Goal: Task Accomplishment & Management: Use online tool/utility

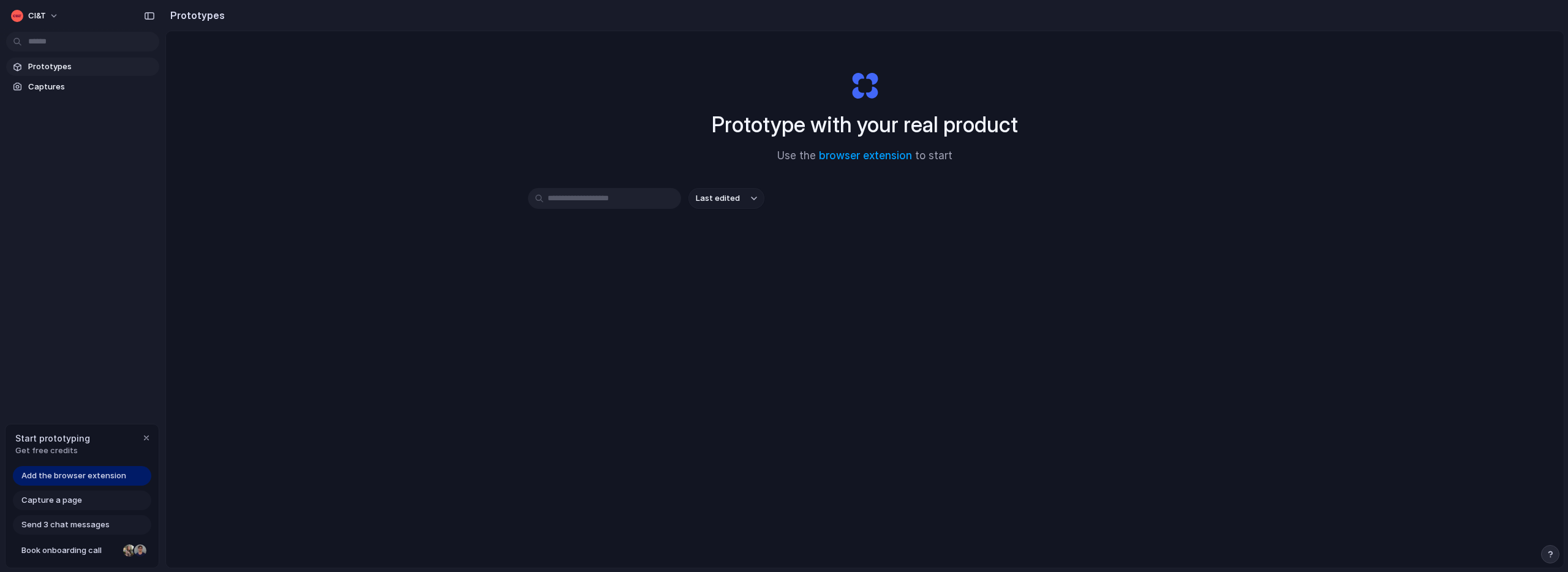
drag, startPoint x: 866, startPoint y: 130, endPoint x: 999, endPoint y: 129, distance: 133.0
click at [999, 129] on h1 "Prototype with your real product" at bounding box center [865, 124] width 306 height 32
click at [866, 157] on link "browser extension" at bounding box center [866, 156] width 93 height 12
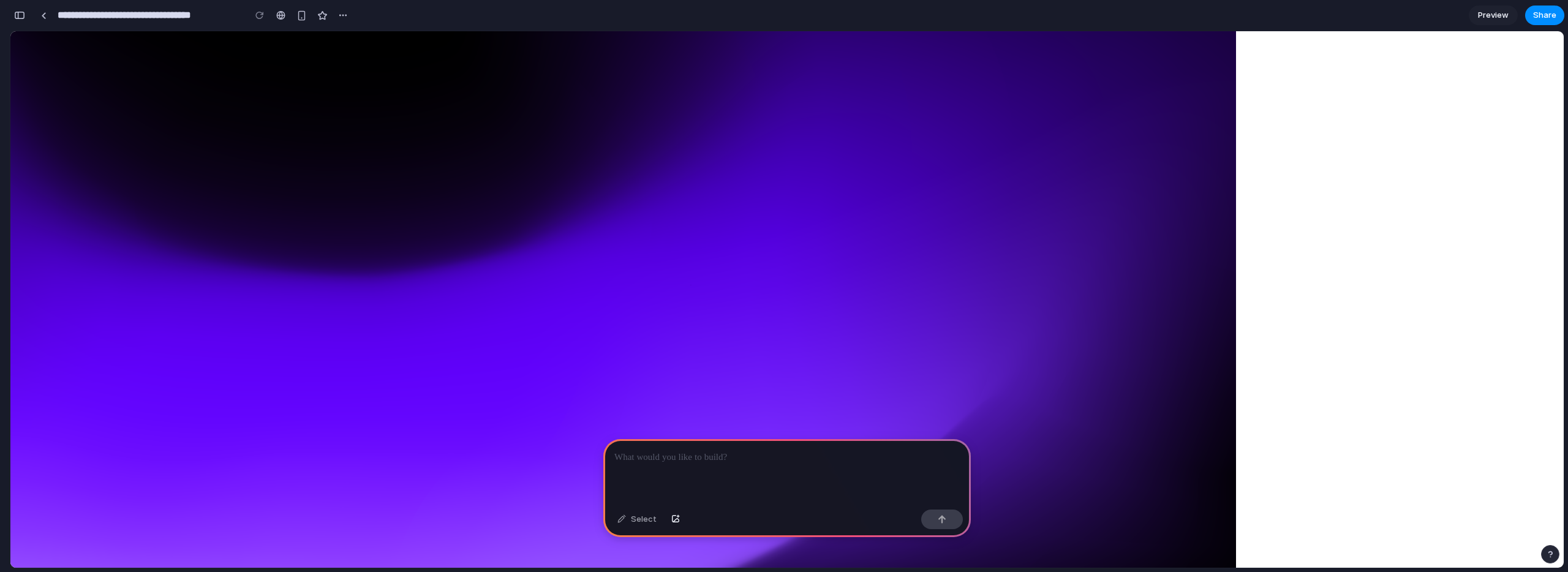
scroll to position [393, 0]
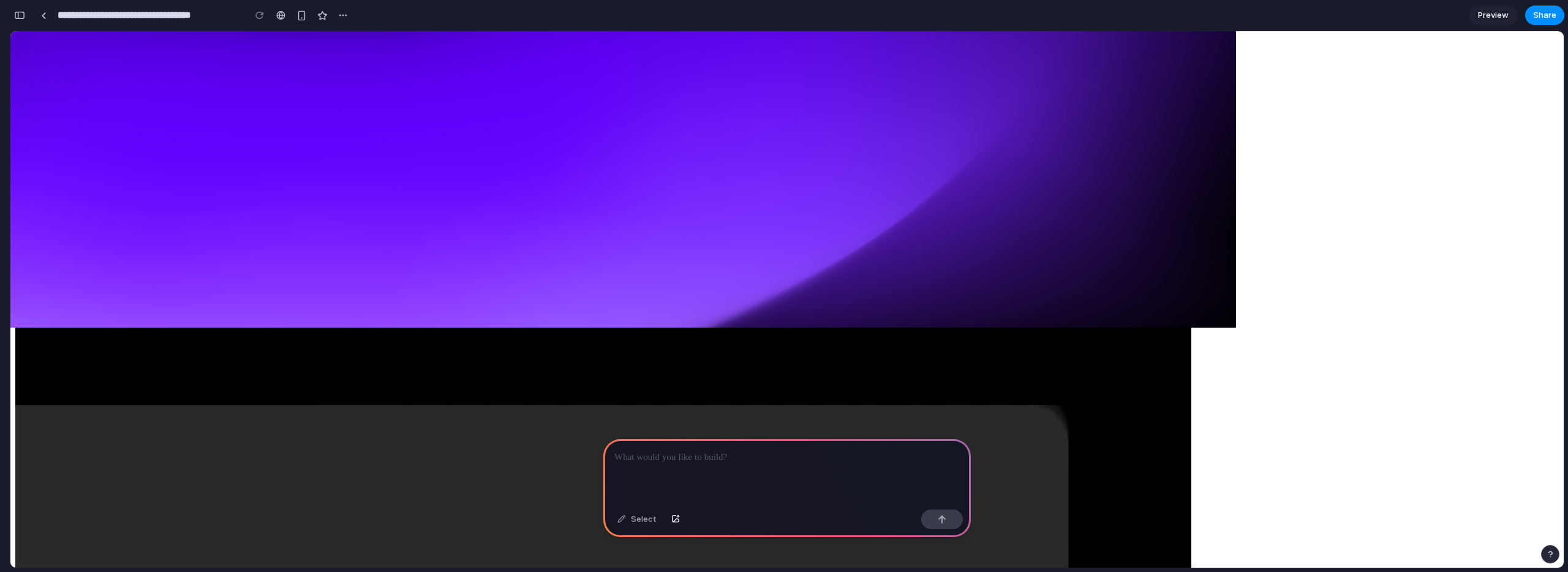
drag, startPoint x: 774, startPoint y: 213, endPoint x: 938, endPoint y: 237, distance: 165.7
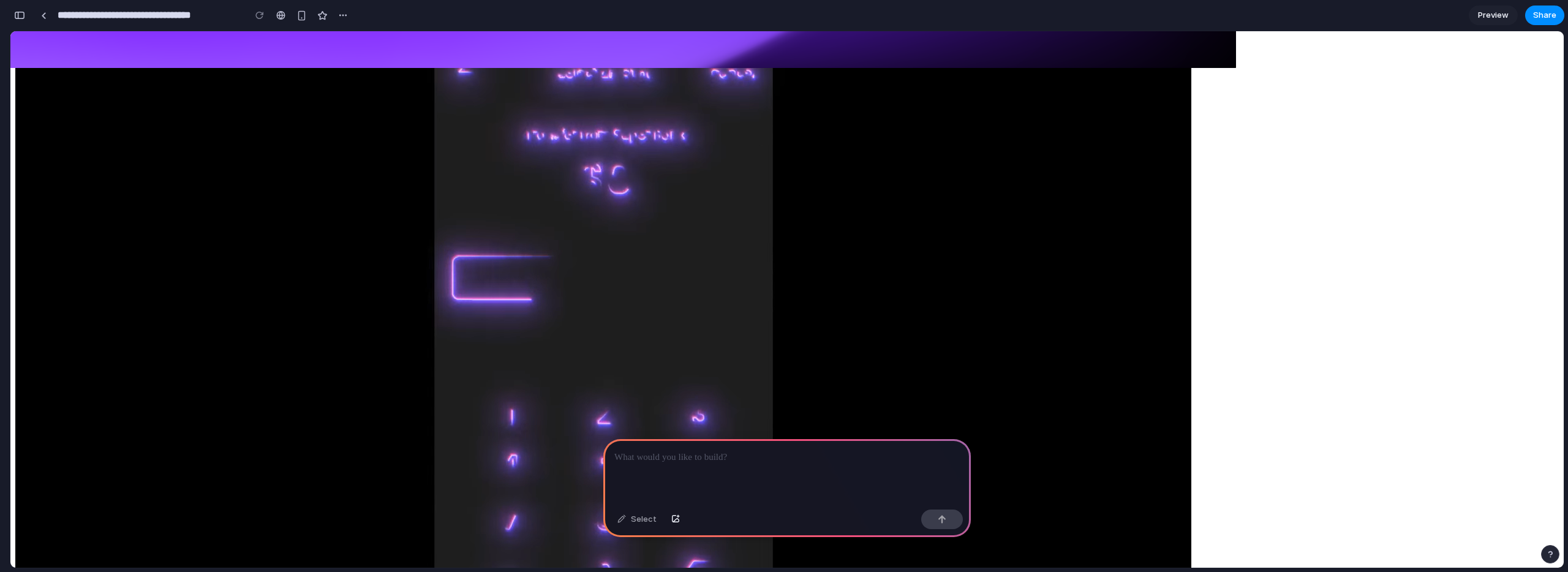
scroll to position [716, 0]
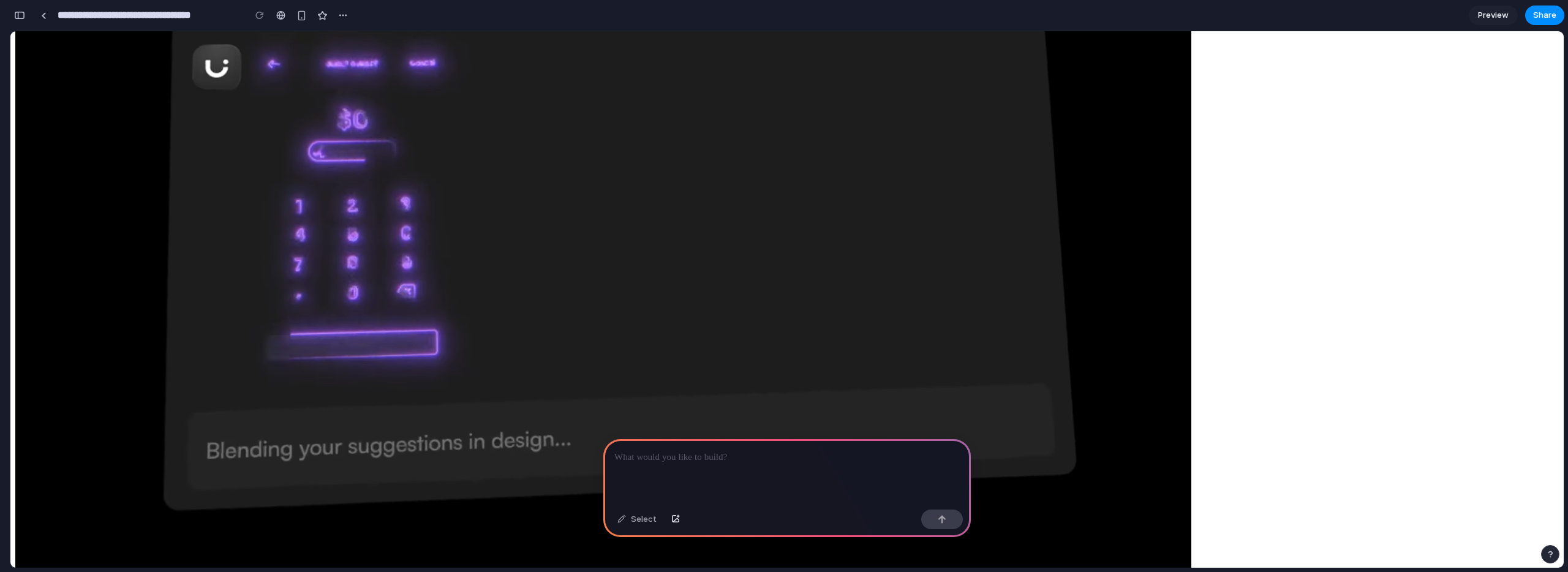
scroll to position [0, 0]
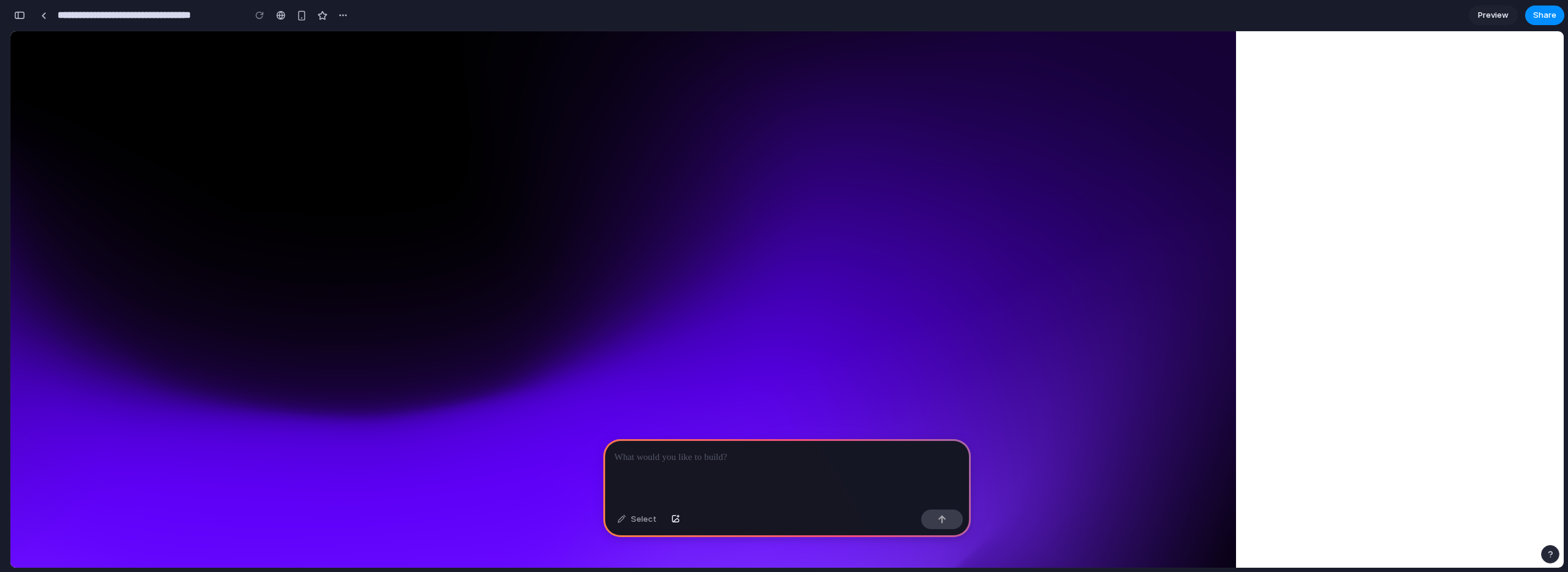
drag, startPoint x: 580, startPoint y: 165, endPoint x: 873, endPoint y: 277, distance: 313.7
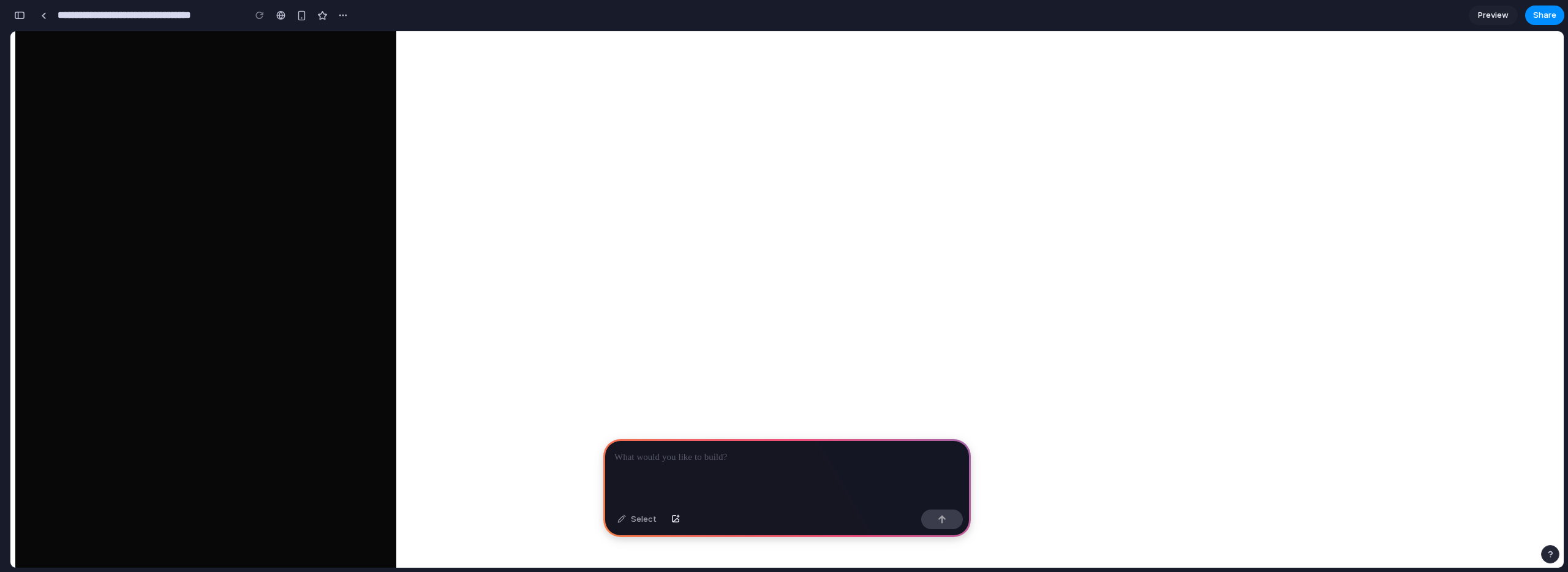
scroll to position [1940, 0]
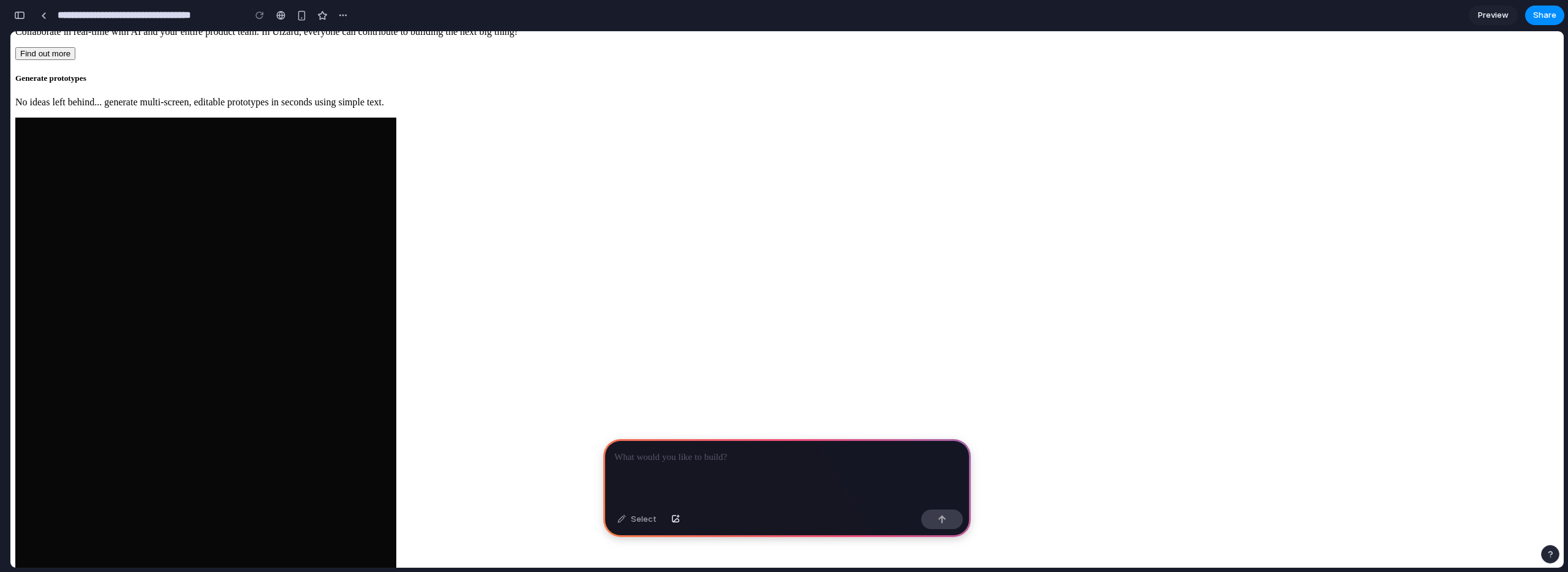
scroll to position [2260, 0]
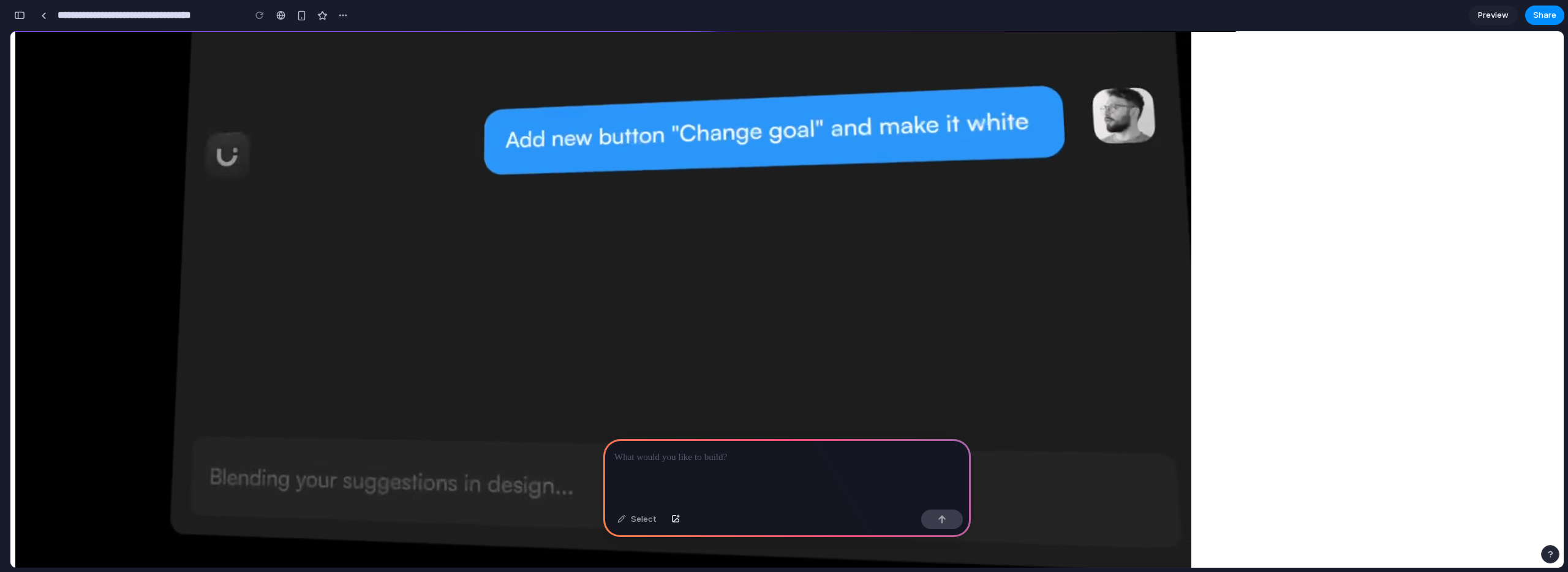
scroll to position [0, 0]
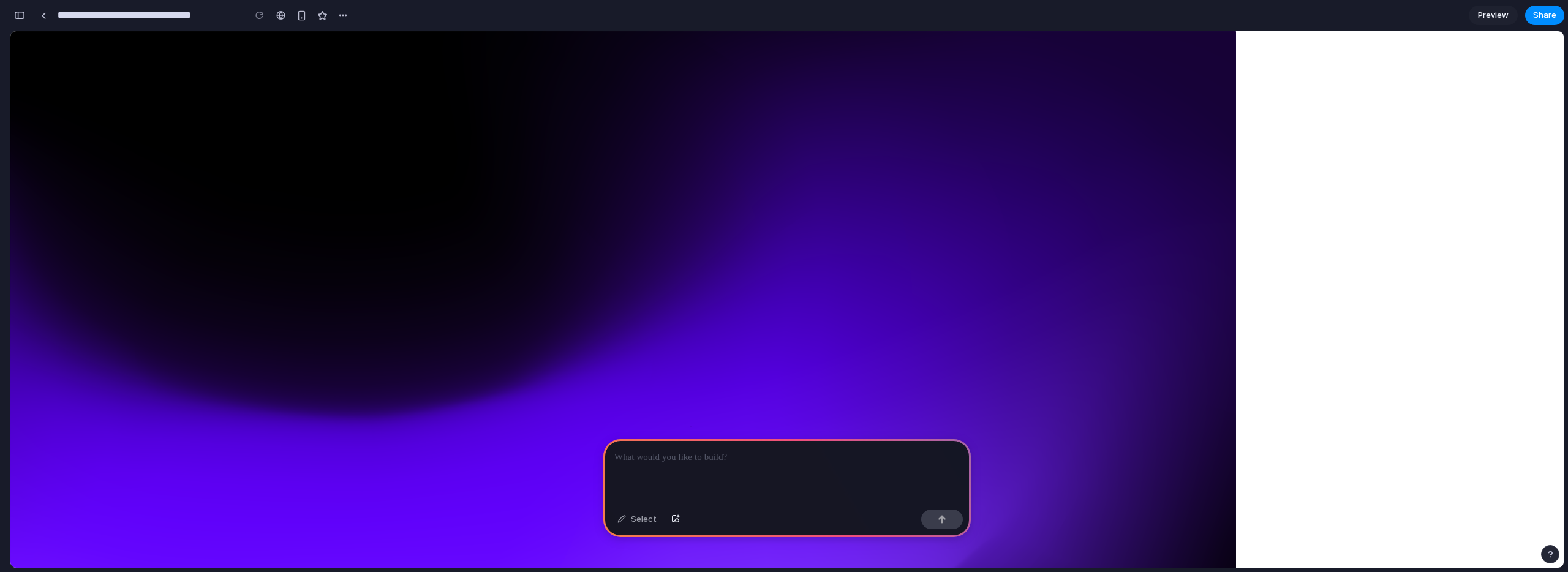
click at [59, 447] on span "Blog" at bounding box center [49, 452] width 19 height 11
click at [80, 278] on span "Templates" at bounding box center [60, 283] width 41 height 11
click at [71, 125] on span "Product" at bounding box center [55, 130] width 31 height 11
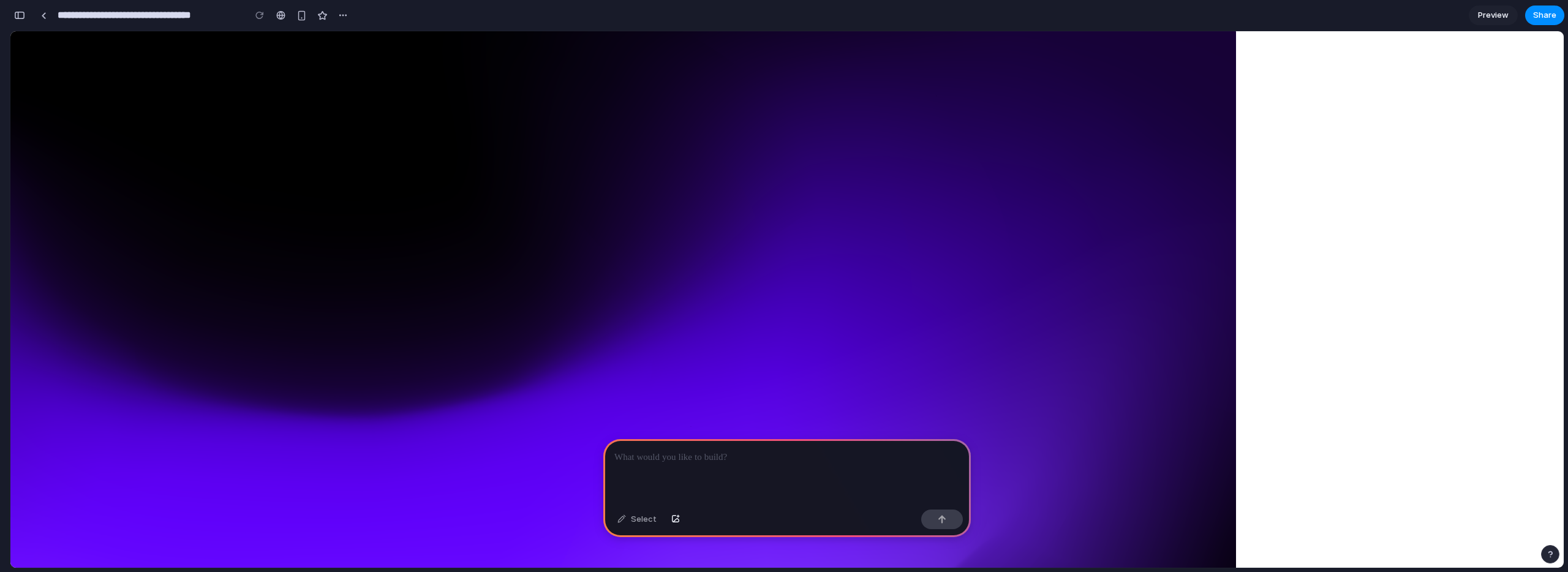
click at [147, 90] on img at bounding box center [81, 99] width 132 height 20
click at [44, 468] on link "Pricing" at bounding box center [29, 474] width 28 height 11
click at [103, 468] on button "Contact sales" at bounding box center [73, 474] width 59 height 13
click at [76, 483] on span "Sign up for free" at bounding box center [48, 487] width 56 height 9
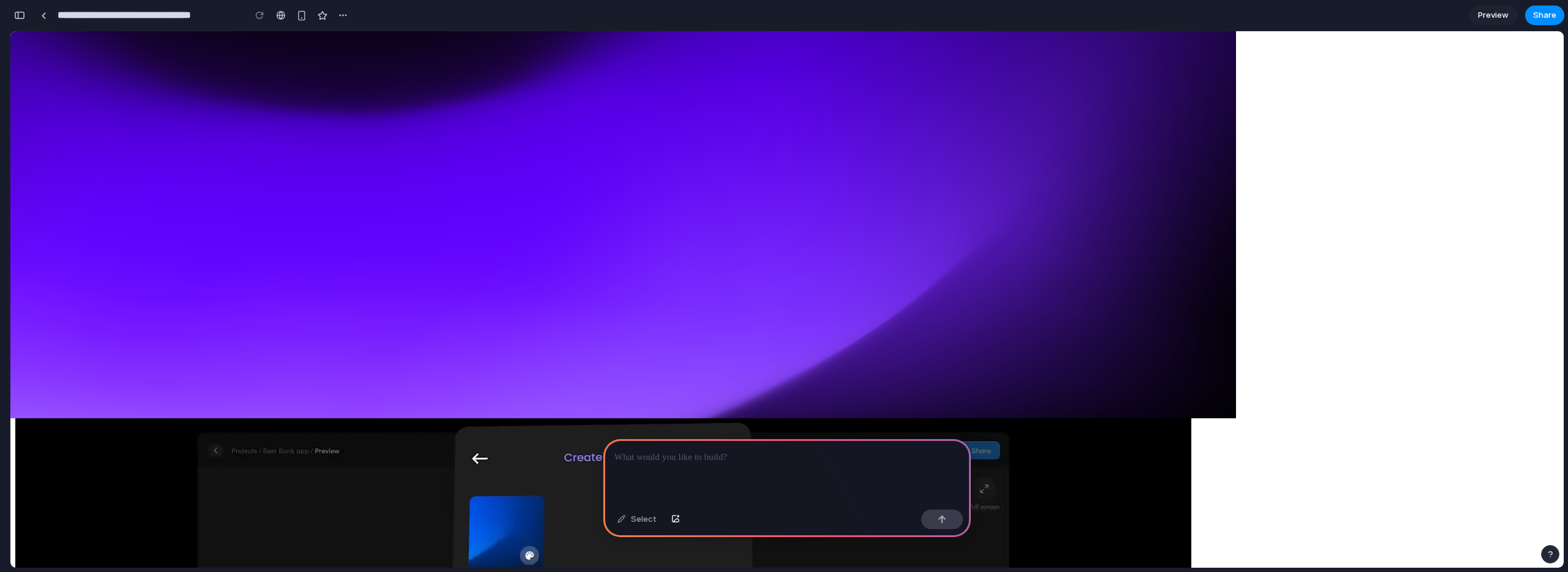
click at [739, 461] on div at bounding box center [787, 471] width 368 height 65
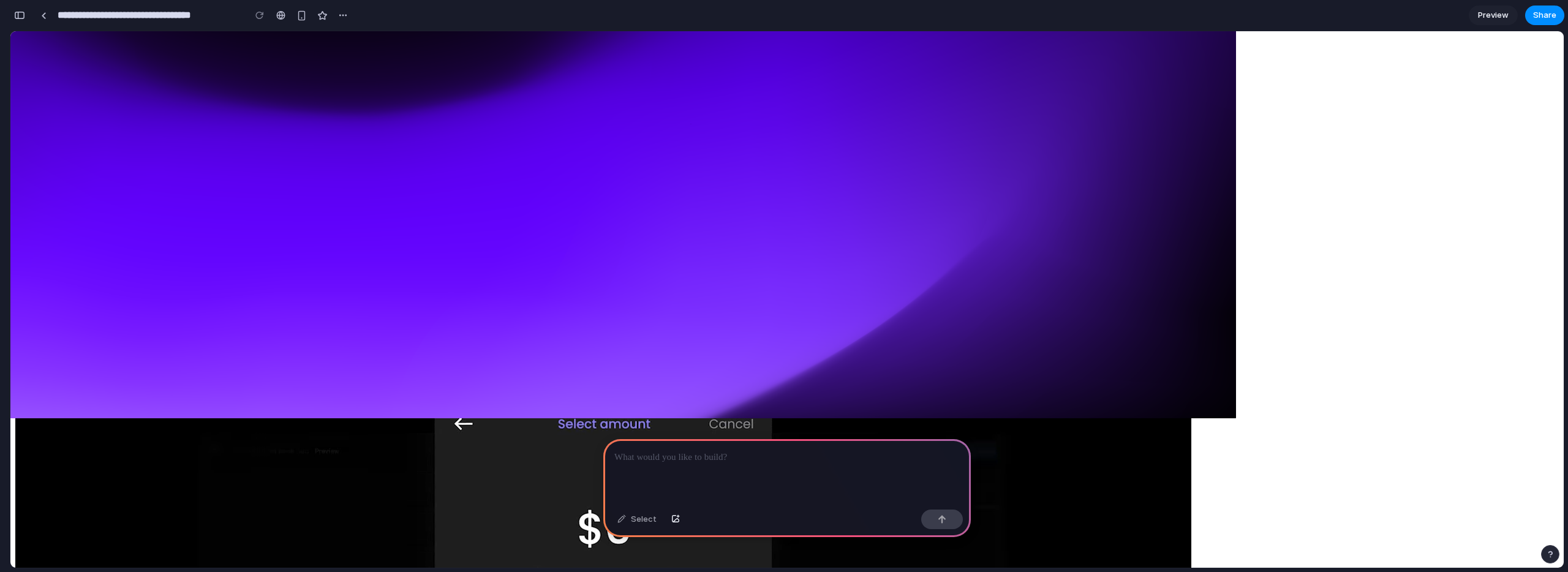
scroll to position [0, 0]
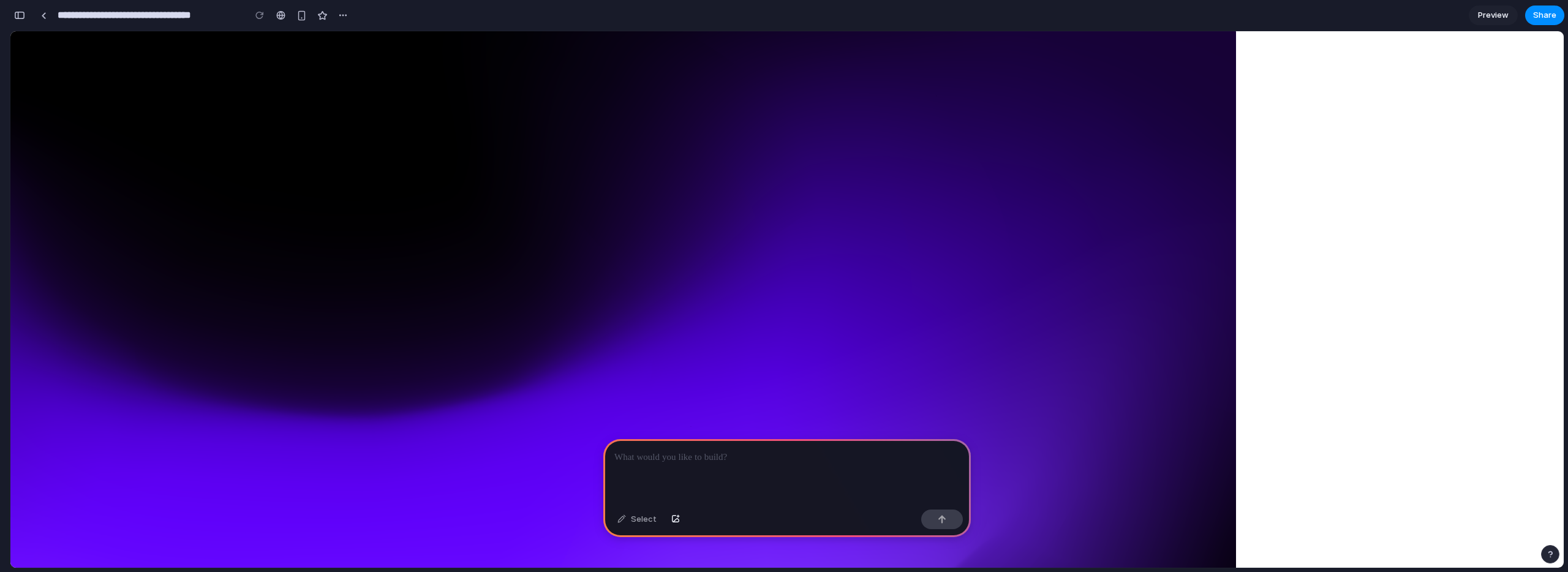
click at [1505, 5] on link "Preview" at bounding box center [1493, 15] width 49 height 20
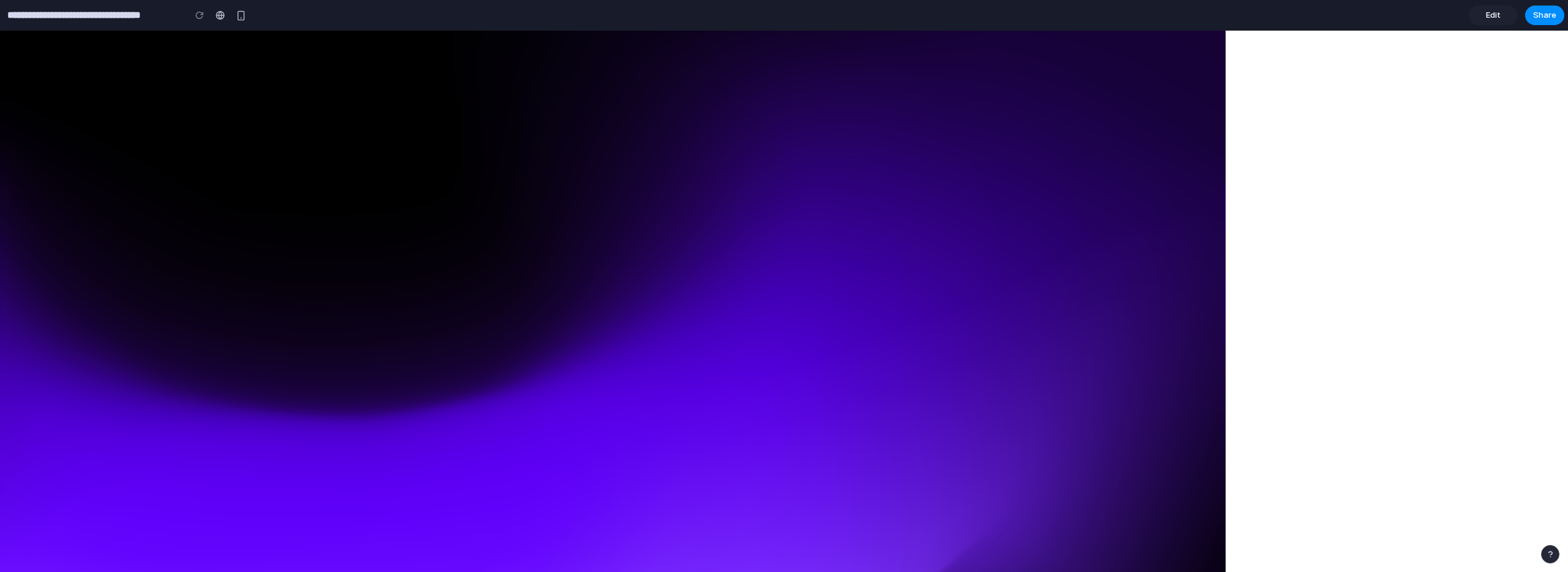
click at [1497, 20] on span "Edit" at bounding box center [1494, 15] width 15 height 12
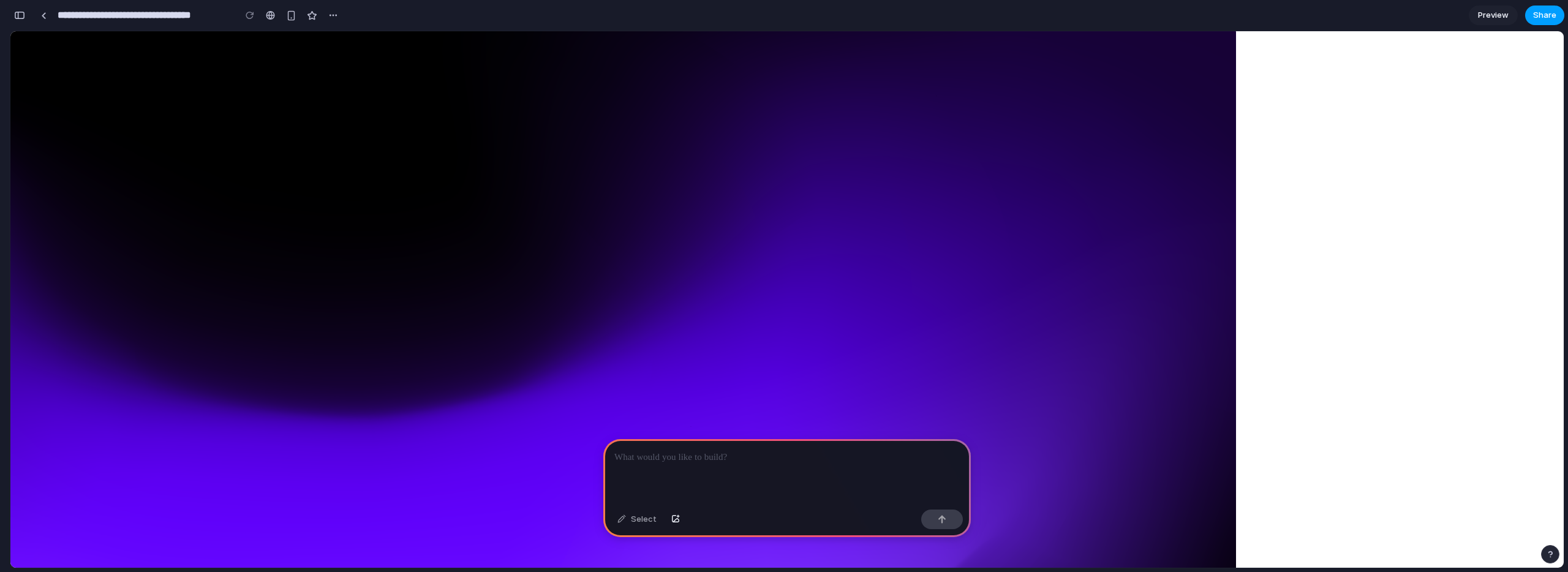
click at [1547, 19] on span "Share" at bounding box center [1545, 15] width 23 height 12
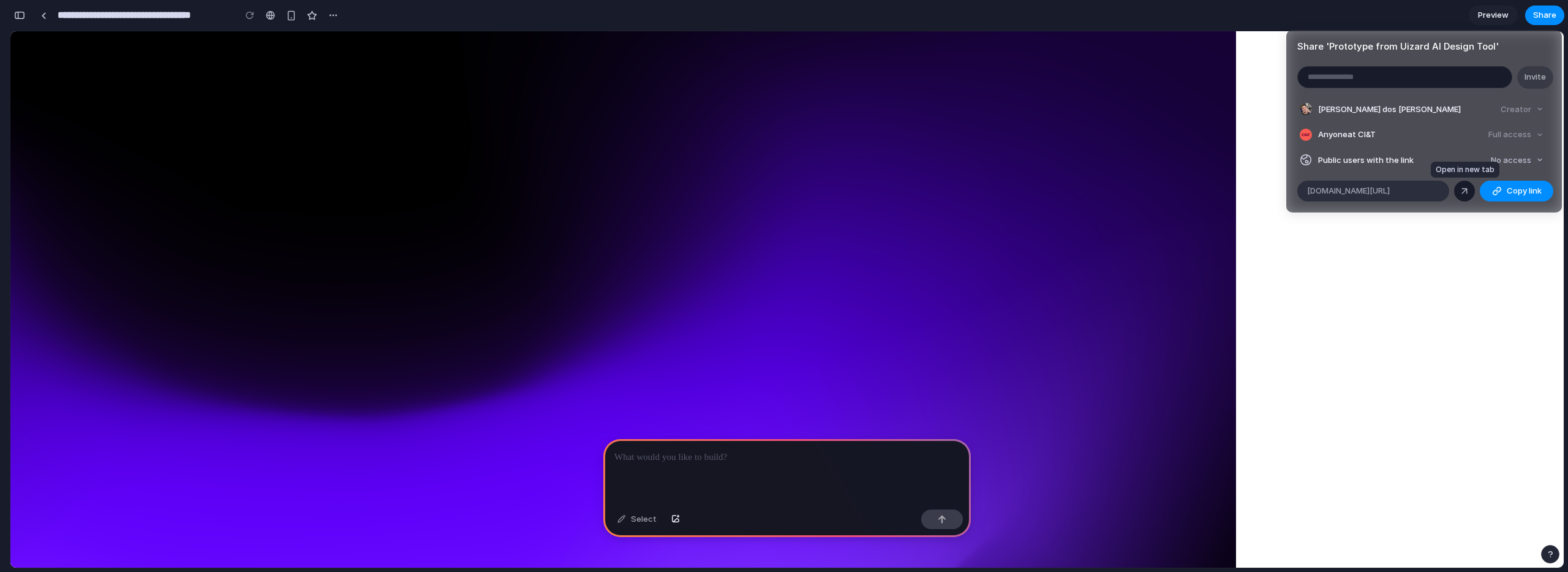
click at [1466, 190] on div at bounding box center [1464, 191] width 11 height 11
click at [325, 82] on div "Share ' Prototype from Uizard AI Design Tool ' Invite Alisson Jeremias dos Sant…" at bounding box center [784, 286] width 1568 height 572
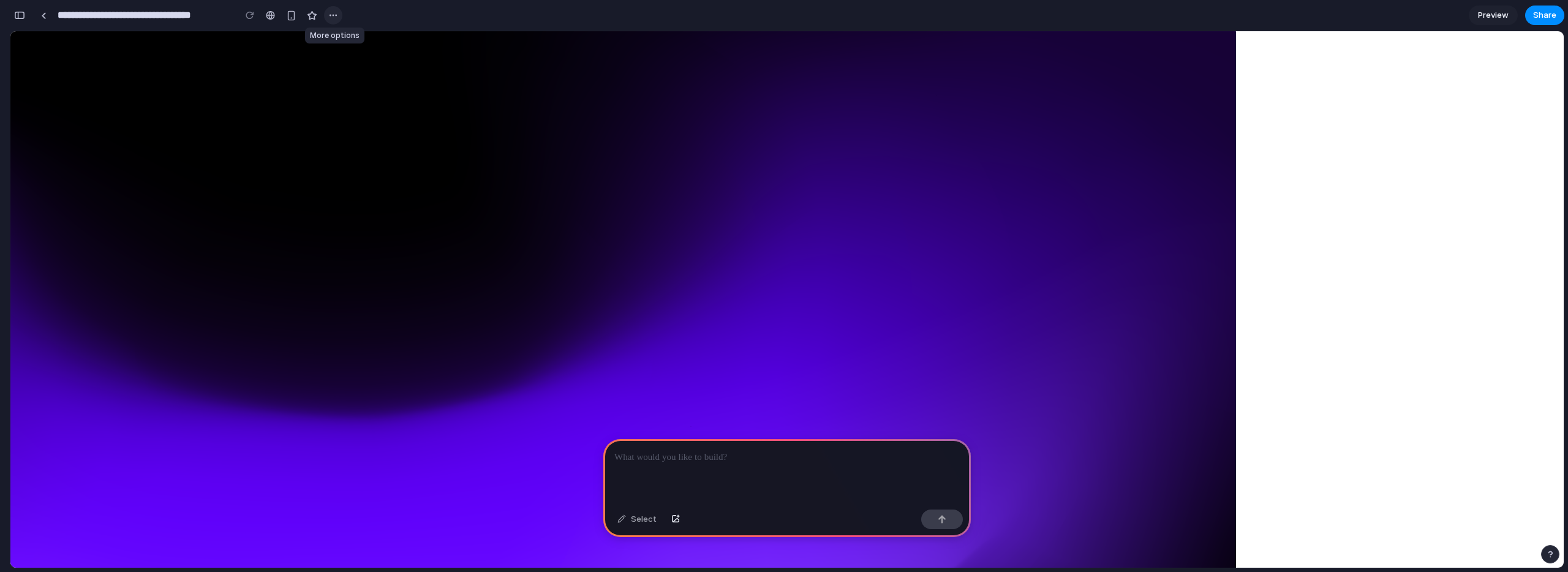
click at [336, 15] on div "button" at bounding box center [333, 15] width 10 height 10
click at [337, 18] on div "Duplicate Delete" at bounding box center [784, 286] width 1568 height 572
click at [295, 19] on div "button" at bounding box center [291, 16] width 11 height 11
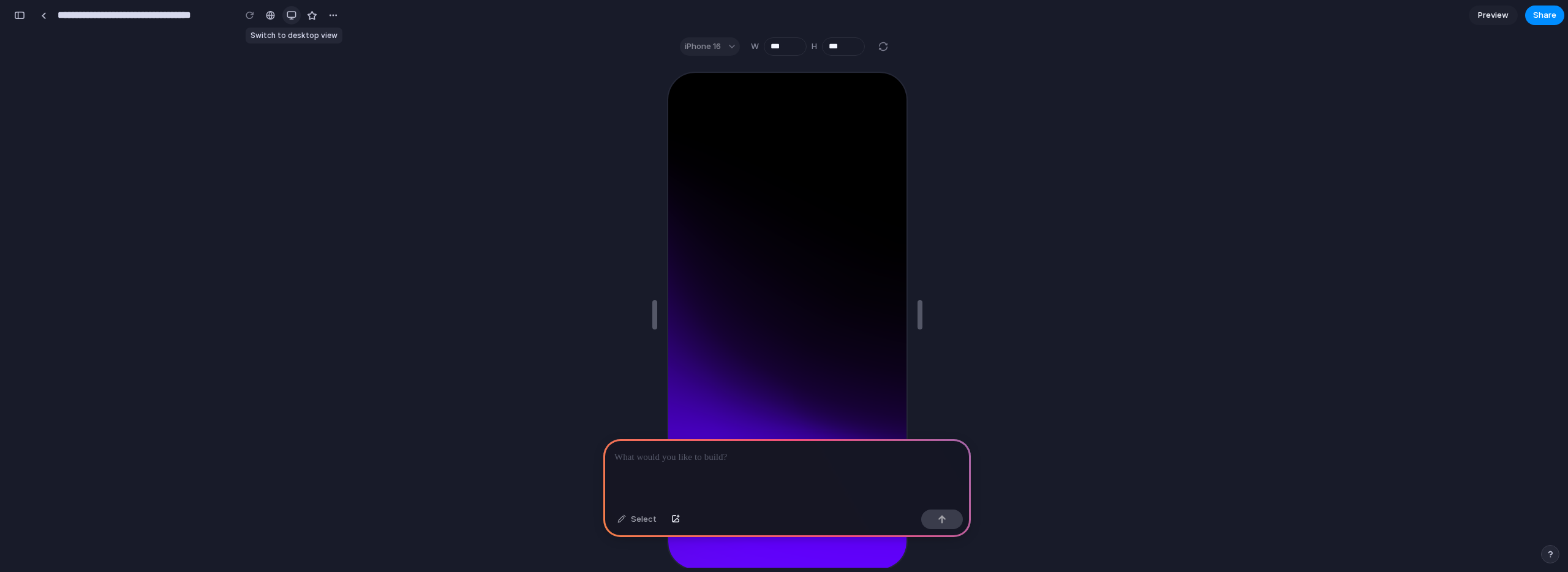
click at [295, 19] on div "button" at bounding box center [291, 15] width 10 height 10
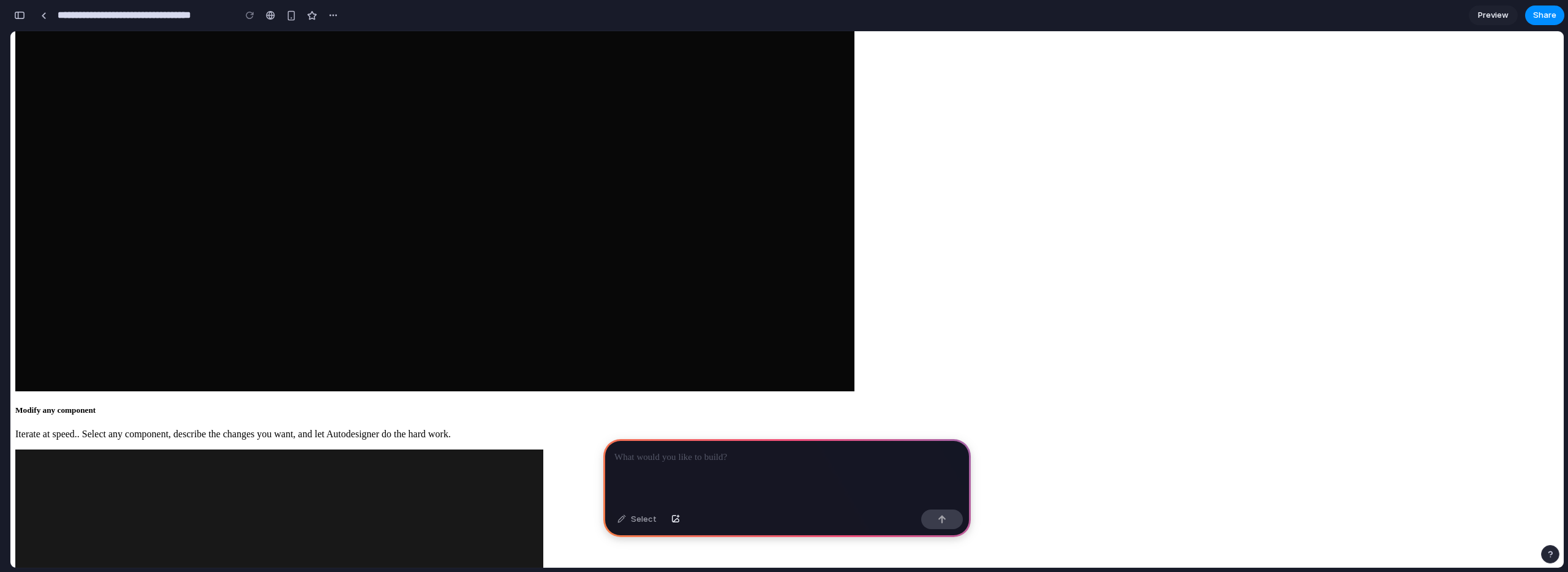
scroll to position [3068, 0]
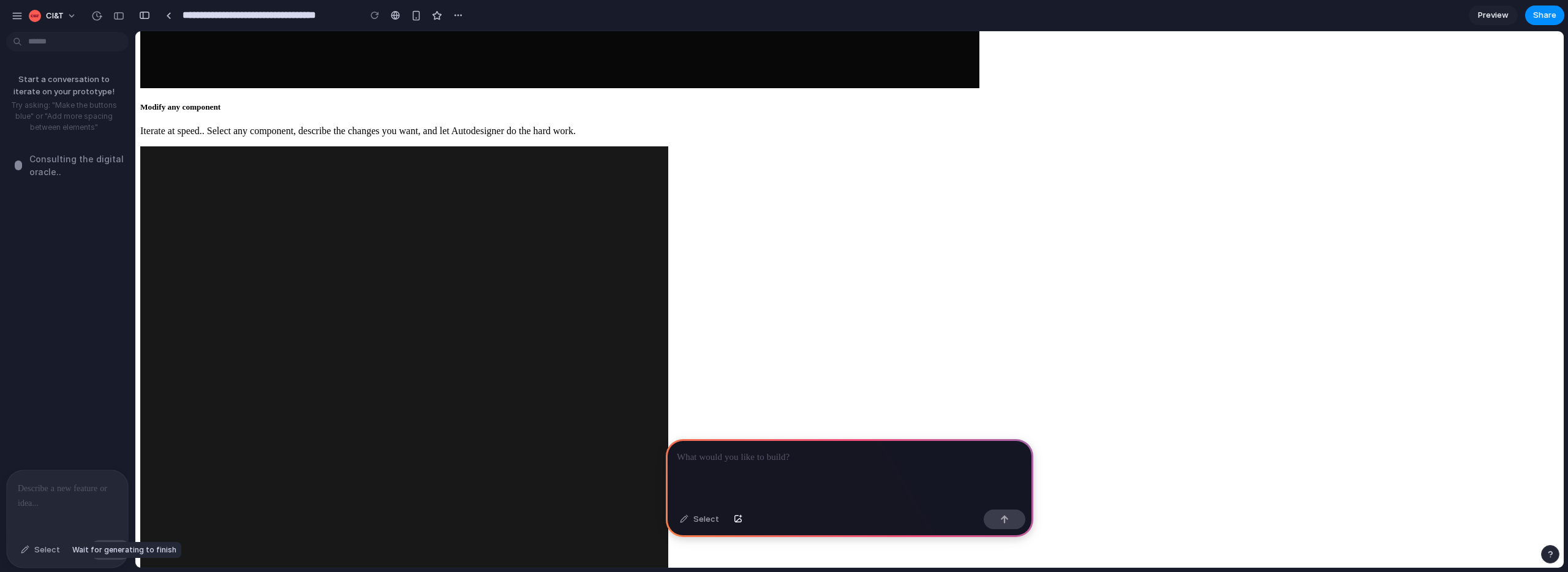
click at [32, 553] on div "Select" at bounding box center [41, 549] width 51 height 20
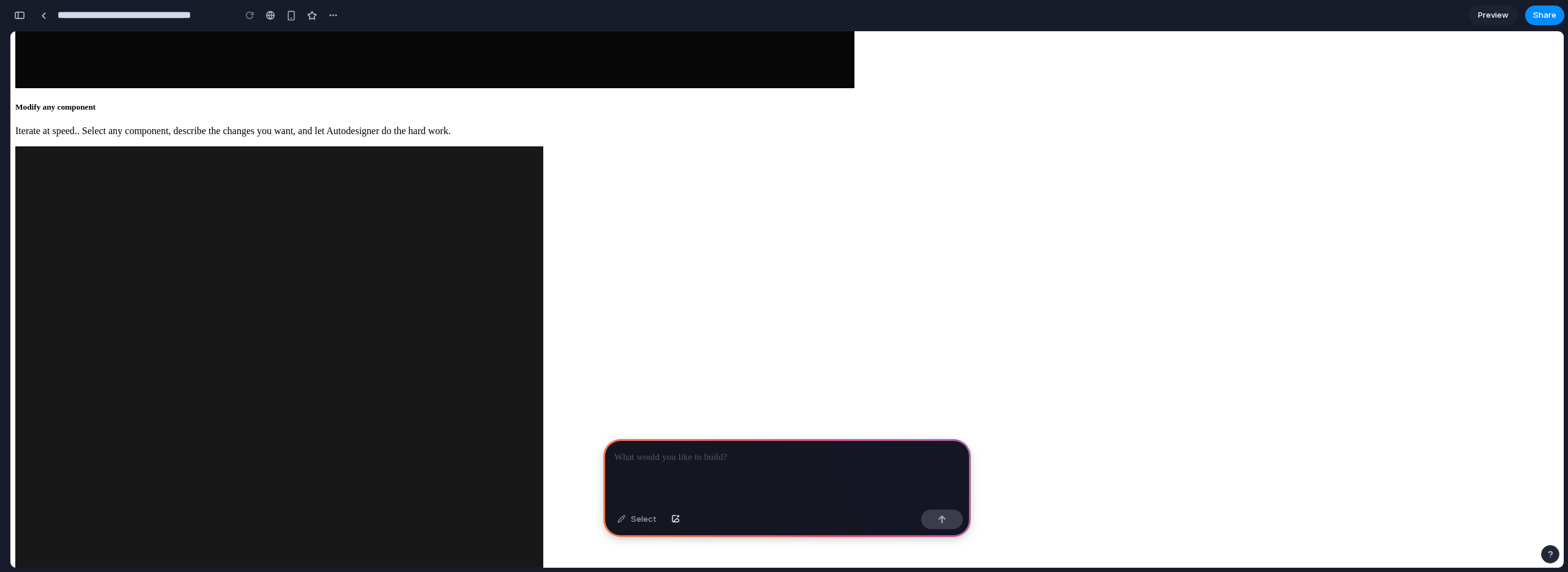
click at [772, 475] on div at bounding box center [787, 471] width 368 height 65
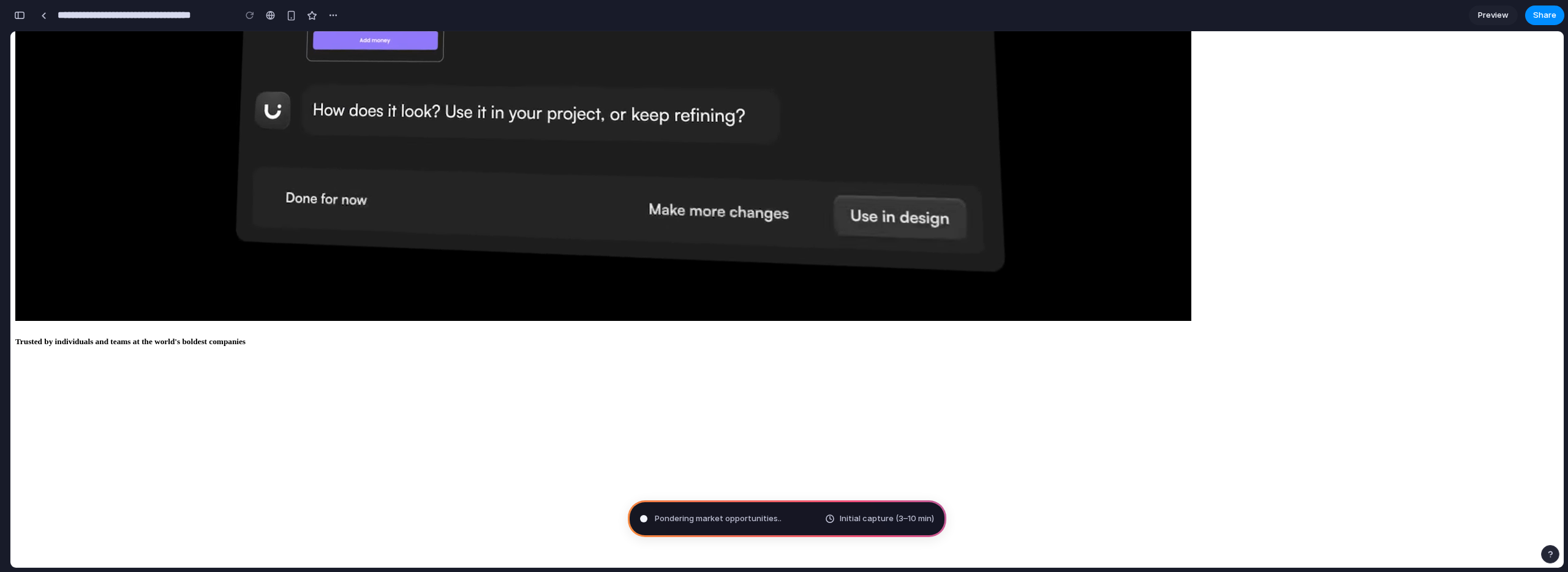
scroll to position [0, 0]
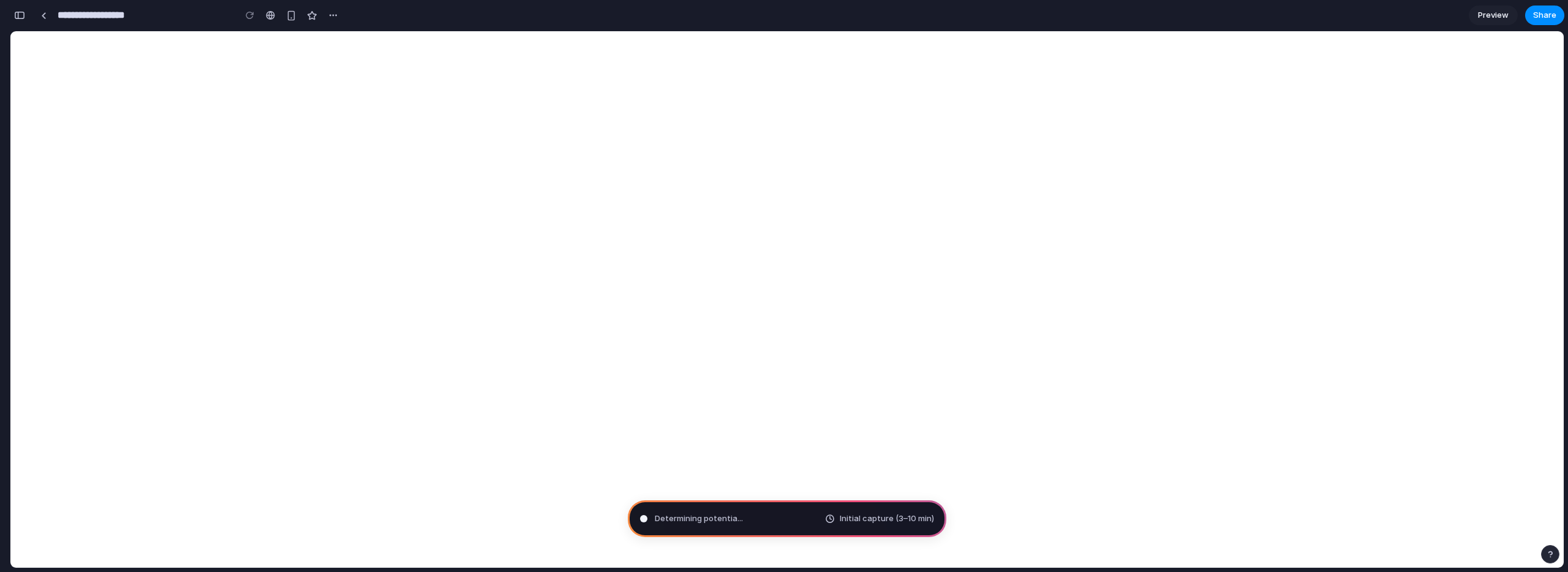
type input "**********"
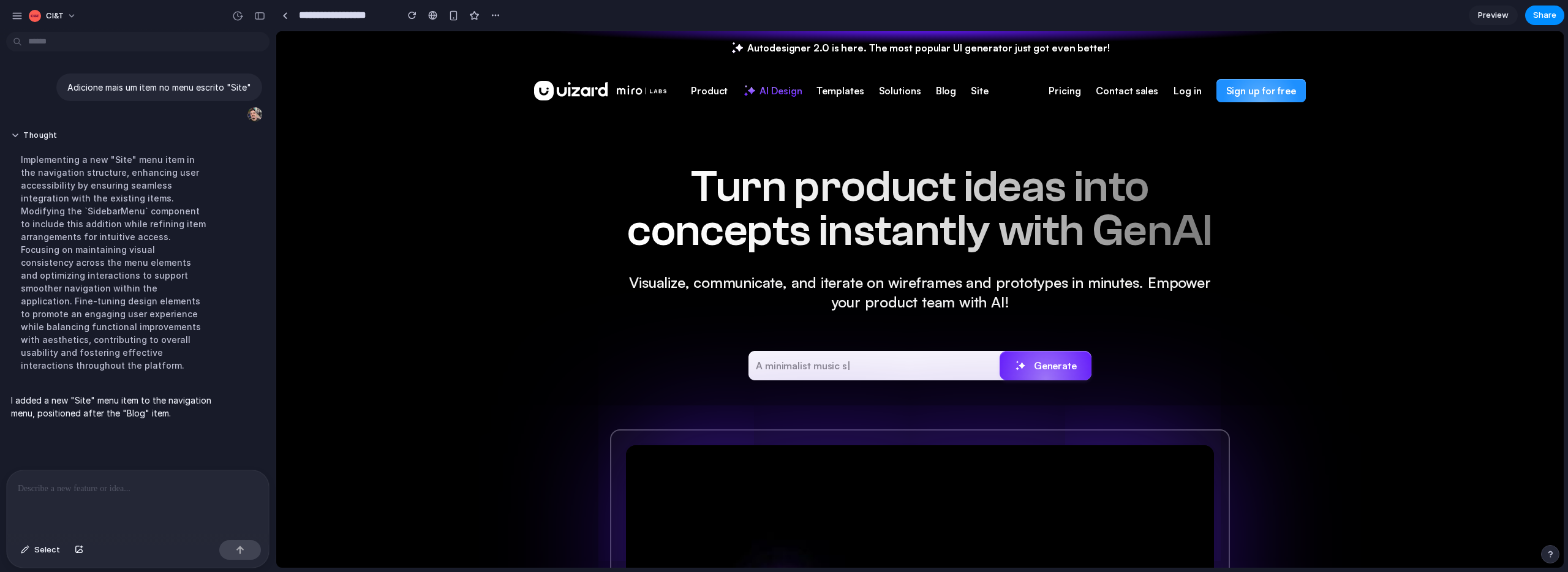
click at [978, 92] on span "Site" at bounding box center [980, 91] width 18 height 14
click at [971, 91] on span "Site" at bounding box center [980, 91] width 18 height 14
click at [229, 117] on div "button" at bounding box center [234, 114] width 10 height 10
click at [105, 490] on p at bounding box center [138, 489] width 240 height 15
click at [110, 406] on p "I added a new "Site" menu item to the navigation menu, positioned after the "Bl…" at bounding box center [114, 407] width 205 height 26
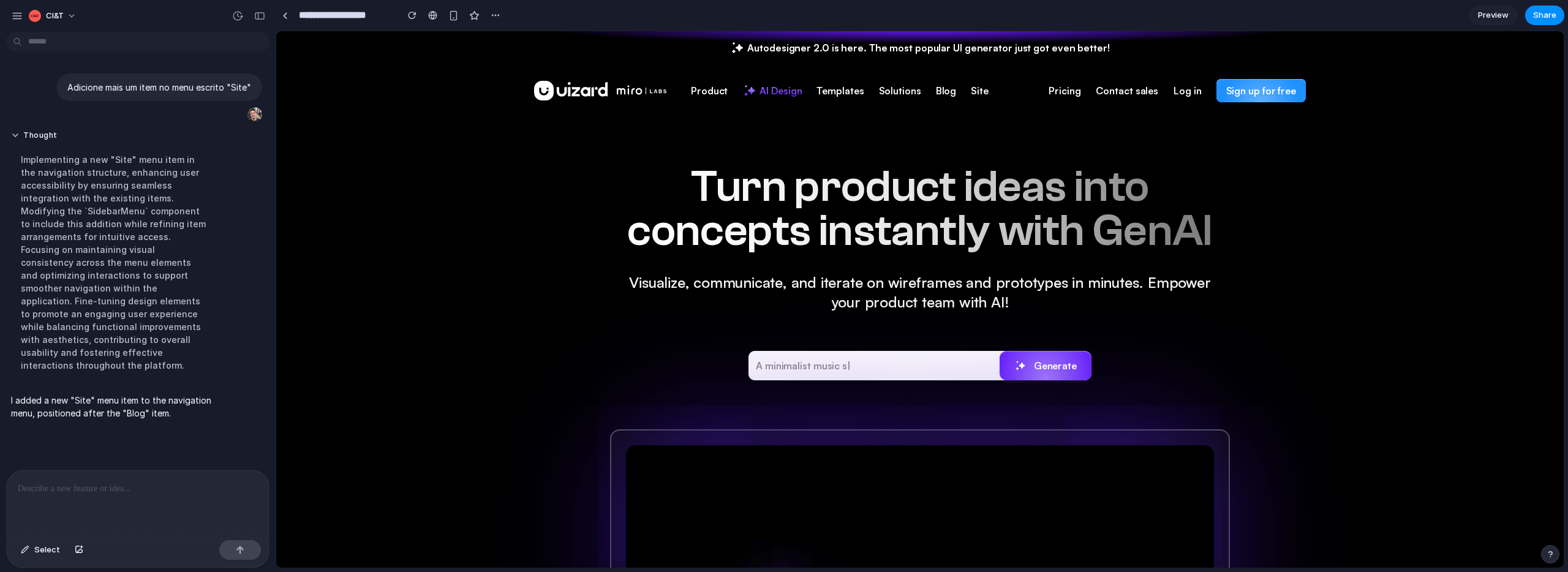
click at [114, 398] on p "I added a new "Site" menu item to the navigation menu, positioned after the "Bl…" at bounding box center [114, 407] width 205 height 26
click at [114, 398] on p "I added a new "Site" menu item to the navigation menu, positioned after the "Bl…" at bounding box center [114, 407] width 205 height 26
click at [114, 400] on p "I added a new "Site" menu item to the navigation menu, positioned after the "Bl…" at bounding box center [114, 407] width 205 height 26
click at [17, 135] on button "Thought" at bounding box center [114, 136] width 205 height 11
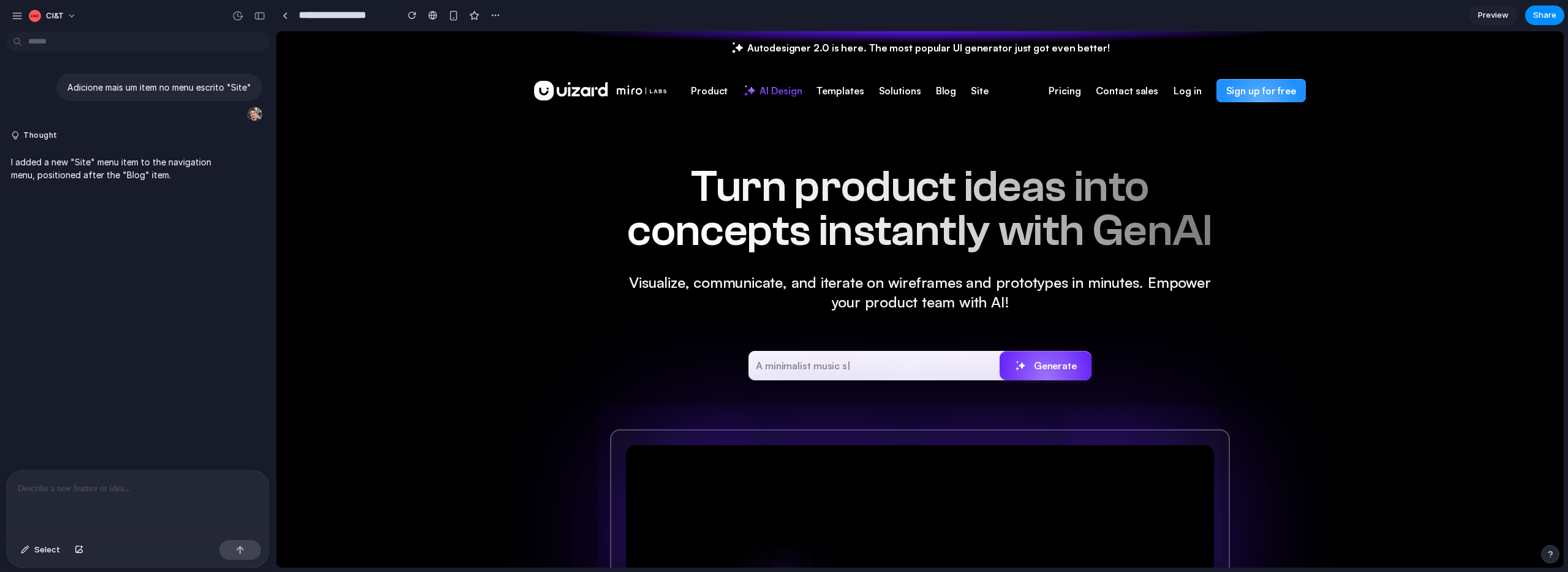
click at [123, 312] on div "Adicione mais um item no menu escrito "Site" Thought I added a new "Site" menu …" at bounding box center [134, 253] width 268 height 433
click at [55, 552] on span "Select" at bounding box center [47, 549] width 26 height 12
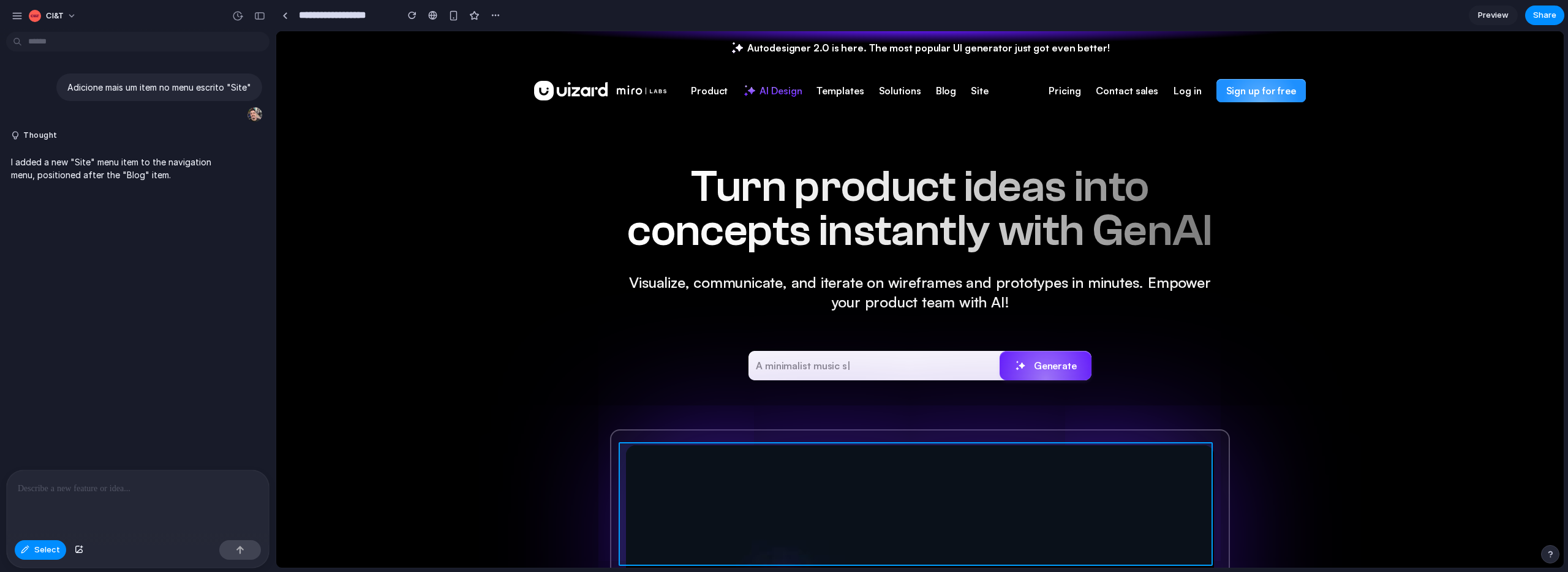
click at [729, 481] on div at bounding box center [920, 300] width 1287 height 537
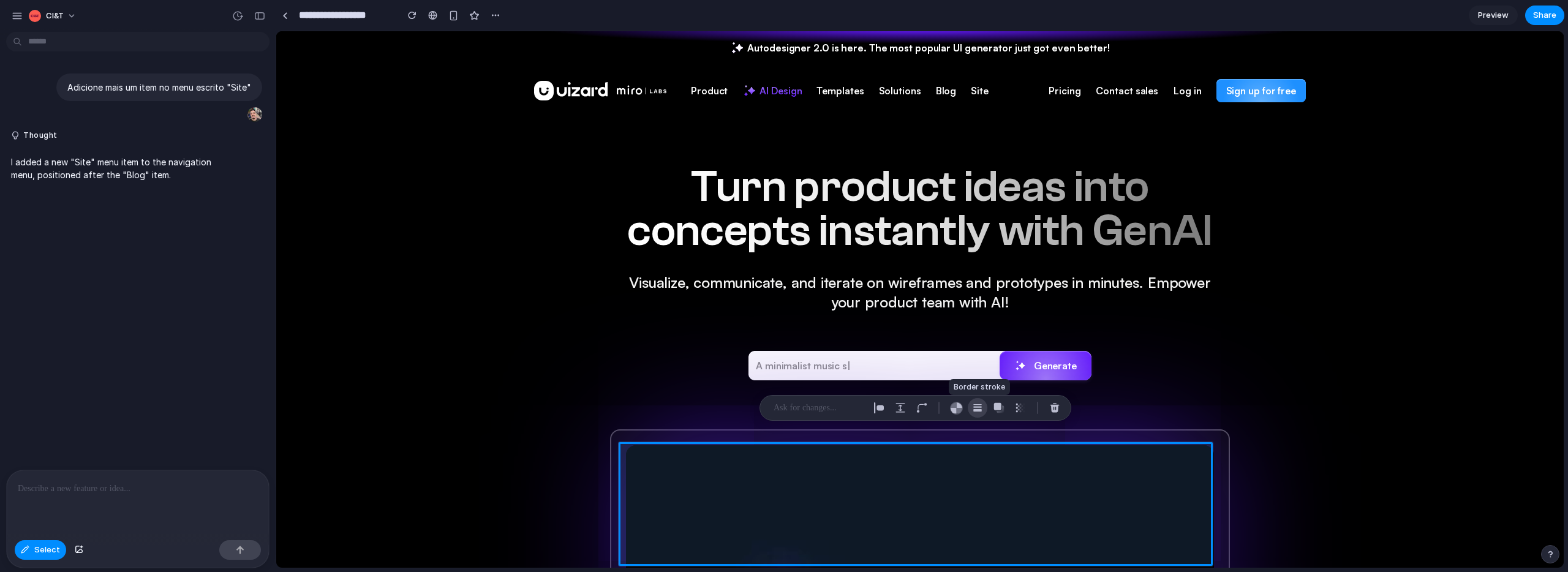
click at [978, 407] on div "button" at bounding box center [978, 407] width 11 height 11
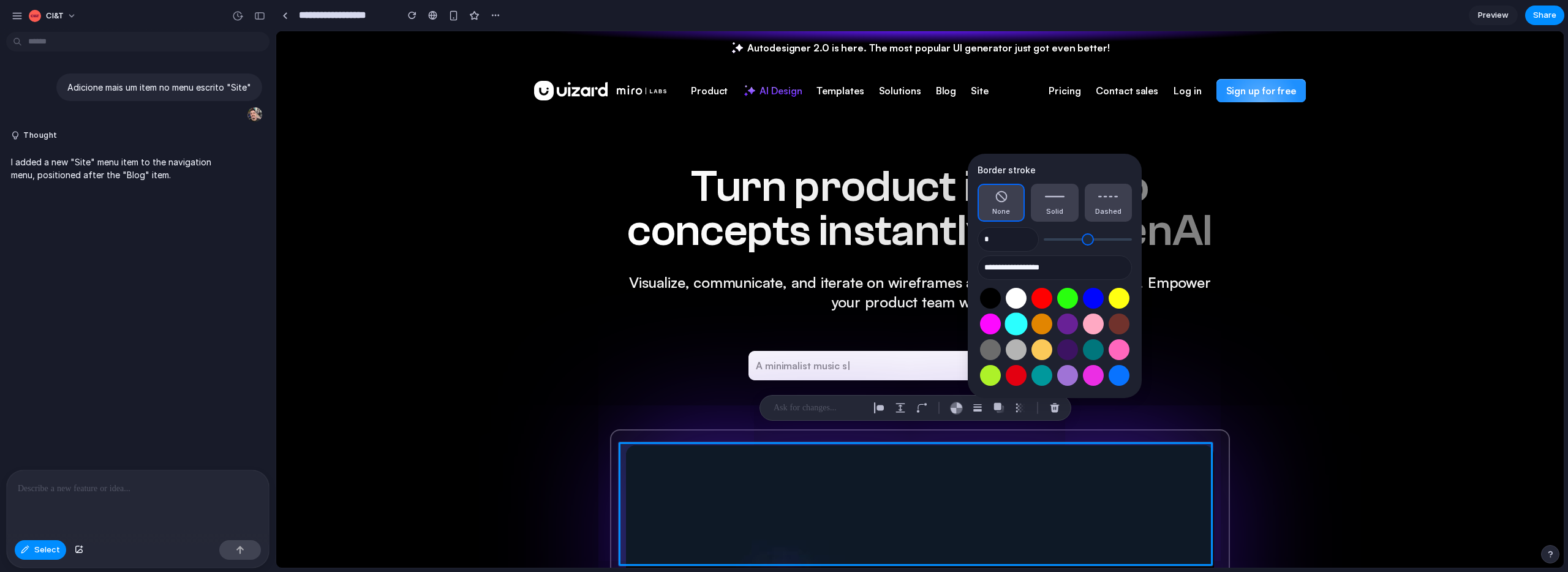
click at [1021, 328] on button "Select color oklch(0.91 0.15 195)" at bounding box center [1016, 323] width 23 height 23
type input "**********"
click at [976, 409] on div "button" at bounding box center [978, 407] width 11 height 11
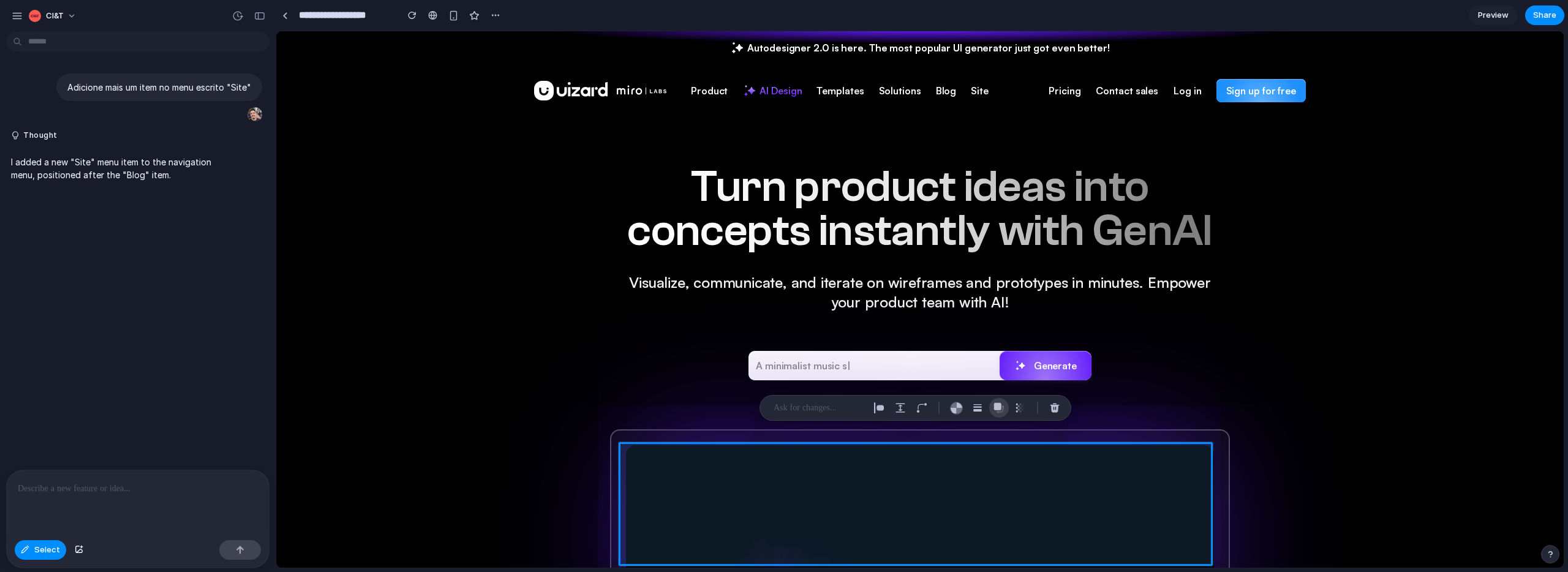
click at [997, 408] on div "button" at bounding box center [999, 407] width 11 height 11
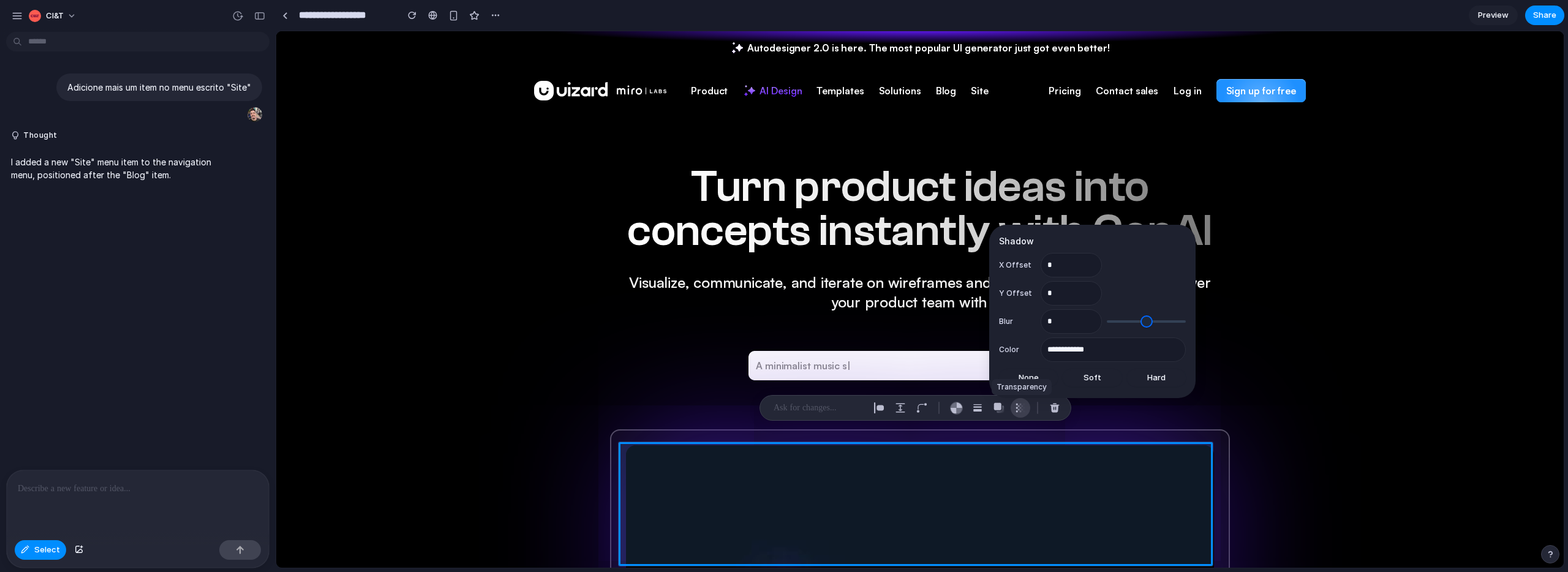
click at [1024, 410] on div "button" at bounding box center [1021, 407] width 11 height 11
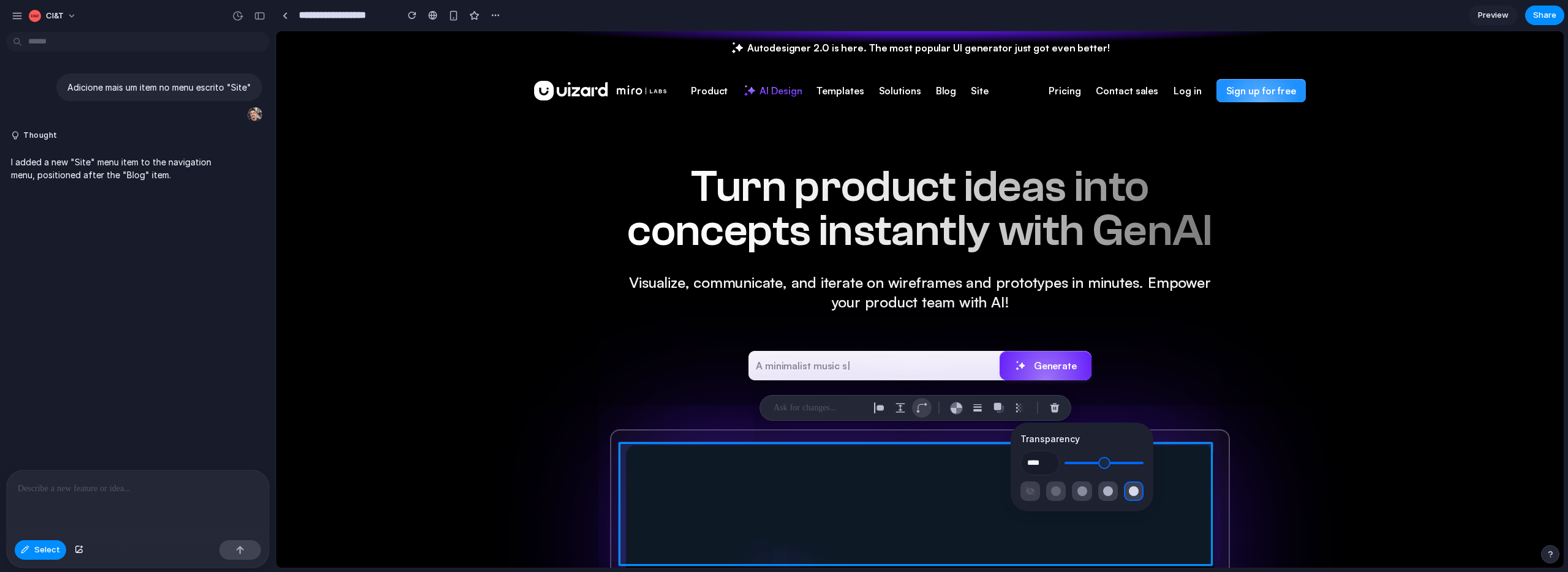
click at [929, 410] on button "button" at bounding box center [922, 407] width 20 height 20
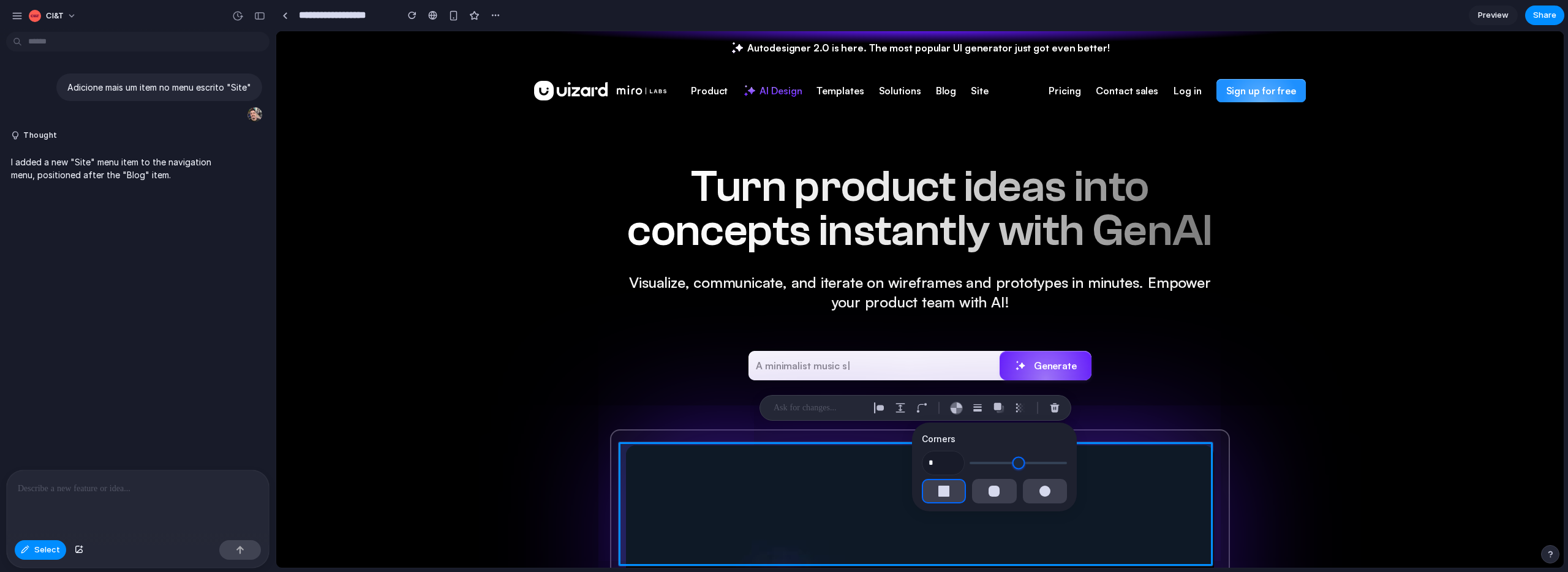
type input "*"
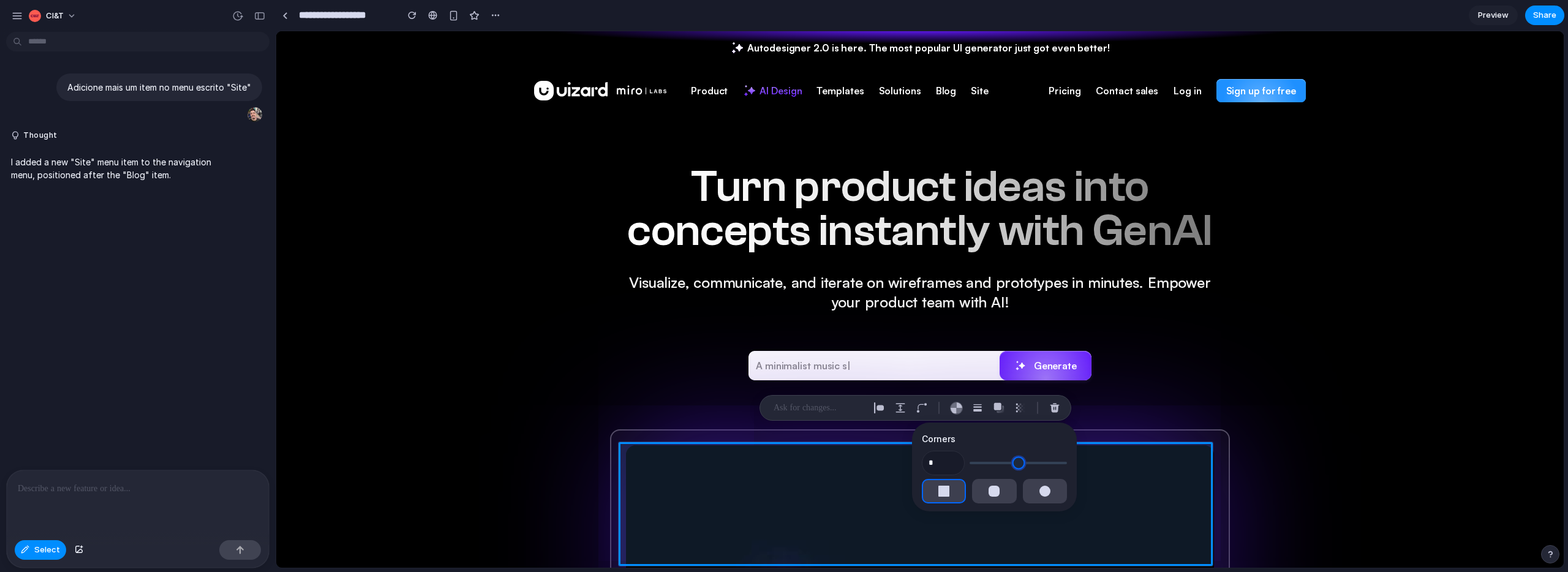
type input "*"
type input "**"
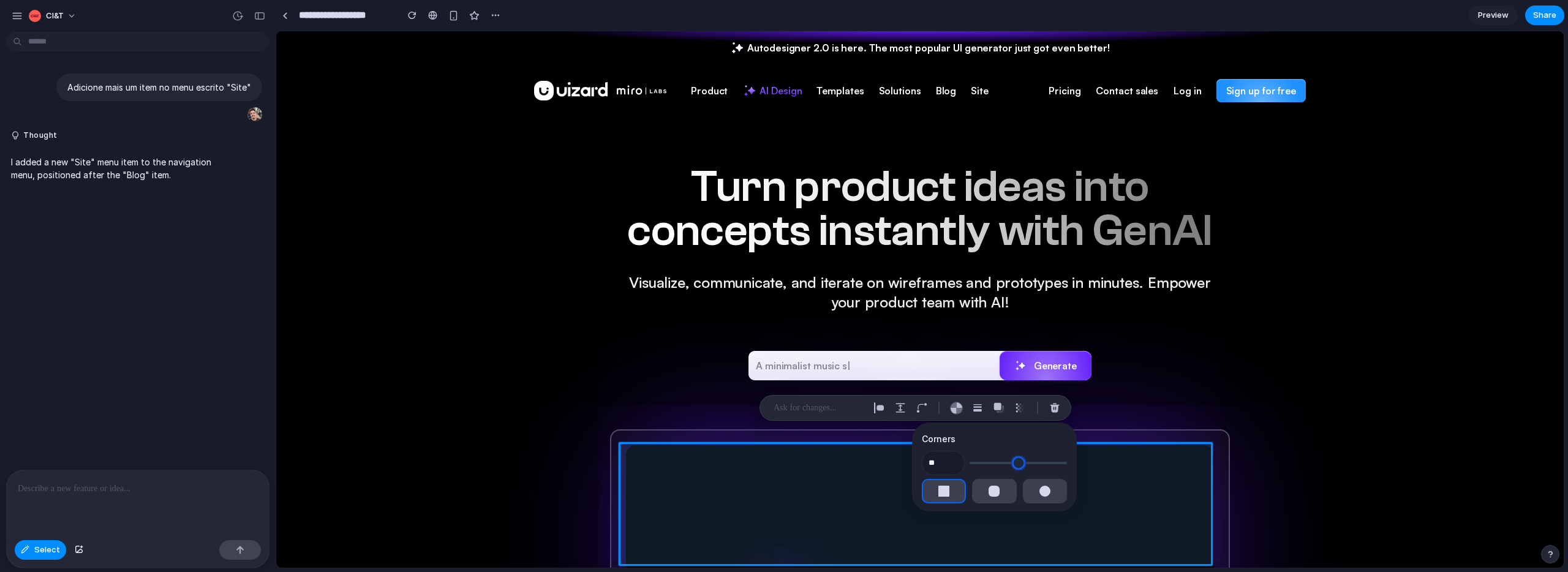
type input "**"
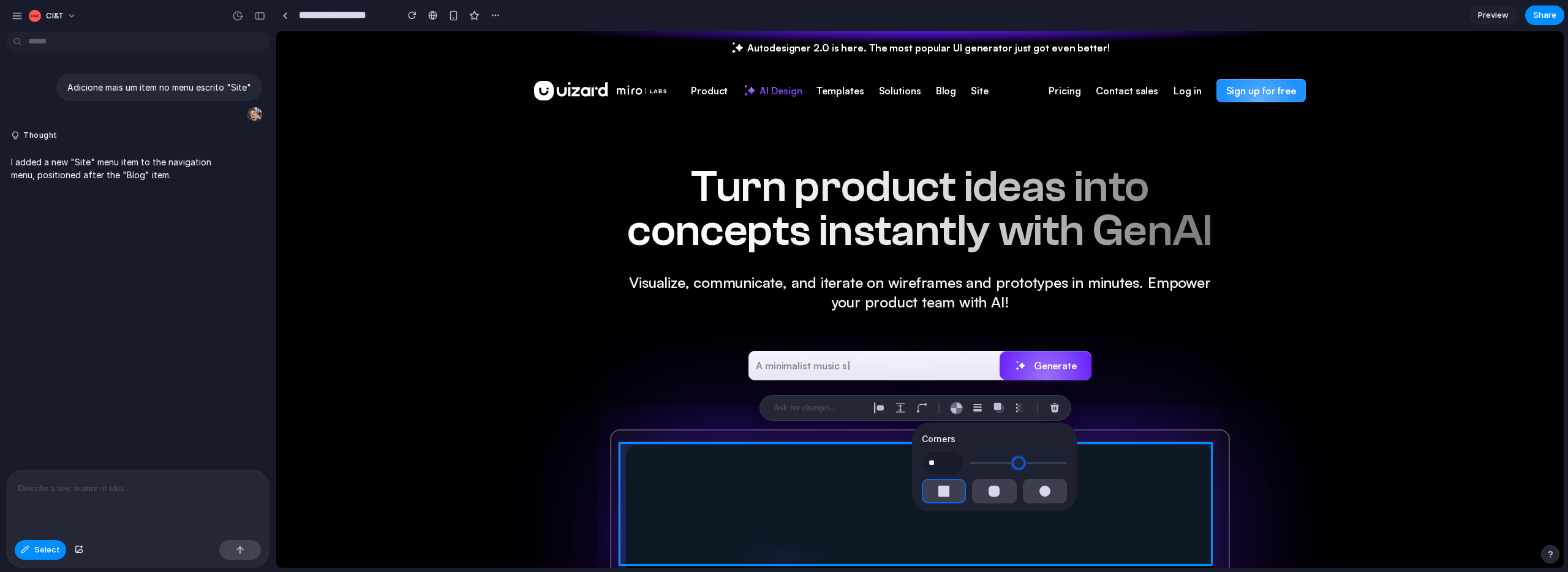
type input "**"
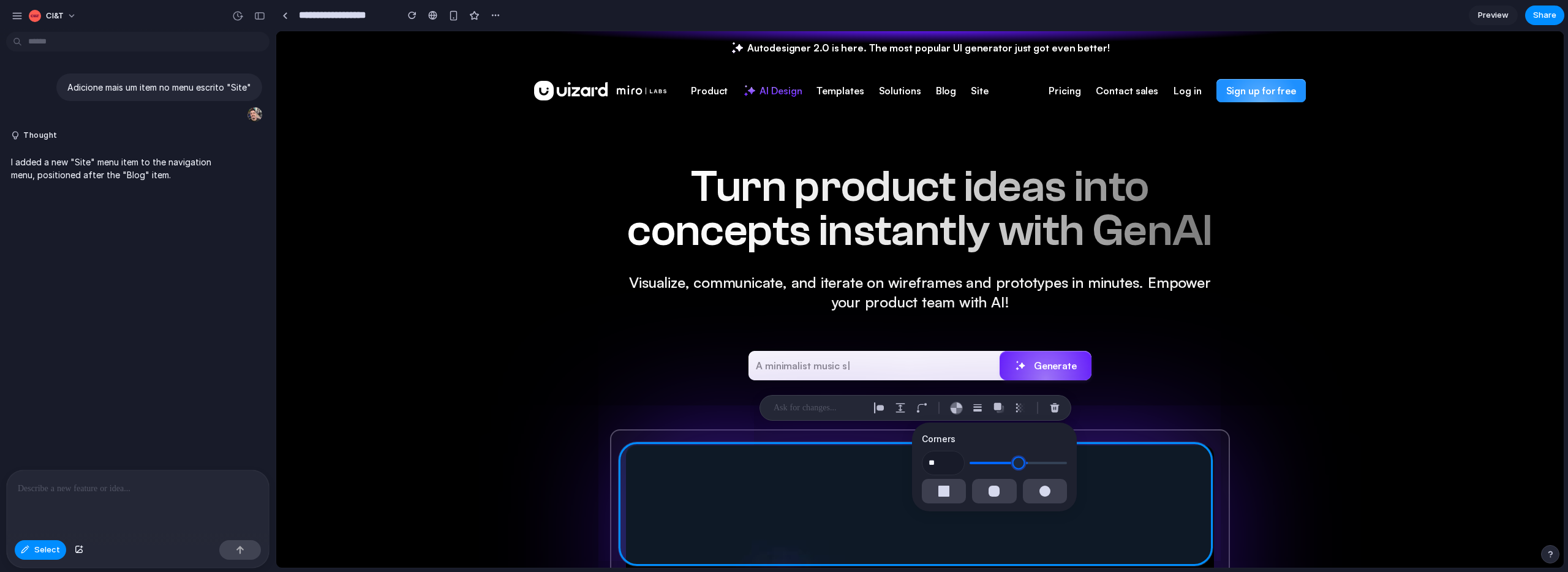
type input "**"
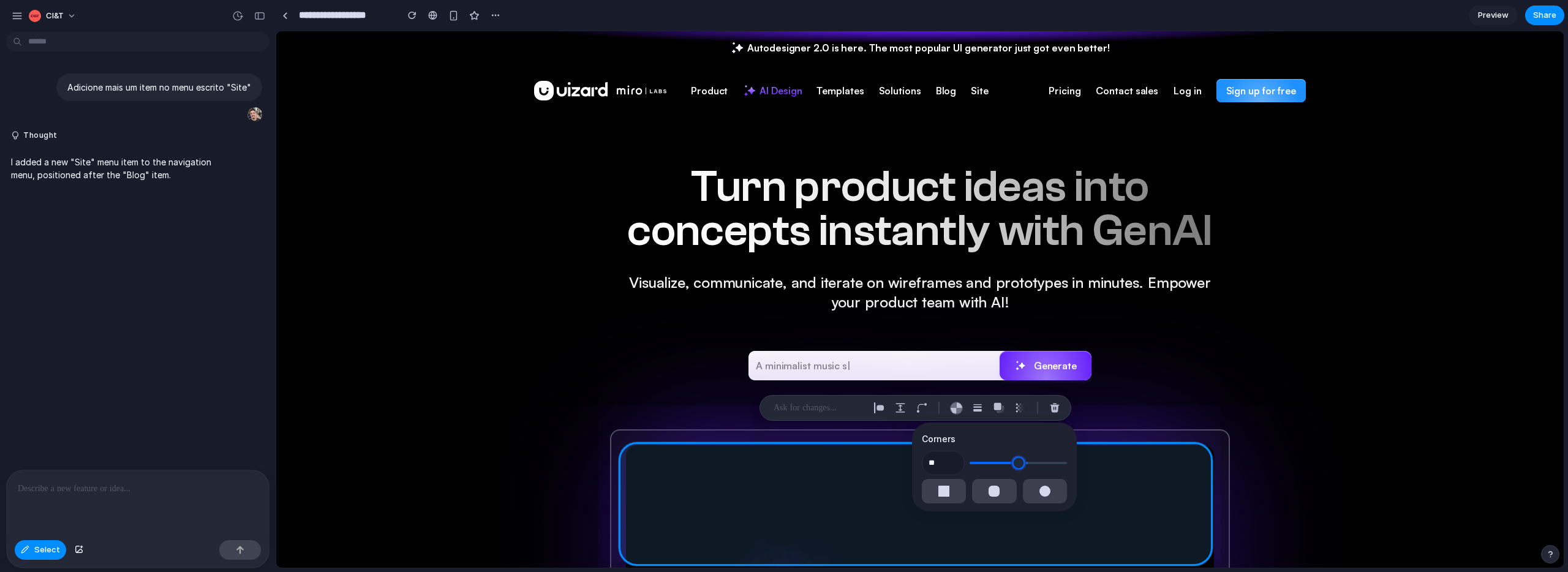
type input "**"
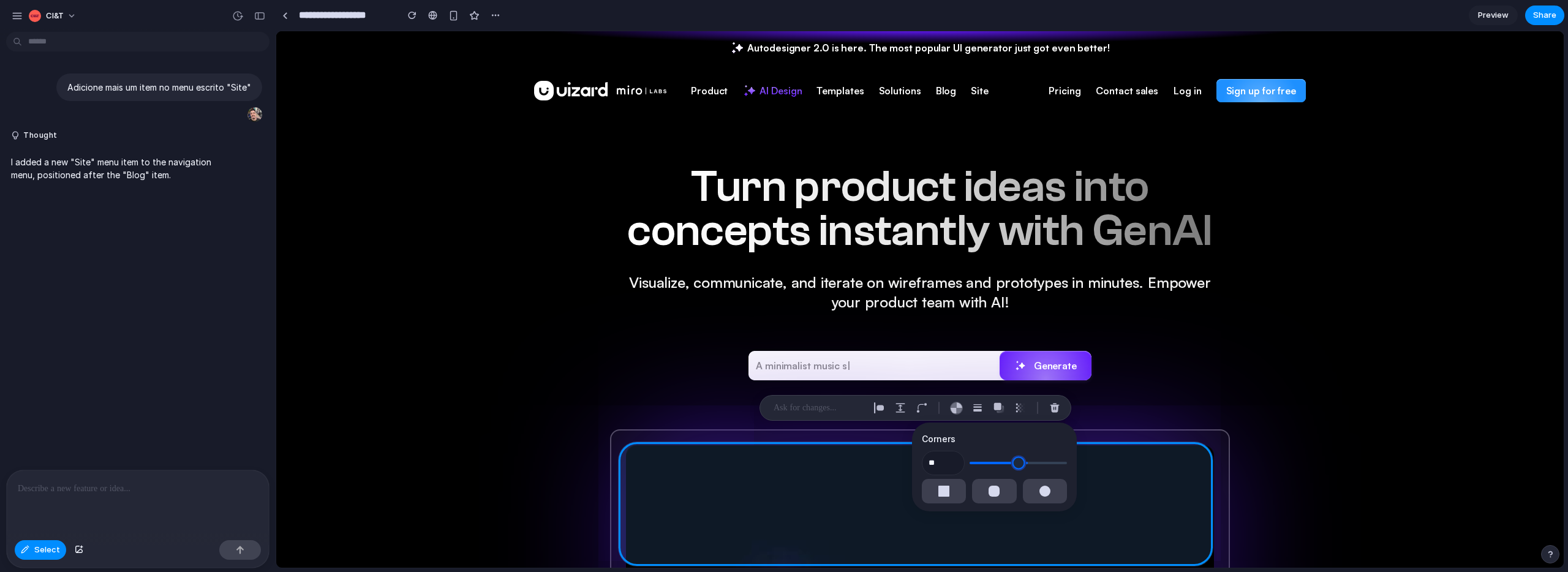
type input "**"
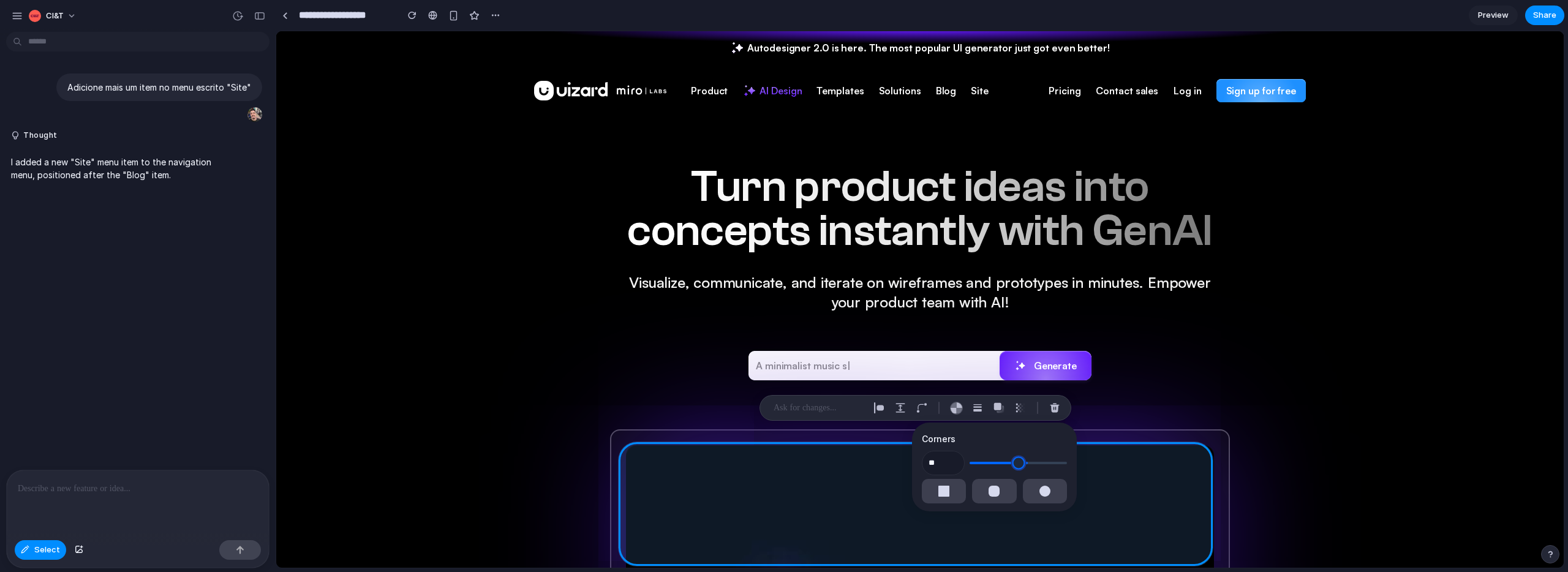
type input "**"
drag, startPoint x: 974, startPoint y: 466, endPoint x: 1042, endPoint y: 464, distance: 68.0
type input "**"
click at [1042, 464] on input "range" at bounding box center [1018, 463] width 98 height 12
click at [902, 408] on div "button" at bounding box center [900, 407] width 11 height 11
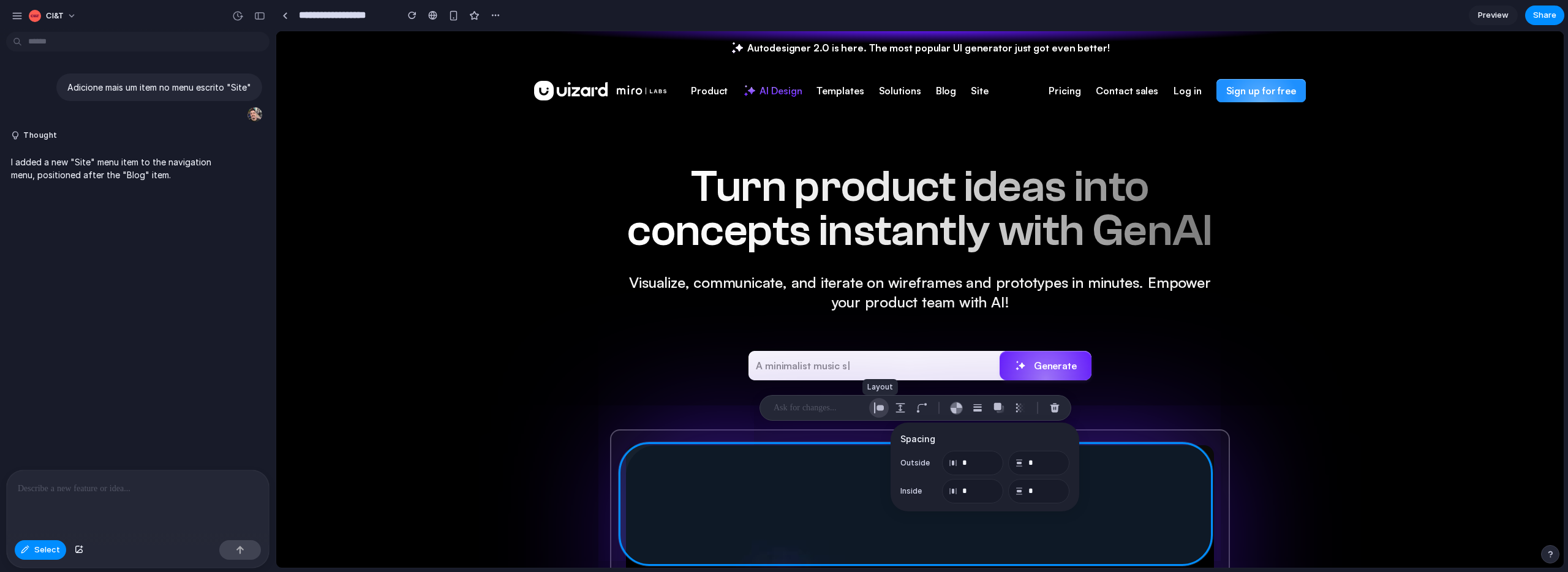
click at [887, 411] on button "button" at bounding box center [879, 407] width 20 height 20
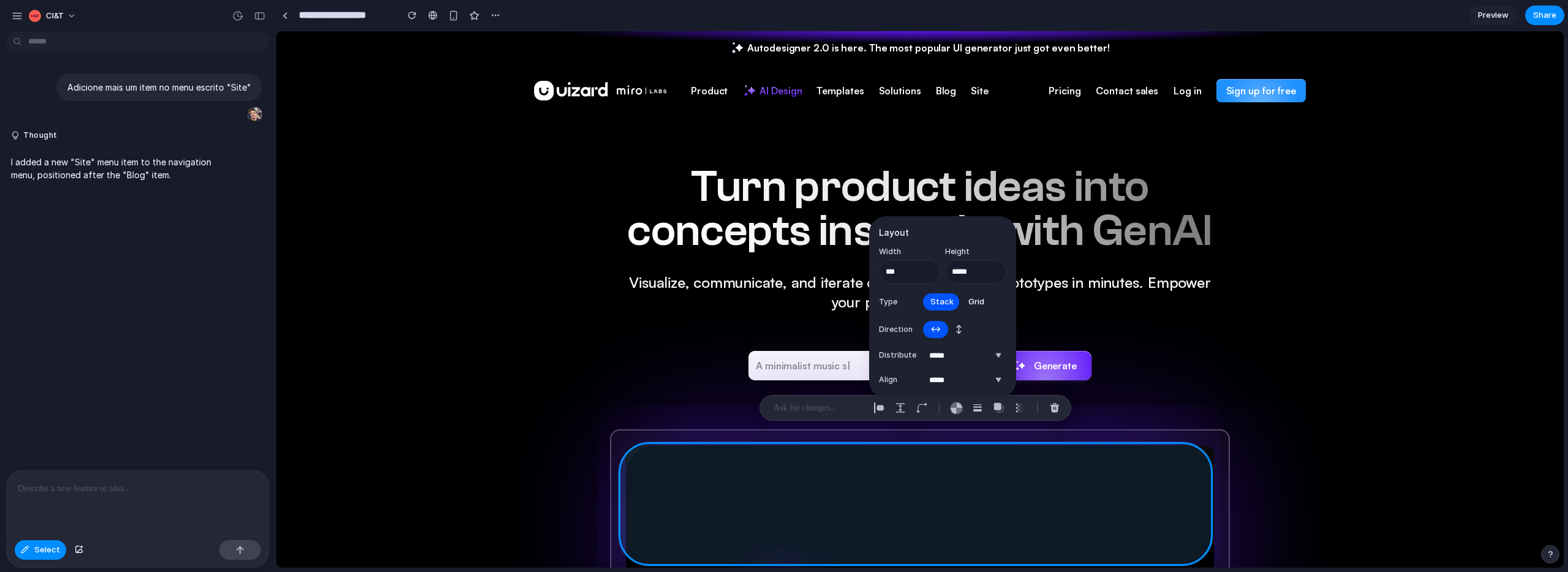
click at [838, 408] on p at bounding box center [819, 408] width 91 height 15
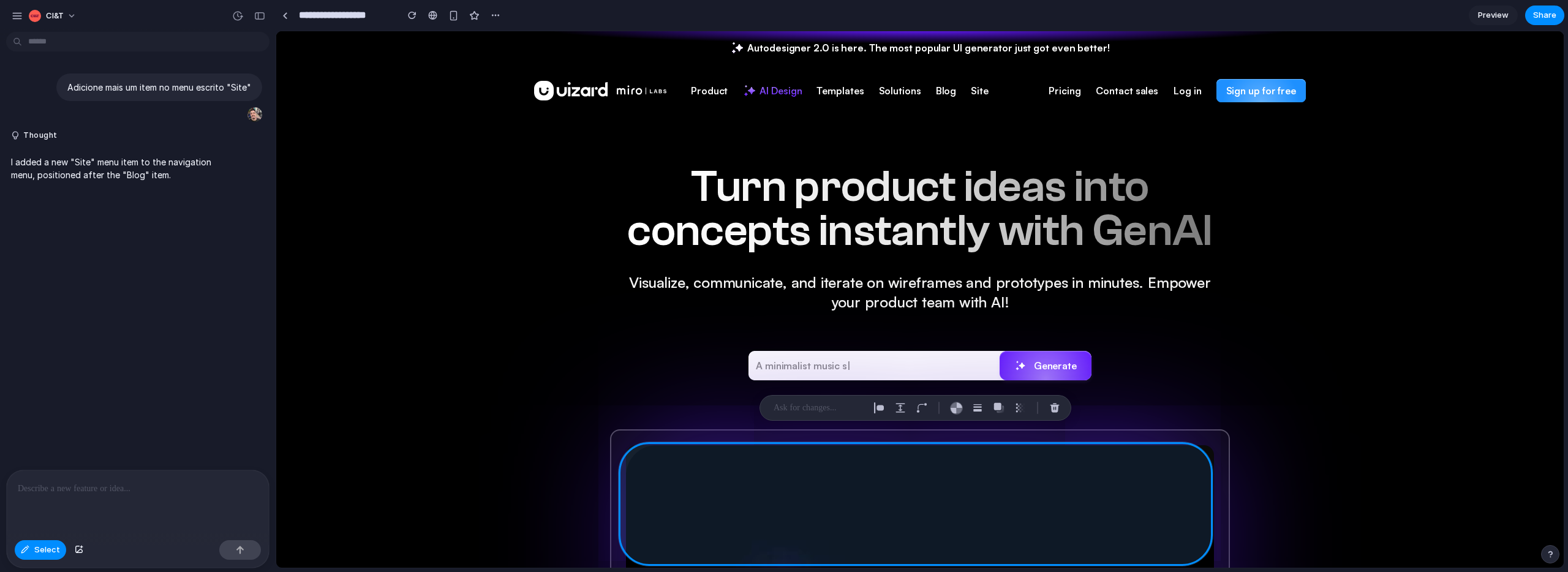
click at [825, 410] on p at bounding box center [819, 408] width 91 height 15
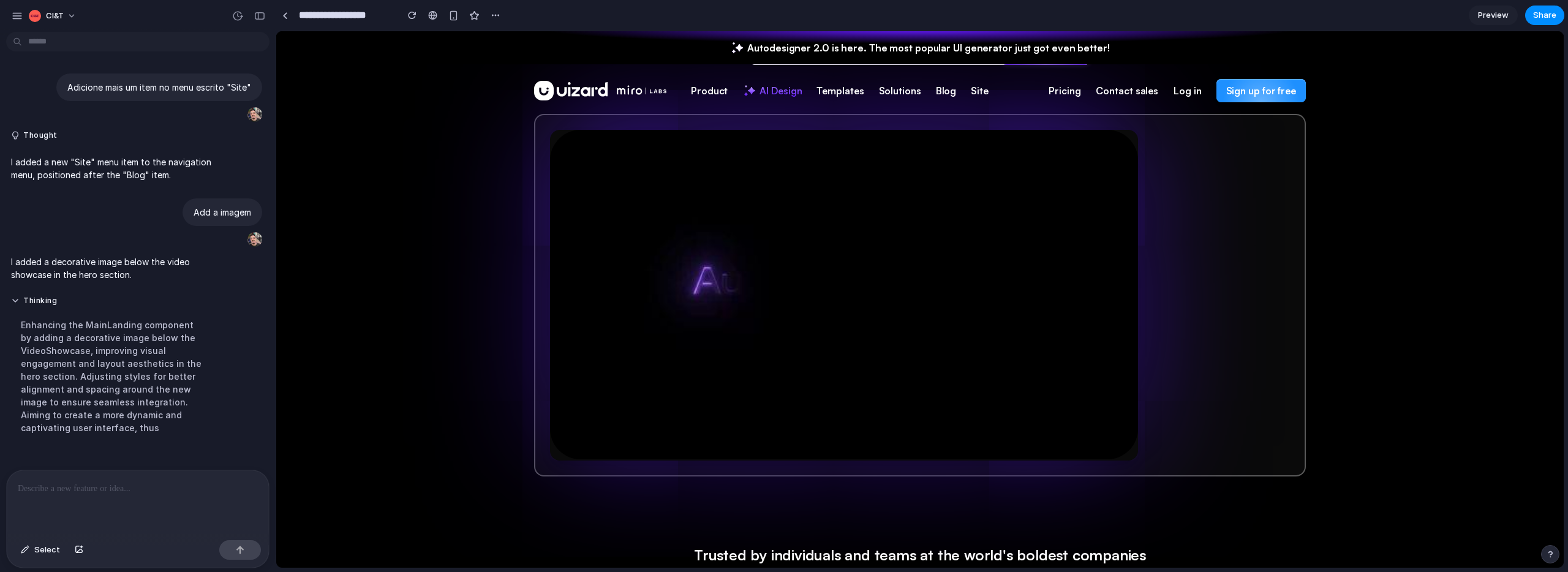
scroll to position [300, 0]
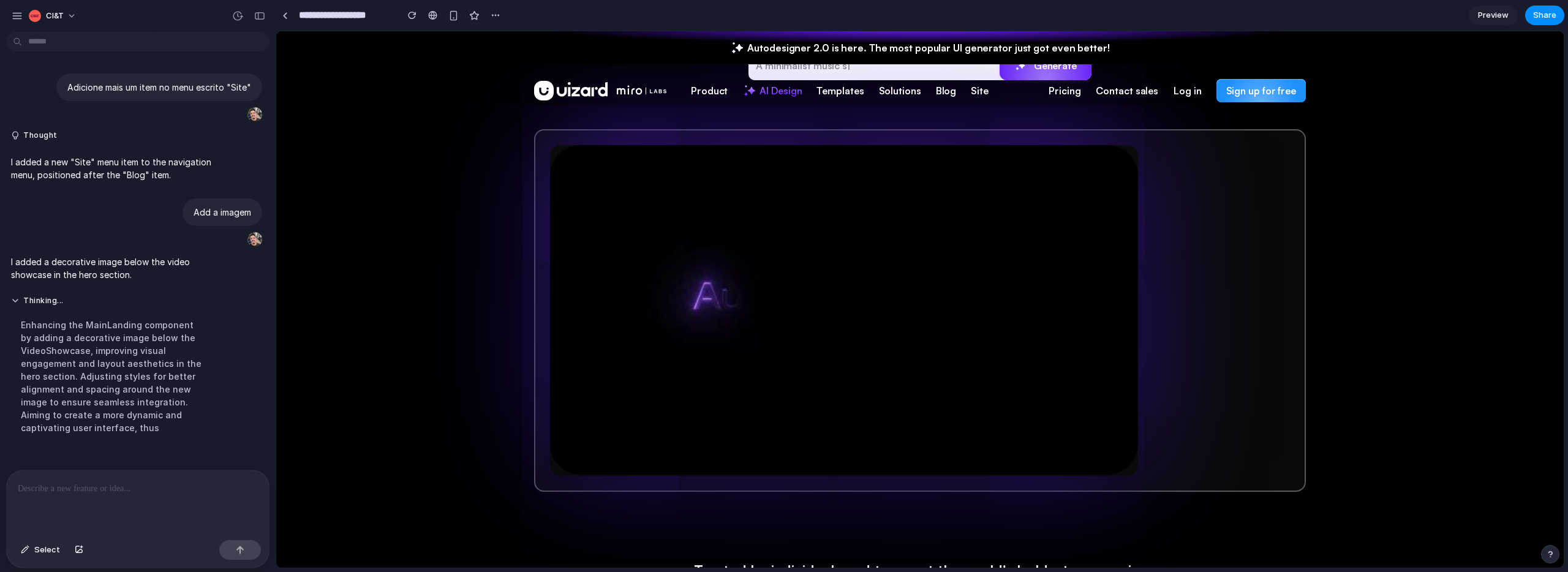
click at [775, 300] on video at bounding box center [844, 310] width 588 height 329
click at [1502, 15] on span "Preview" at bounding box center [1494, 15] width 31 height 12
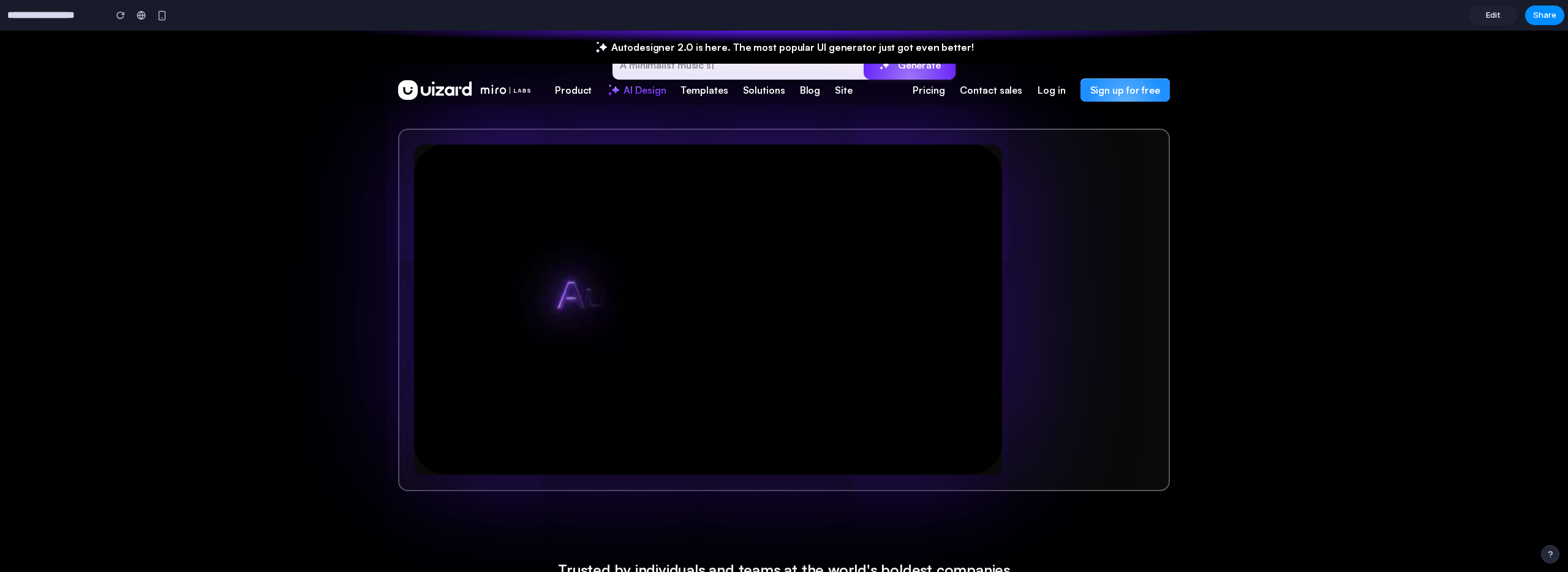
click at [1494, 17] on span "Edit" at bounding box center [1494, 15] width 15 height 12
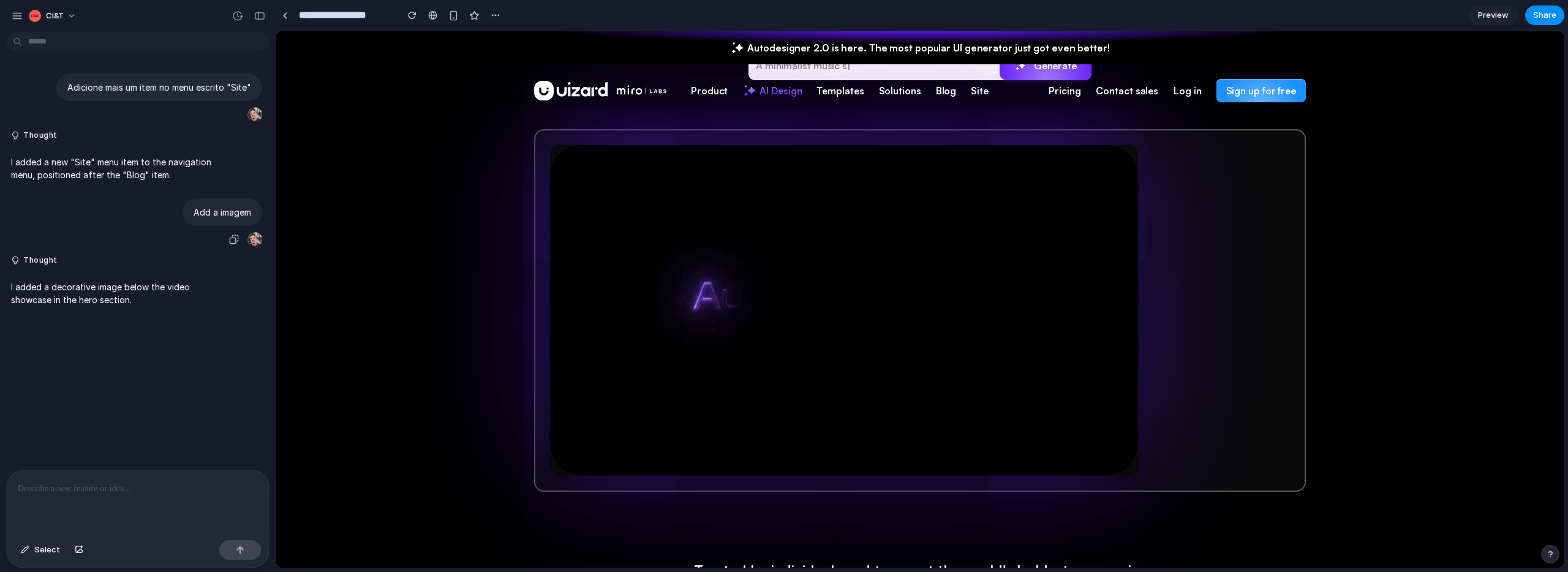
click at [194, 217] on p "Add a imagem" at bounding box center [222, 212] width 58 height 13
click at [208, 214] on p "Add a imagem" at bounding box center [222, 212] width 58 height 13
click at [200, 218] on div at bounding box center [200, 218] width 0 height 0
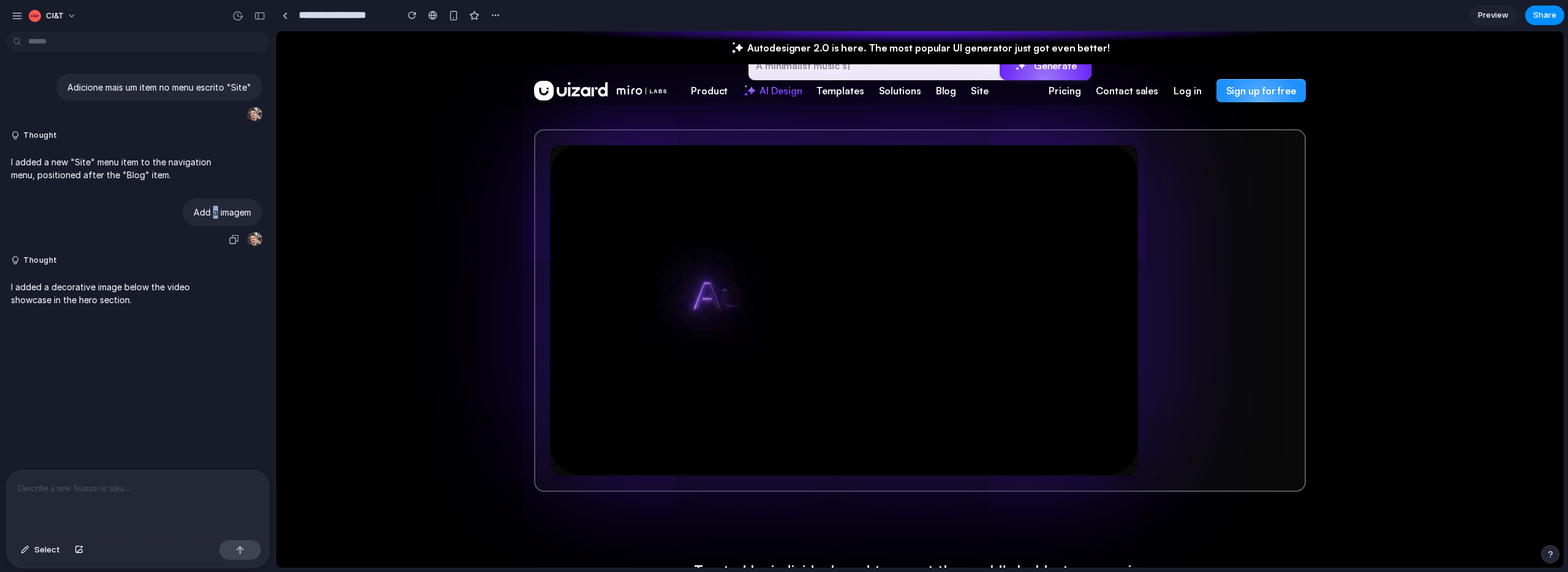
click at [215, 214] on p "Add a imagem" at bounding box center [222, 212] width 58 height 13
click at [352, 214] on div "Turn product ideas into concepts instantly with GenAI Visualize, communicate, a…" at bounding box center [920, 267] width 1287 height 914
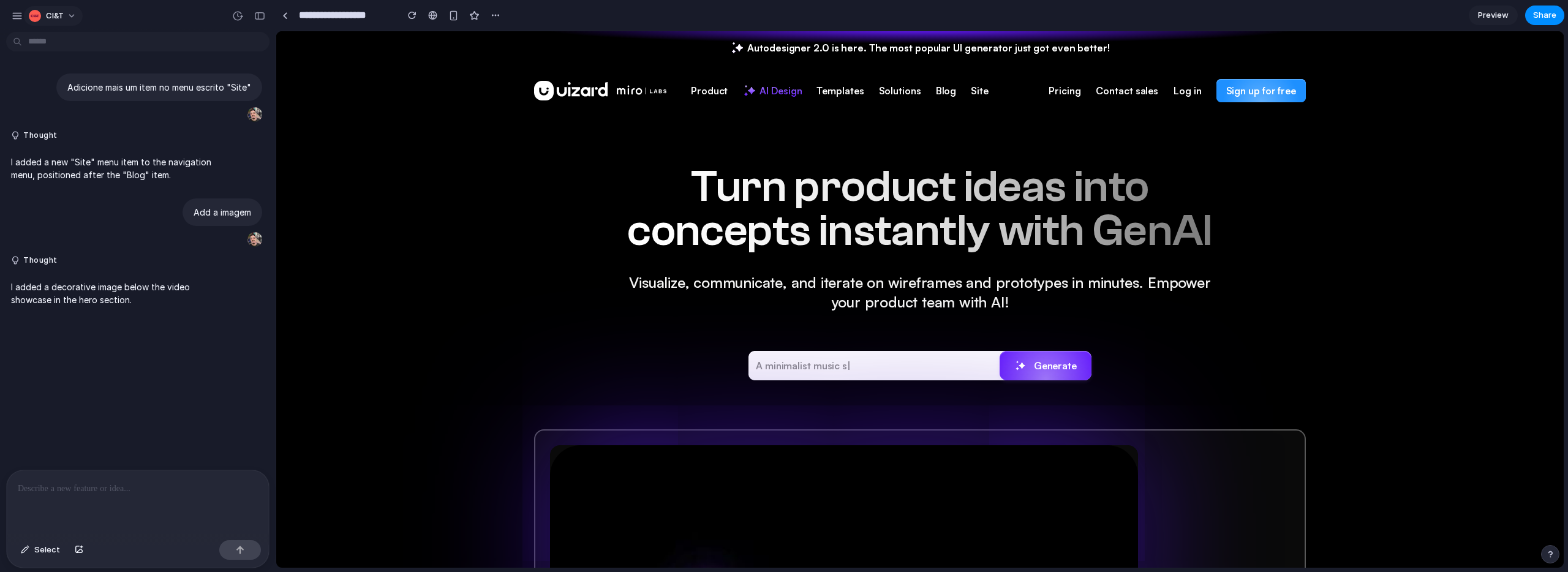
click at [67, 20] on button "CI&T" at bounding box center [53, 16] width 59 height 20
click at [171, 156] on li "Forest" at bounding box center [167, 161] width 72 height 20
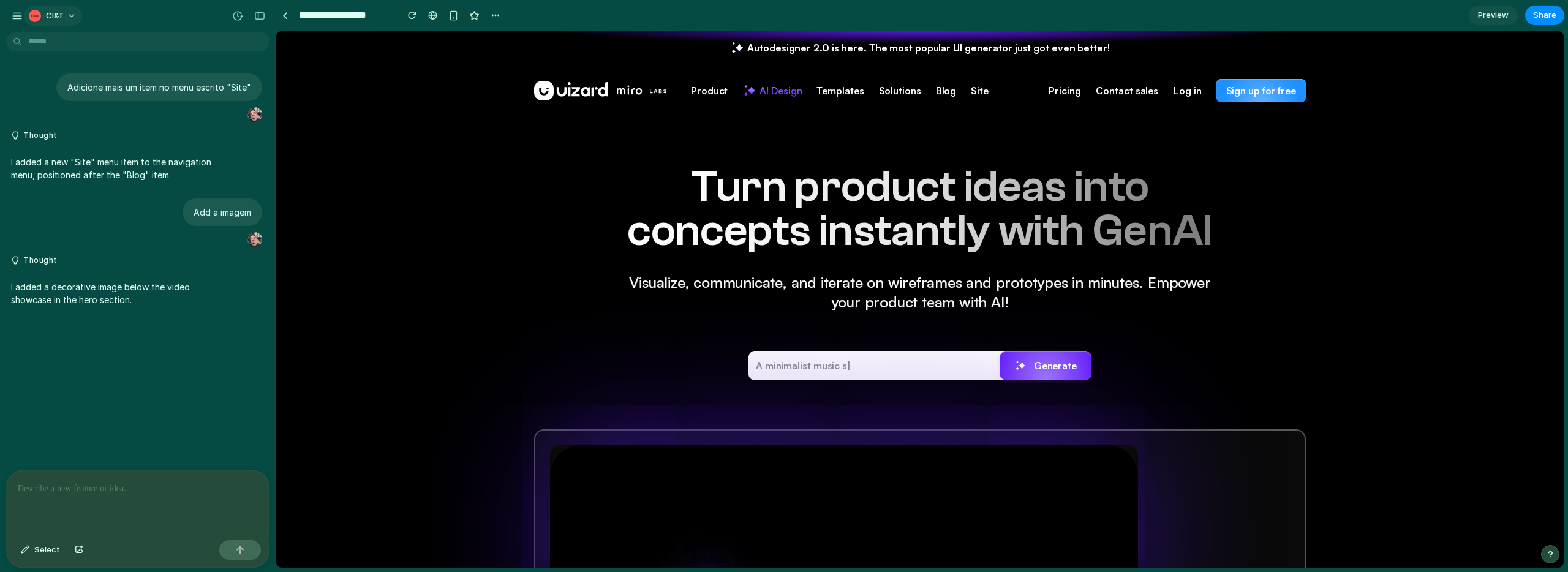
click at [74, 18] on button "CI&T" at bounding box center [53, 16] width 59 height 20
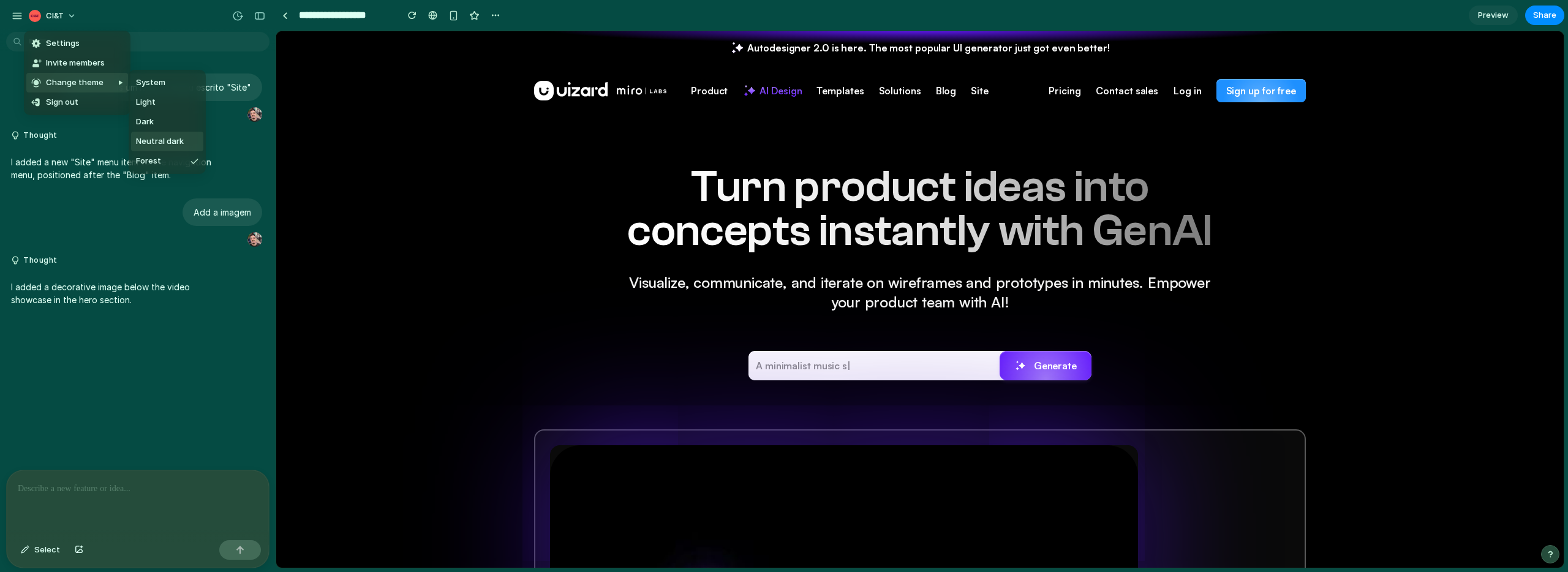
click at [153, 137] on span "Neutral dark" at bounding box center [160, 141] width 48 height 12
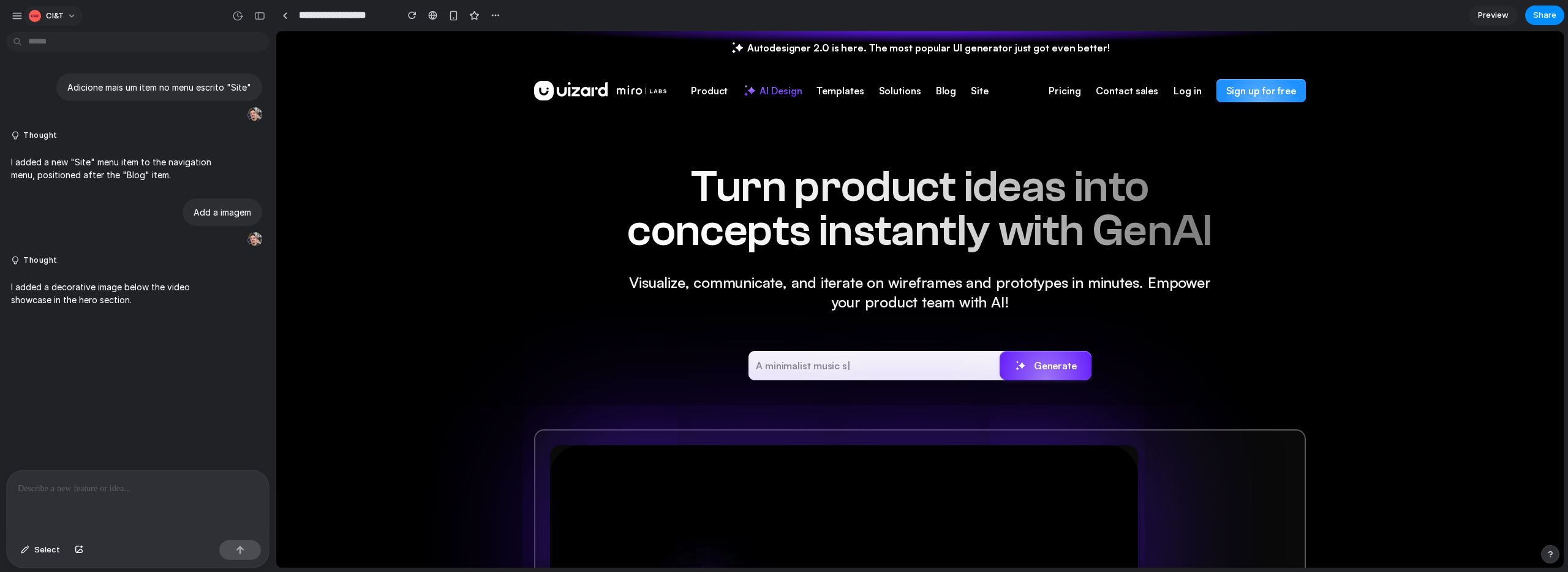
click at [63, 17] on span "CI&T" at bounding box center [55, 16] width 18 height 12
click at [86, 45] on li "Settings" at bounding box center [77, 44] width 102 height 20
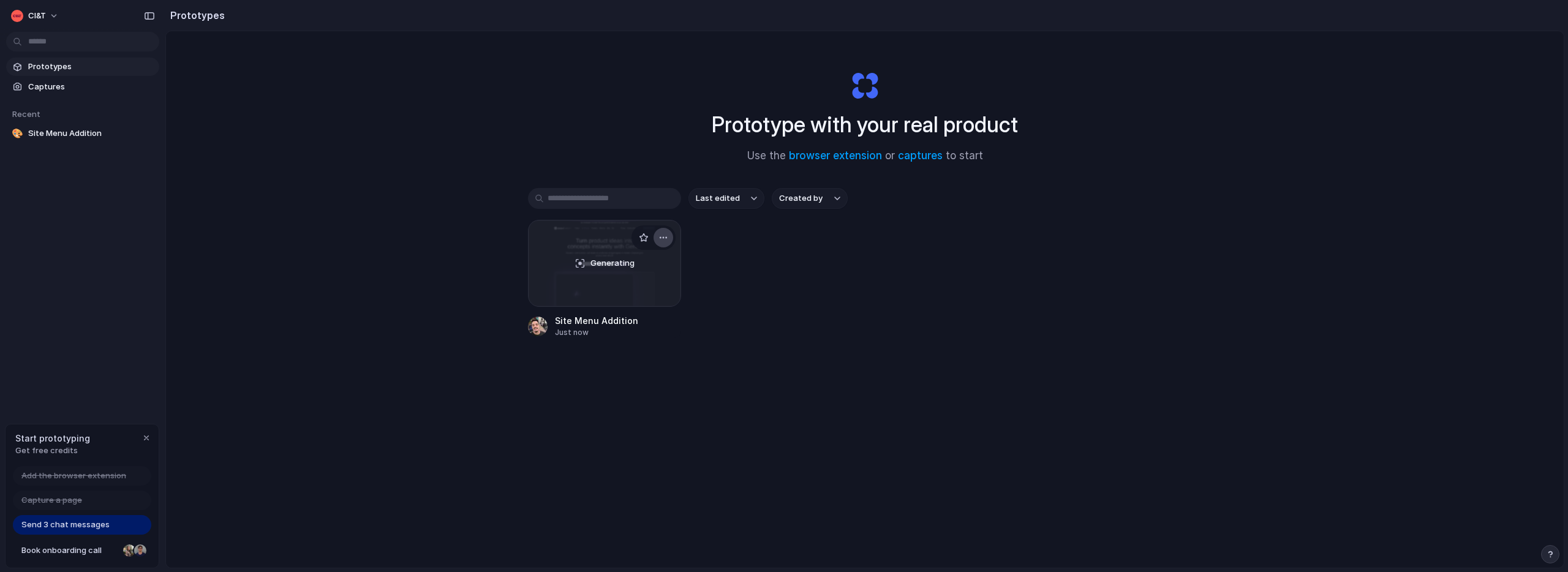
click at [661, 240] on div "button" at bounding box center [663, 238] width 10 height 10
click at [243, 424] on div "Open in new tab Rename Copy link Delete" at bounding box center [784, 286] width 1568 height 572
click at [46, 528] on span "Send 3 chat messages" at bounding box center [65, 525] width 88 height 12
click at [85, 529] on span "Send 3 chat messages" at bounding box center [65, 525] width 88 height 12
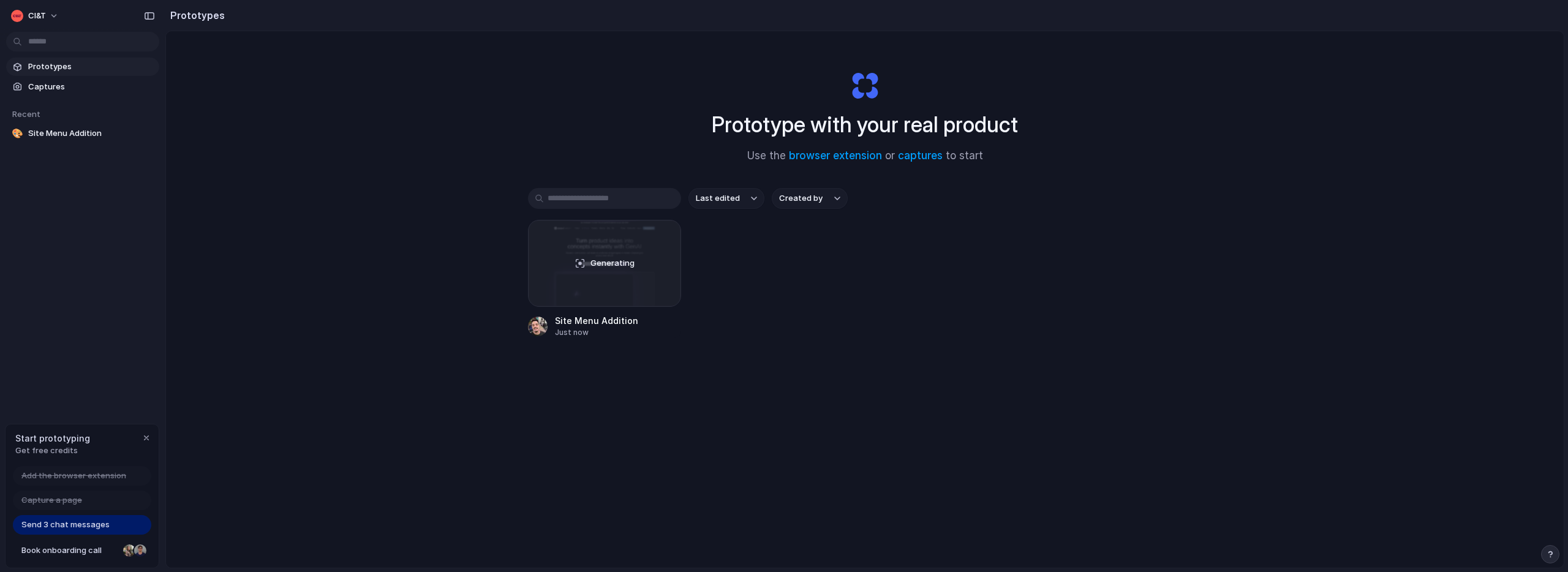
click at [85, 529] on span "Send 3 chat messages" at bounding box center [65, 525] width 88 height 12
drag, startPoint x: 38, startPoint y: 502, endPoint x: 82, endPoint y: 507, distance: 44.3
click at [82, 507] on div "Capture a page" at bounding box center [82, 500] width 138 height 20
click at [54, 527] on span "Send 3 chat messages" at bounding box center [65, 525] width 88 height 12
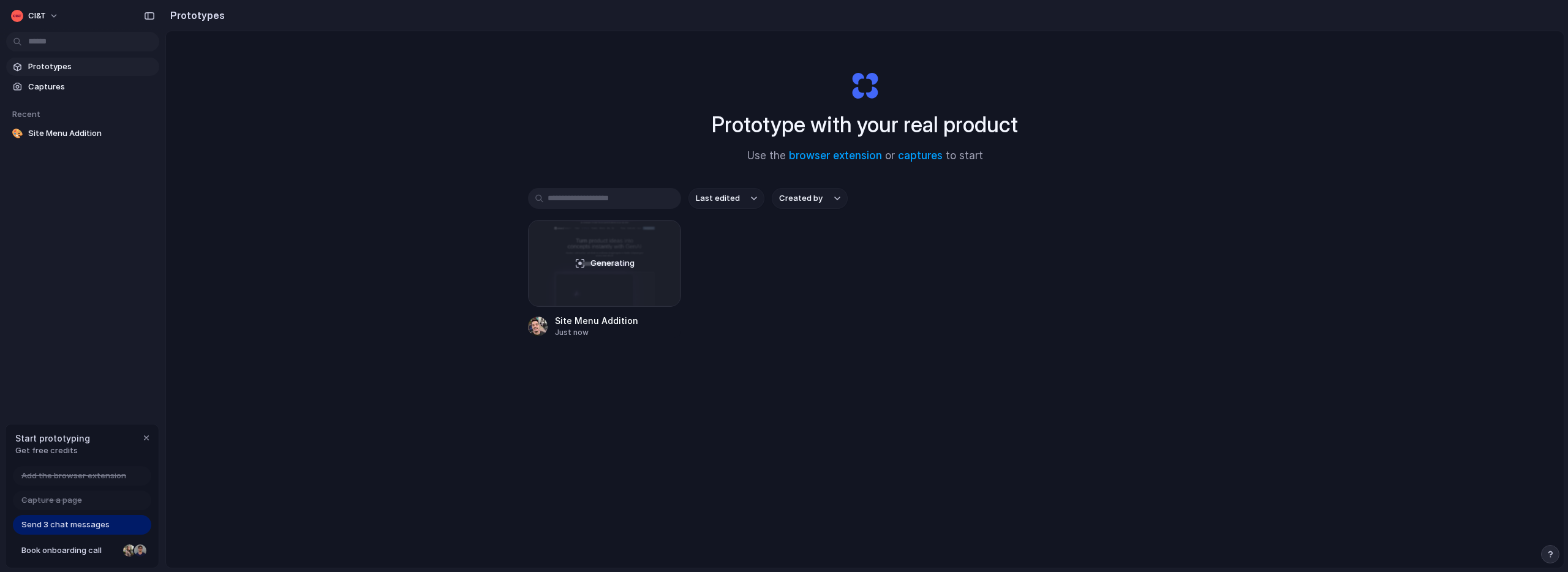
click at [54, 527] on span "Send 3 chat messages" at bounding box center [65, 525] width 88 height 12
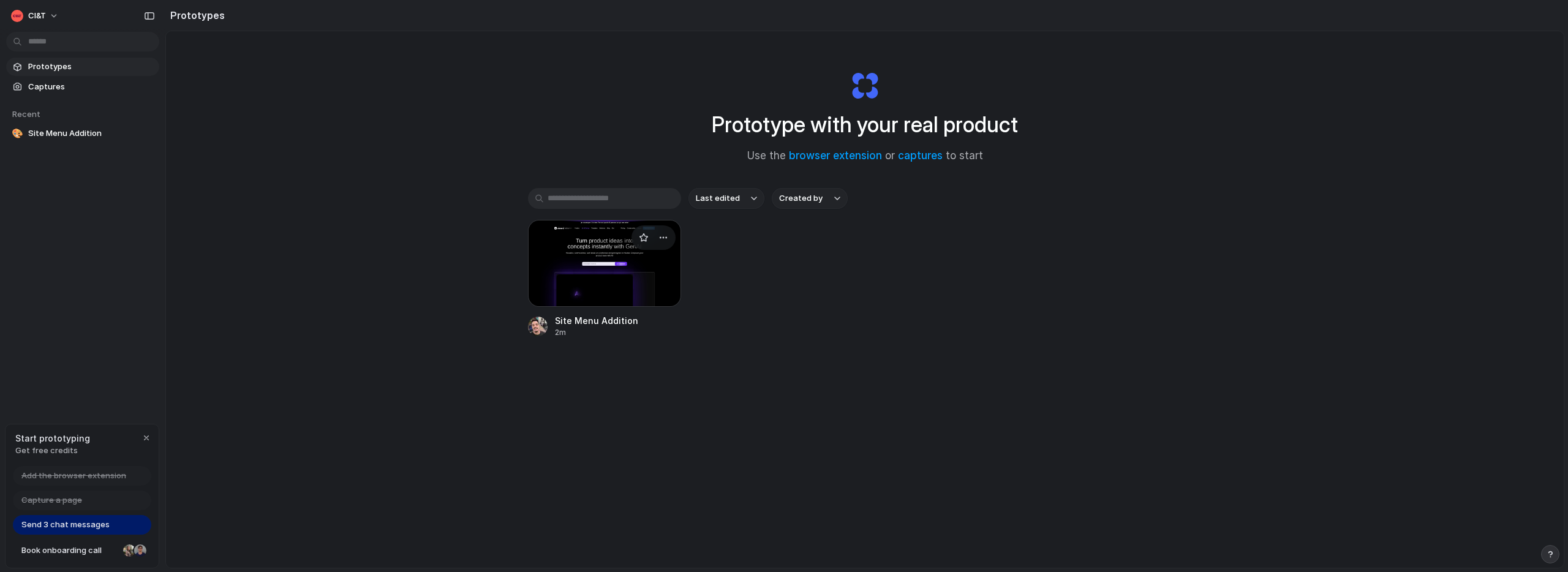
click at [590, 259] on div at bounding box center [605, 263] width 153 height 87
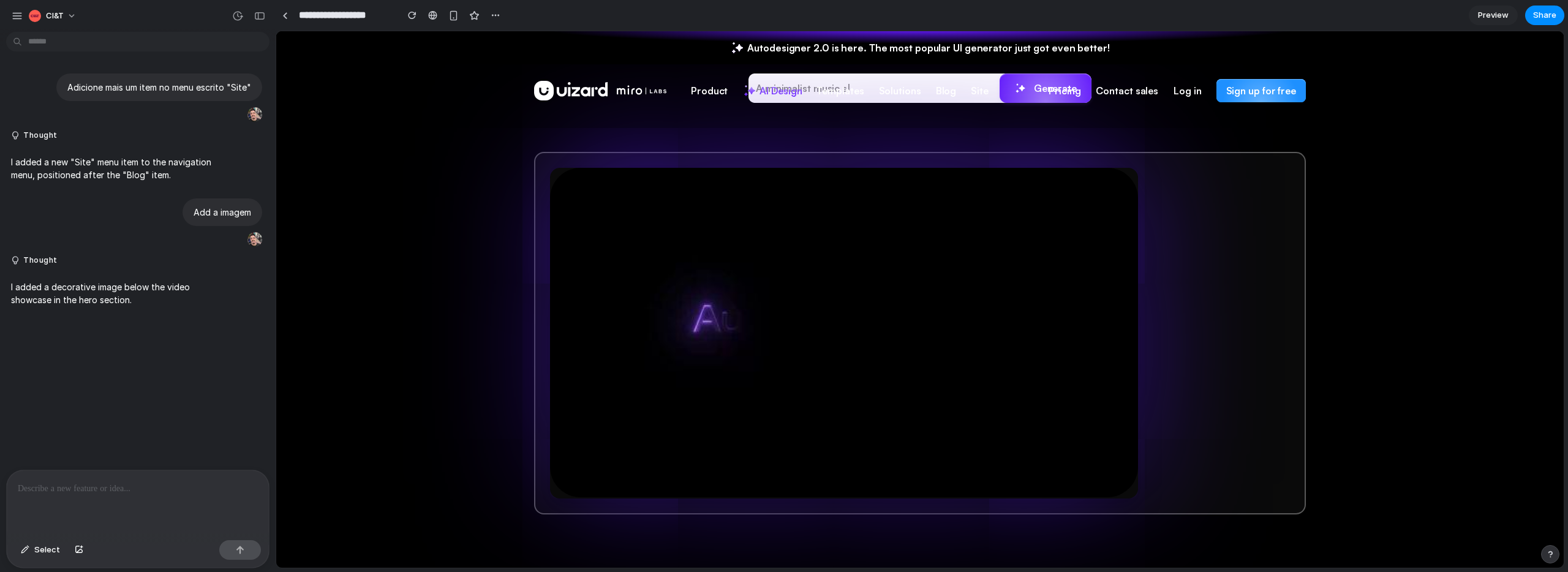
scroll to position [600, 0]
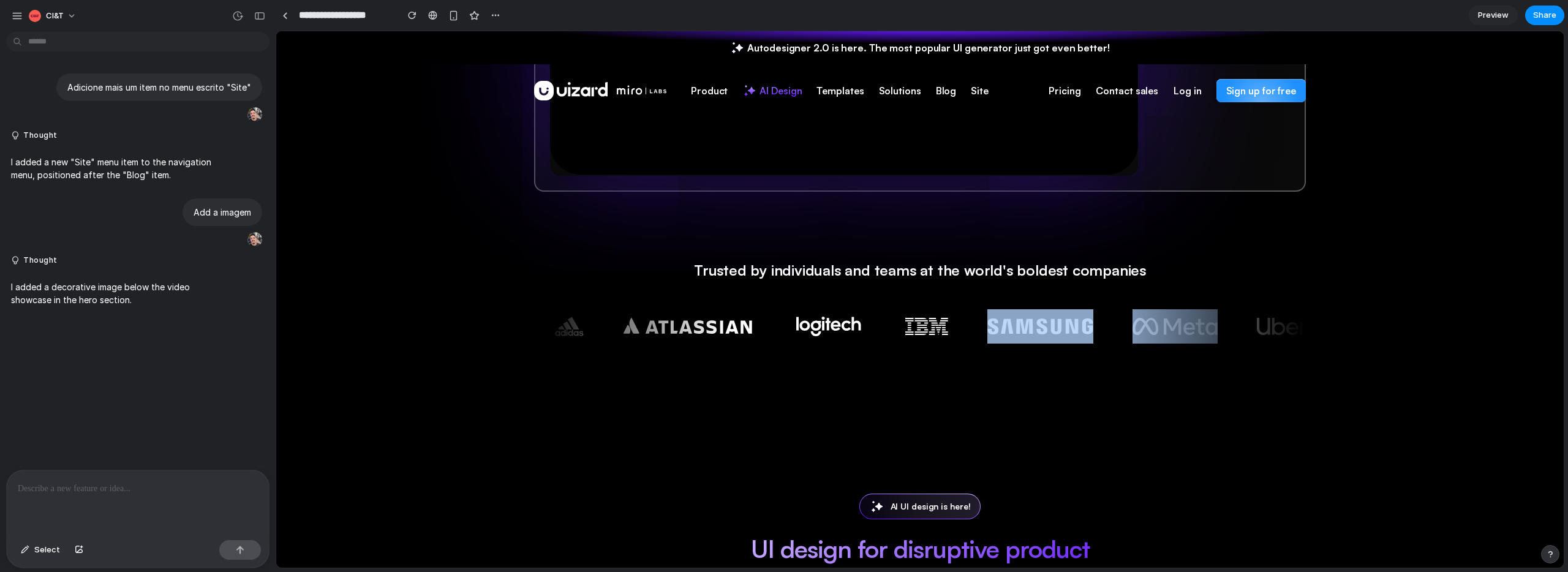
click at [1104, 321] on div at bounding box center [1030, 327] width 1006 height 36
click at [1208, 319] on img at bounding box center [1233, 326] width 50 height 35
click at [1247, 331] on img at bounding box center [1272, 326] width 50 height 35
click at [1206, 331] on img at bounding box center [1230, 326] width 50 height 35
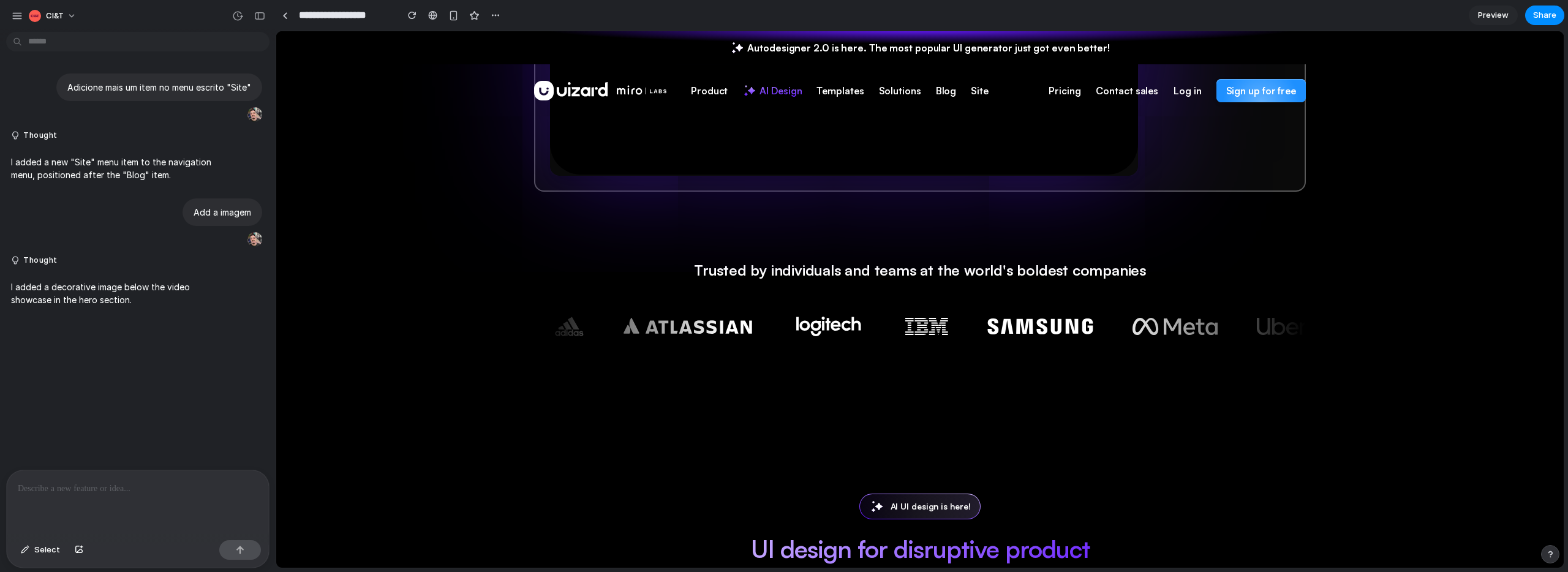
click at [1106, 332] on div at bounding box center [1010, 327] width 1006 height 36
click at [1235, 332] on img at bounding box center [1260, 326] width 50 height 35
click at [1227, 332] on img at bounding box center [1252, 326] width 50 height 35
click at [1215, 332] on img at bounding box center [1240, 326] width 50 height 35
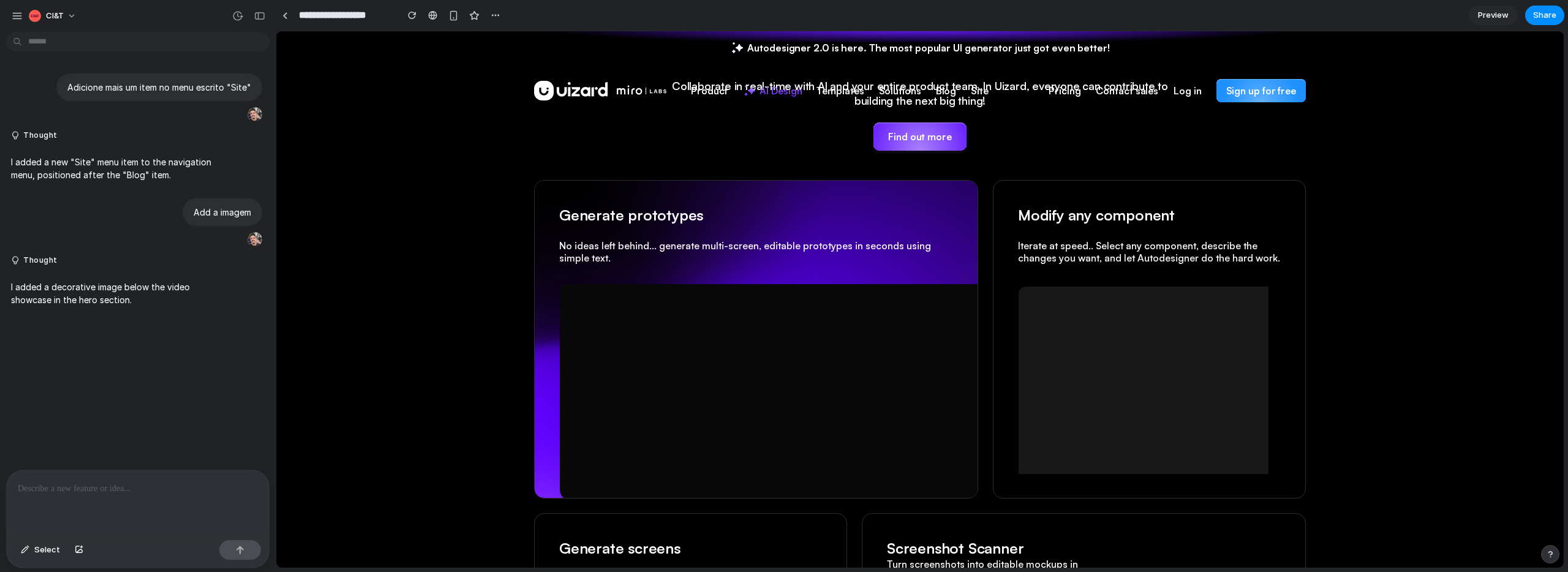
scroll to position [1197, 0]
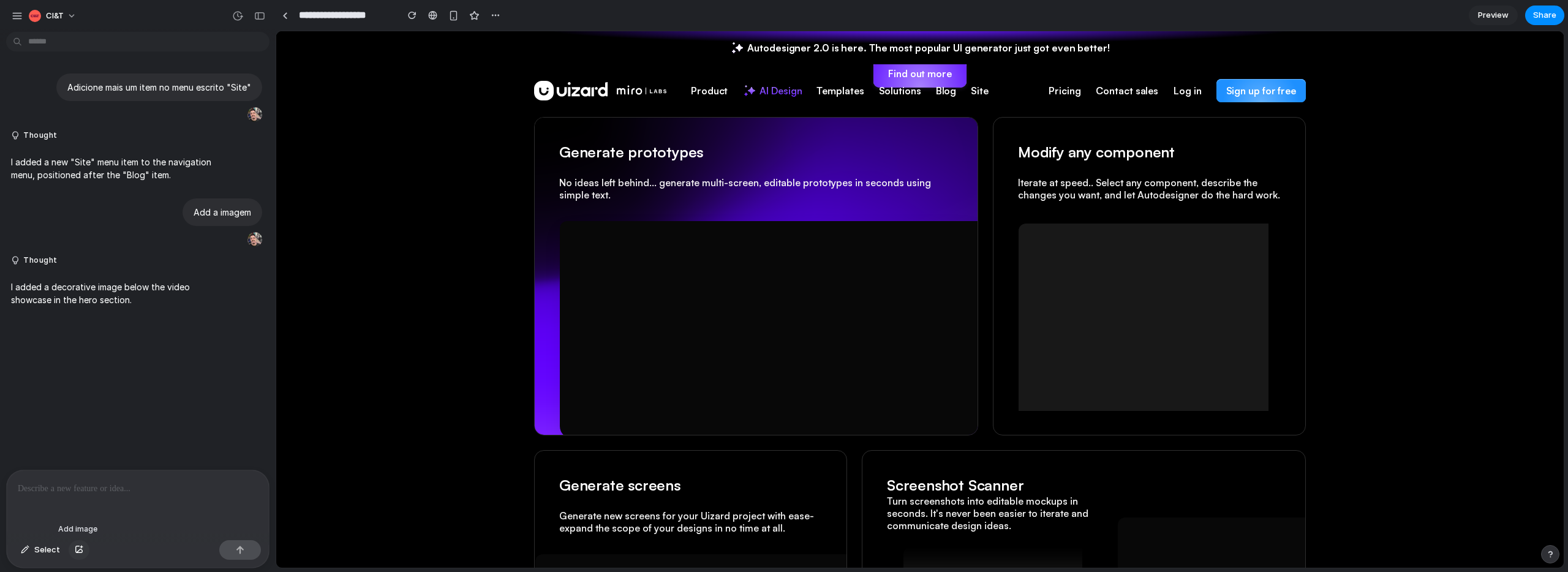
click at [81, 549] on div "button" at bounding box center [78, 550] width 8 height 8
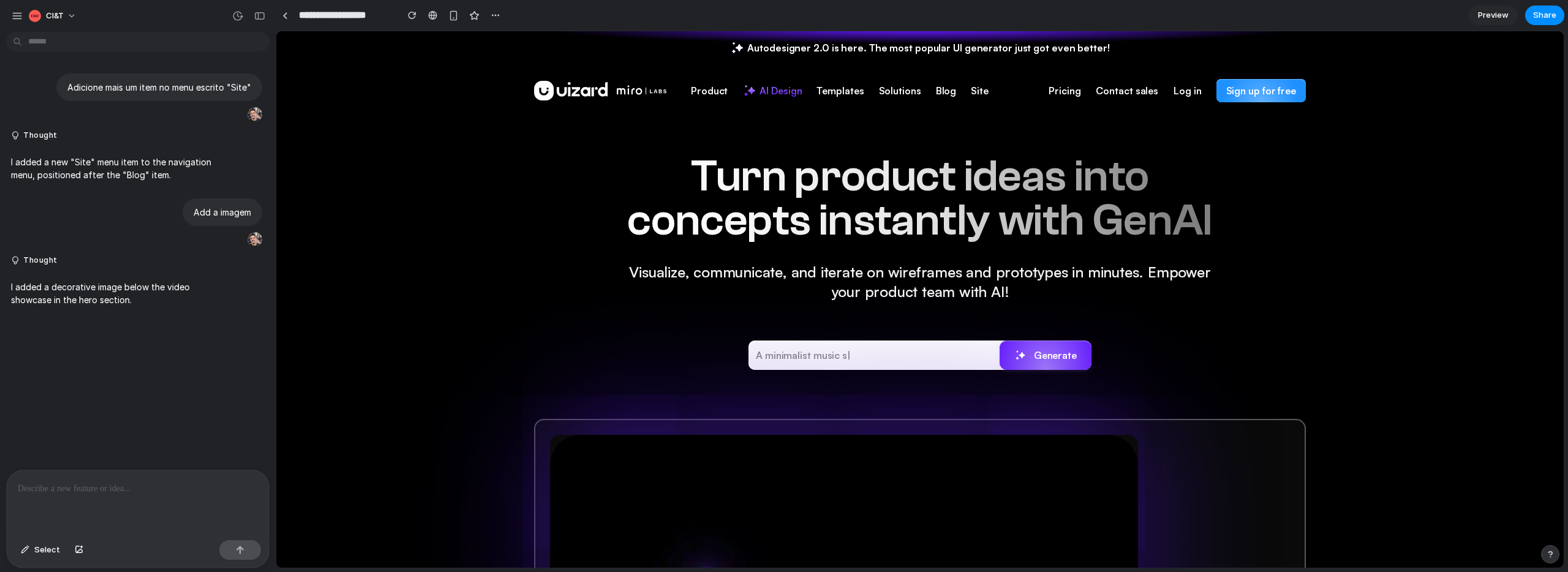
scroll to position [0, 0]
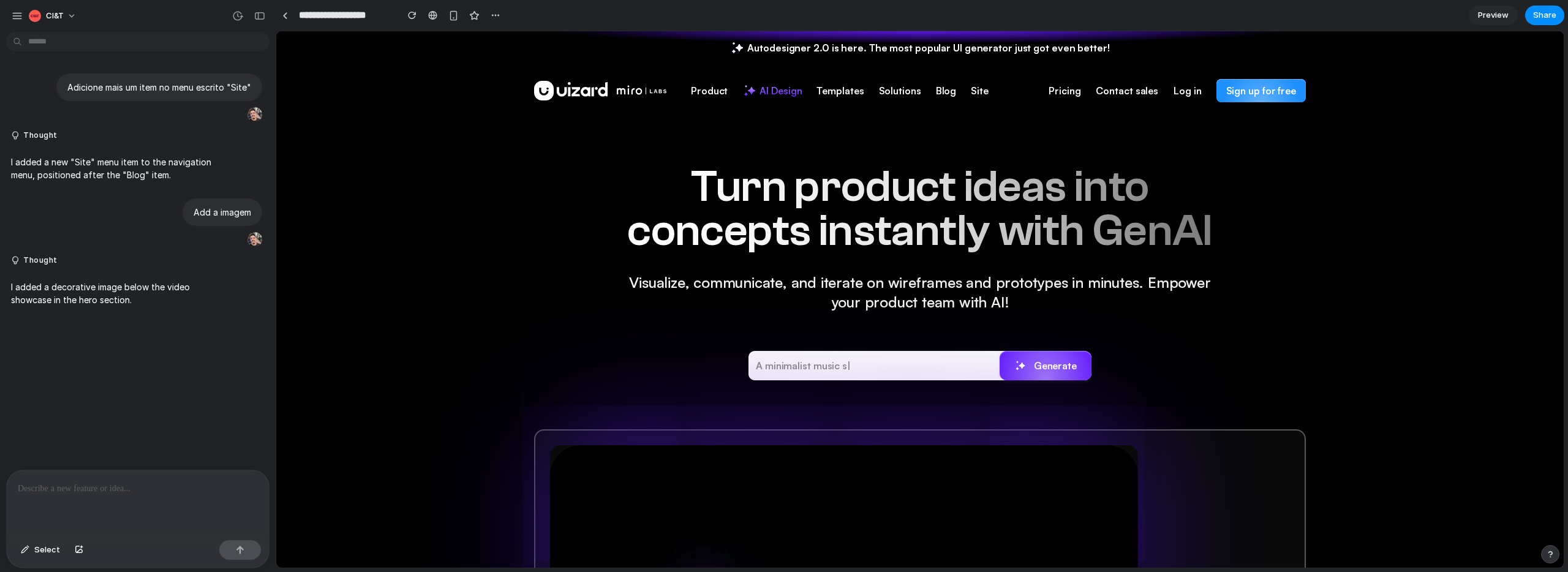
click at [971, 90] on span "Site" at bounding box center [980, 91] width 18 height 14
click at [936, 92] on span "Blog" at bounding box center [947, 91] width 21 height 14
click at [859, 92] on ul "Product UI Design AI-powered UI design UX Design UX design simplified Wireframi…" at bounding box center [840, 91] width 298 height 53
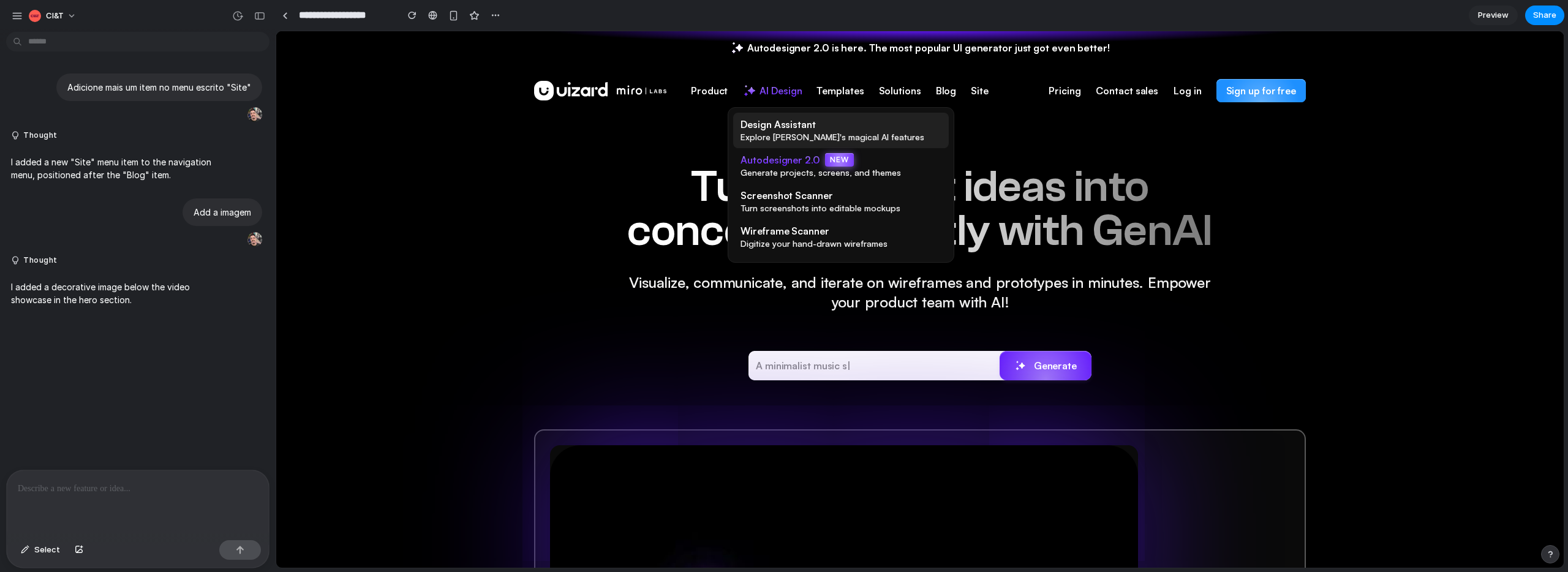
click at [771, 141] on span "Explore Uizard's magical AI features" at bounding box center [833, 137] width 183 height 12
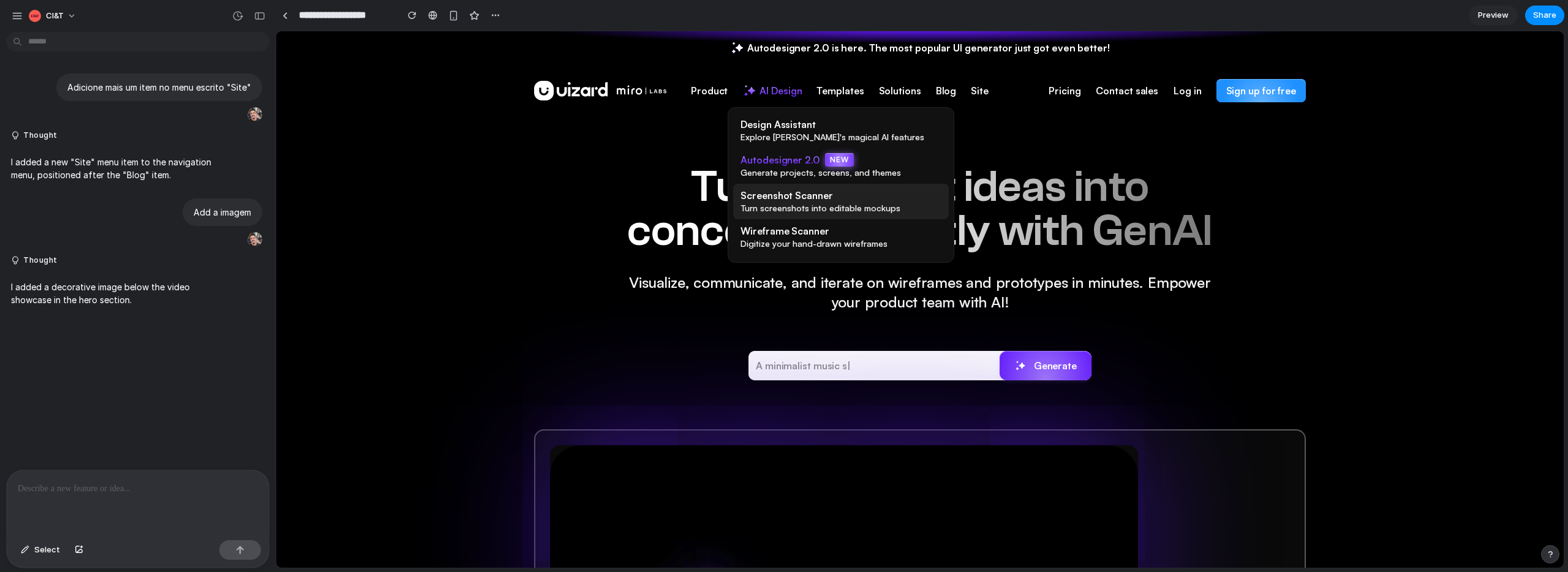
click at [775, 197] on span "Screenshot Scanner" at bounding box center [787, 195] width 92 height 14
click at [776, 200] on span "Screenshot Scanner" at bounding box center [787, 195] width 92 height 14
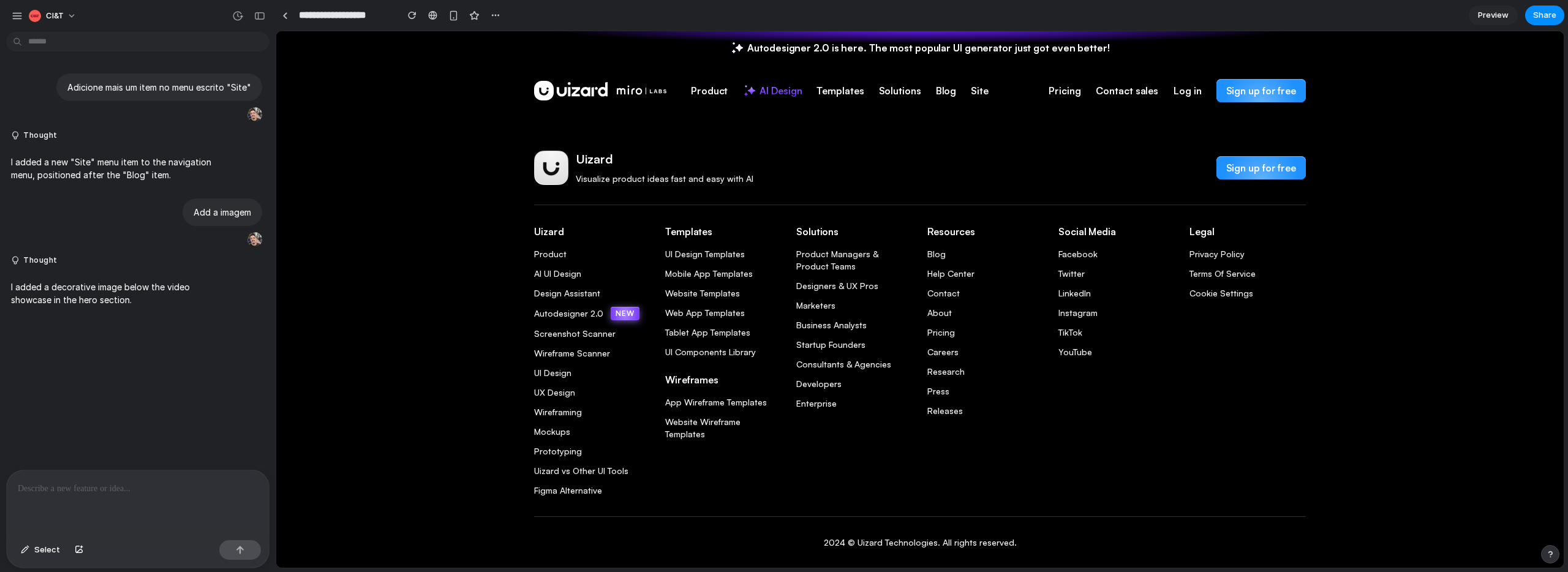
scroll to position [3068, 0]
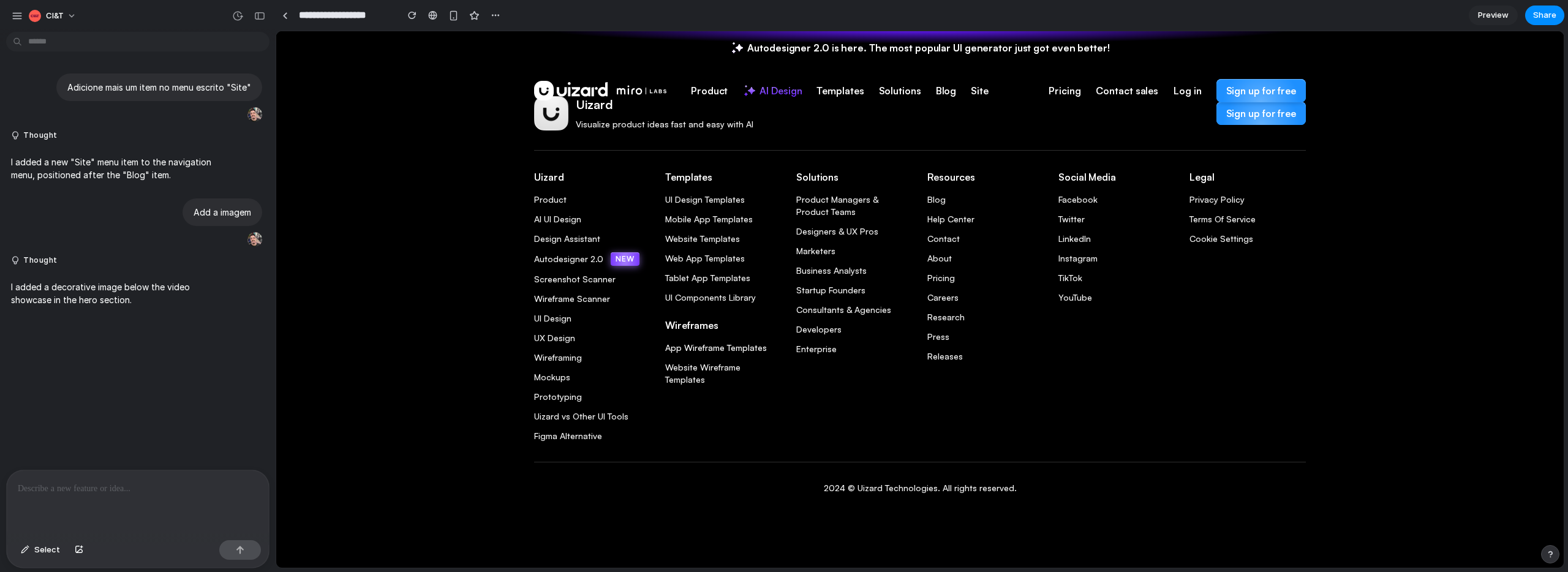
click at [709, 348] on link "App Wireframe Templates" at bounding box center [723, 348] width 117 height 12
click at [1068, 276] on link "TikTok" at bounding box center [1117, 278] width 117 height 12
drag, startPoint x: 1067, startPoint y: 293, endPoint x: 1071, endPoint y: 299, distance: 7.2
click at [1067, 293] on link "YouTube" at bounding box center [1117, 298] width 117 height 12
click at [1500, 19] on span "Preview" at bounding box center [1494, 15] width 31 height 12
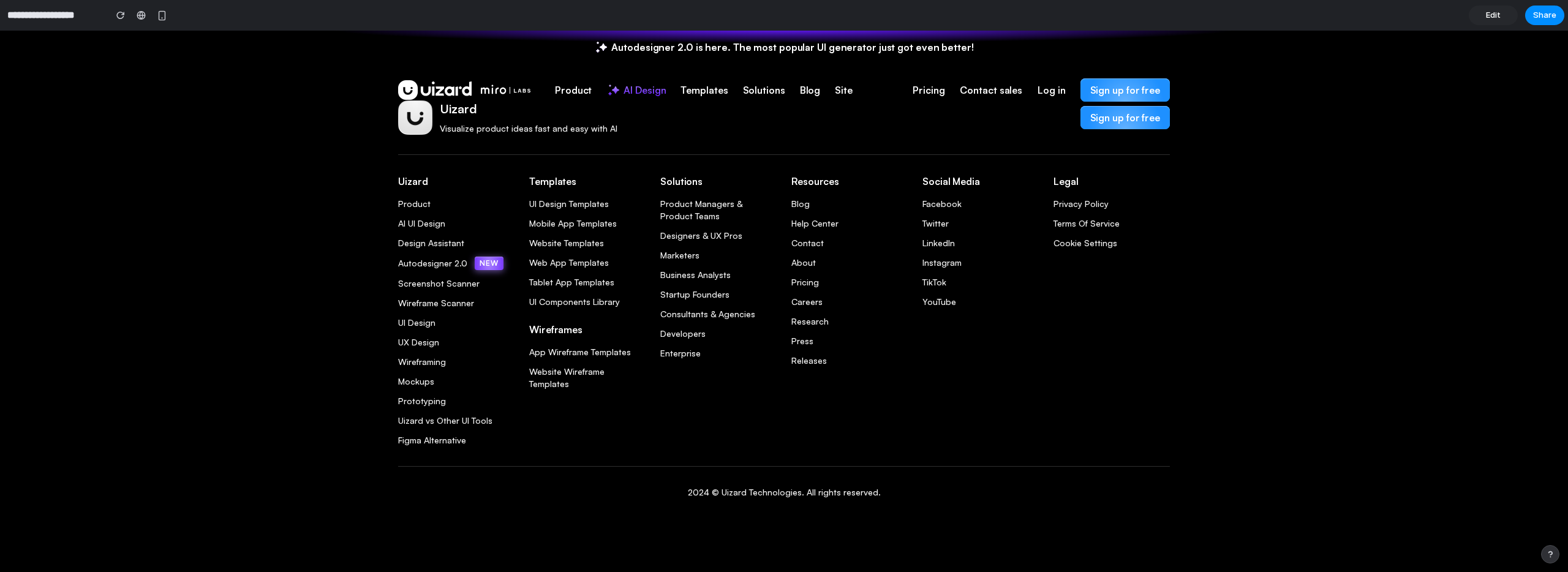
scroll to position [3063, 0]
click at [1502, 11] on link "Edit" at bounding box center [1493, 15] width 49 height 20
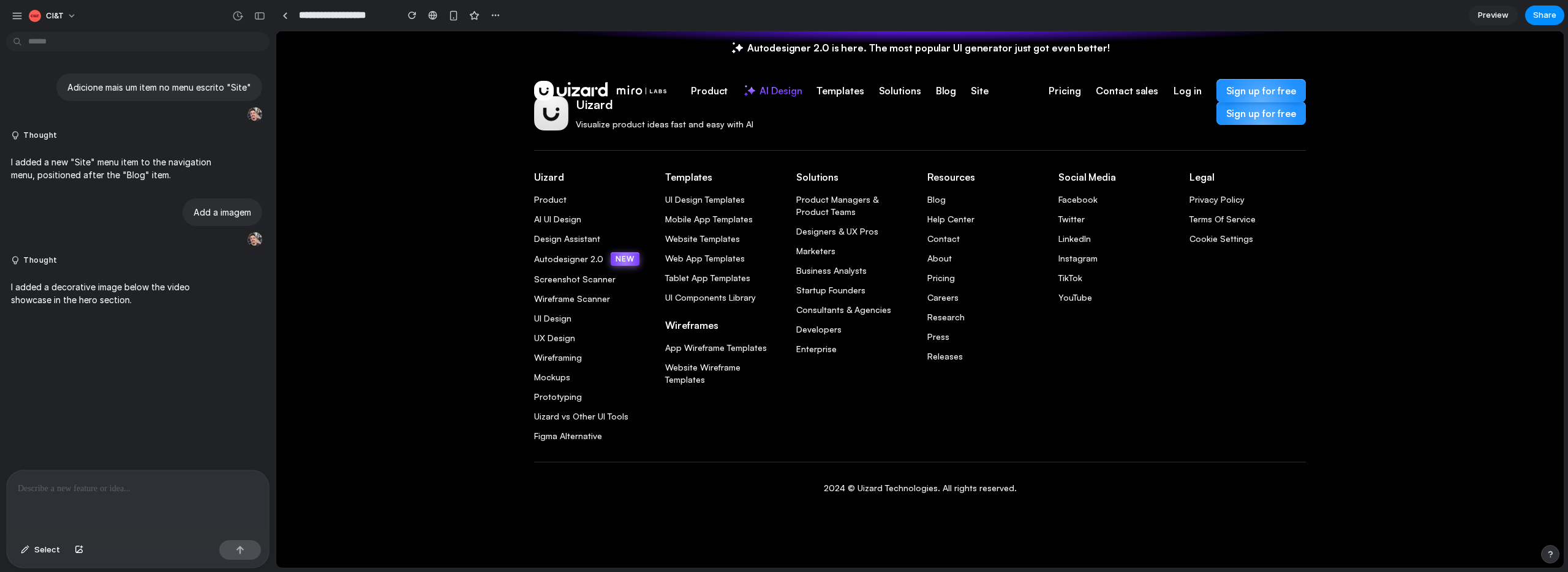
click at [1502, 11] on span "Preview" at bounding box center [1494, 15] width 31 height 12
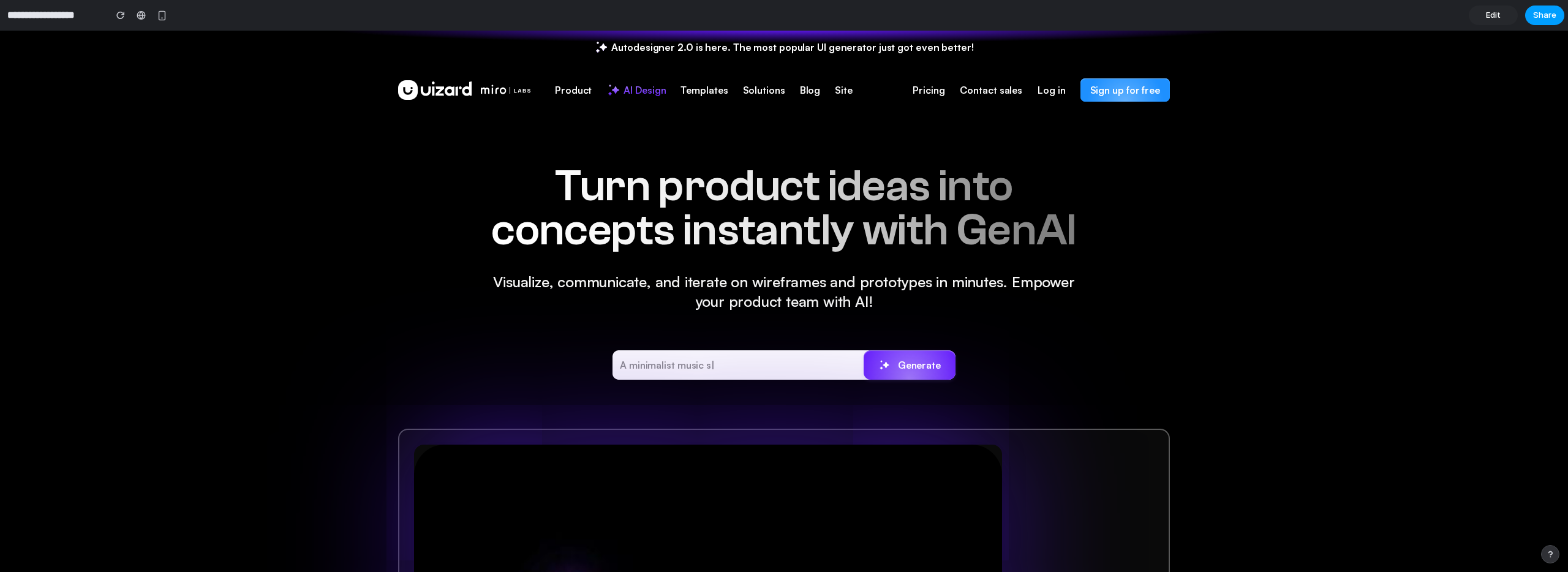
click at [1547, 11] on span "Share" at bounding box center [1545, 15] width 23 height 12
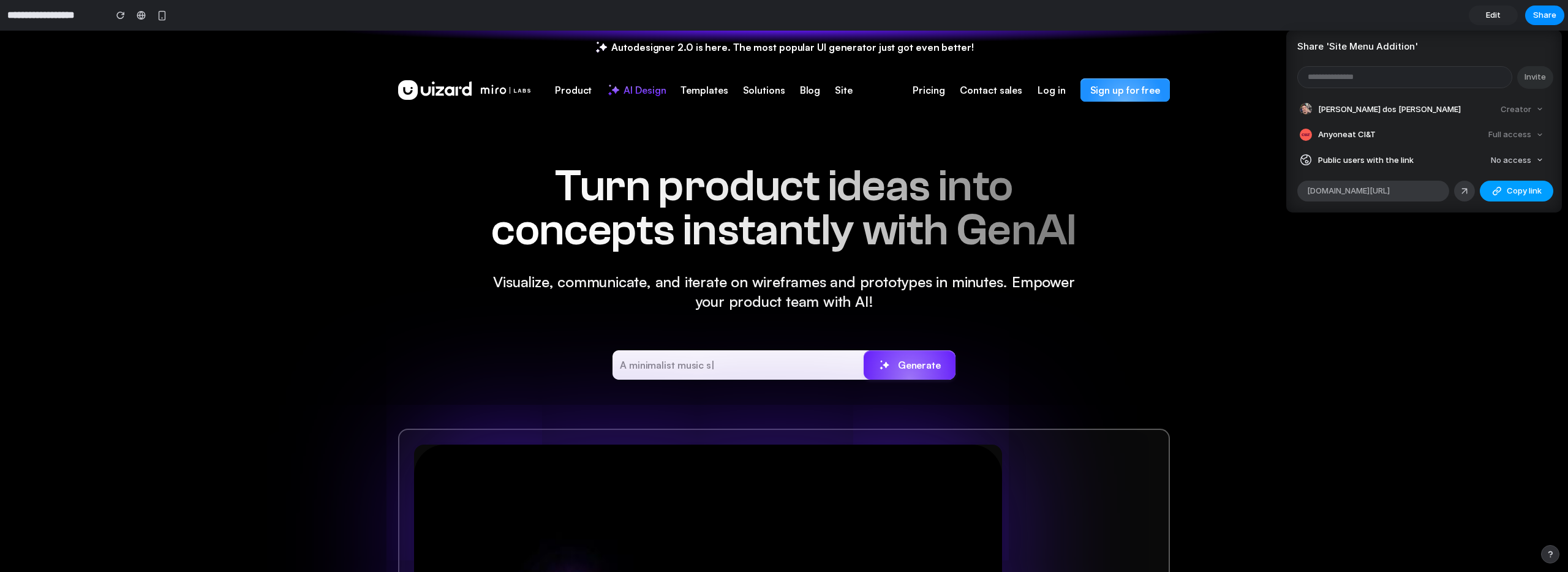
click at [1517, 186] on span "Copy link" at bounding box center [1524, 191] width 35 height 12
click at [1221, 159] on div "Share ' Site Menu Addition ' Invite Alisson Jeremias dos Santos da Rosa Creator…" at bounding box center [784, 286] width 1568 height 572
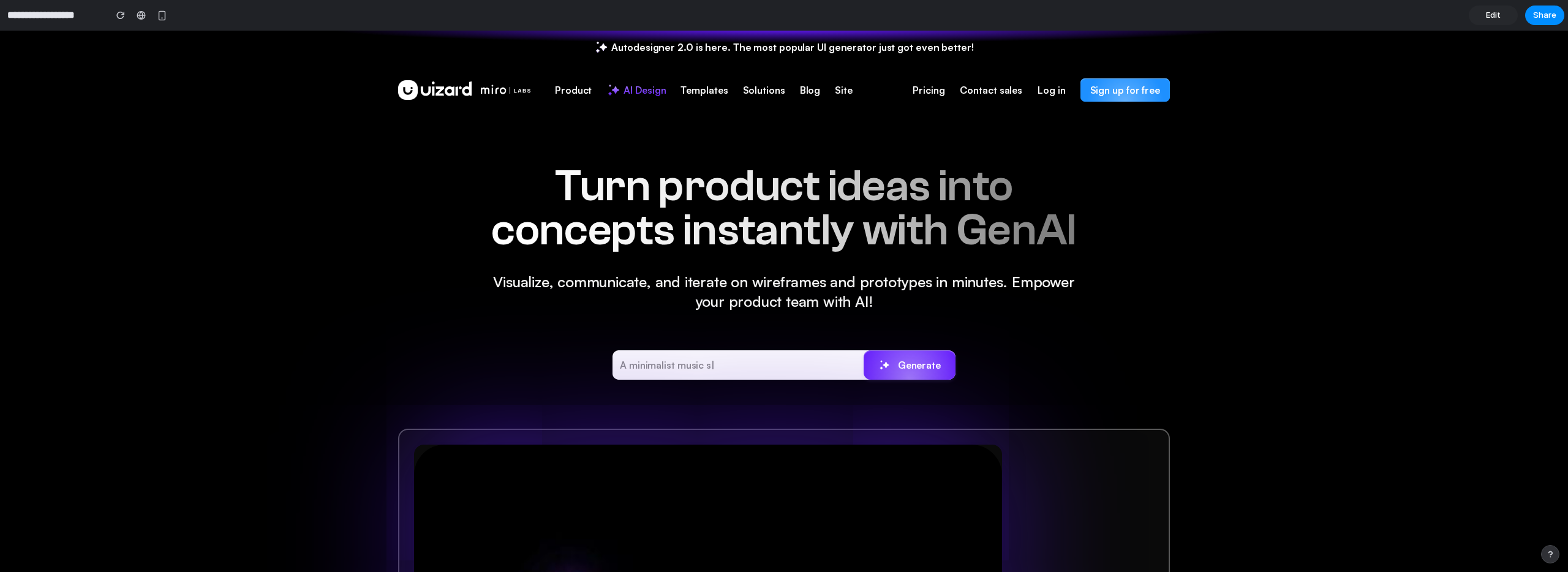
click at [784, 286] on div at bounding box center [784, 286] width 0 height 0
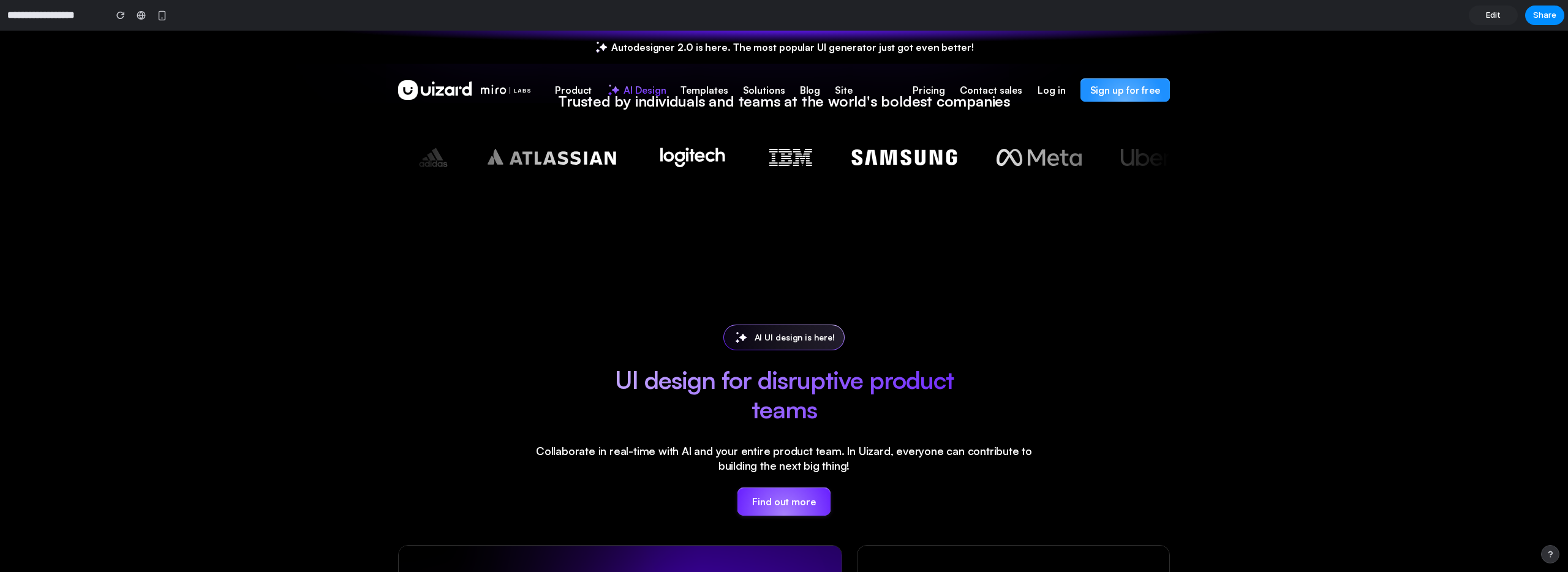
scroll to position [761, 0]
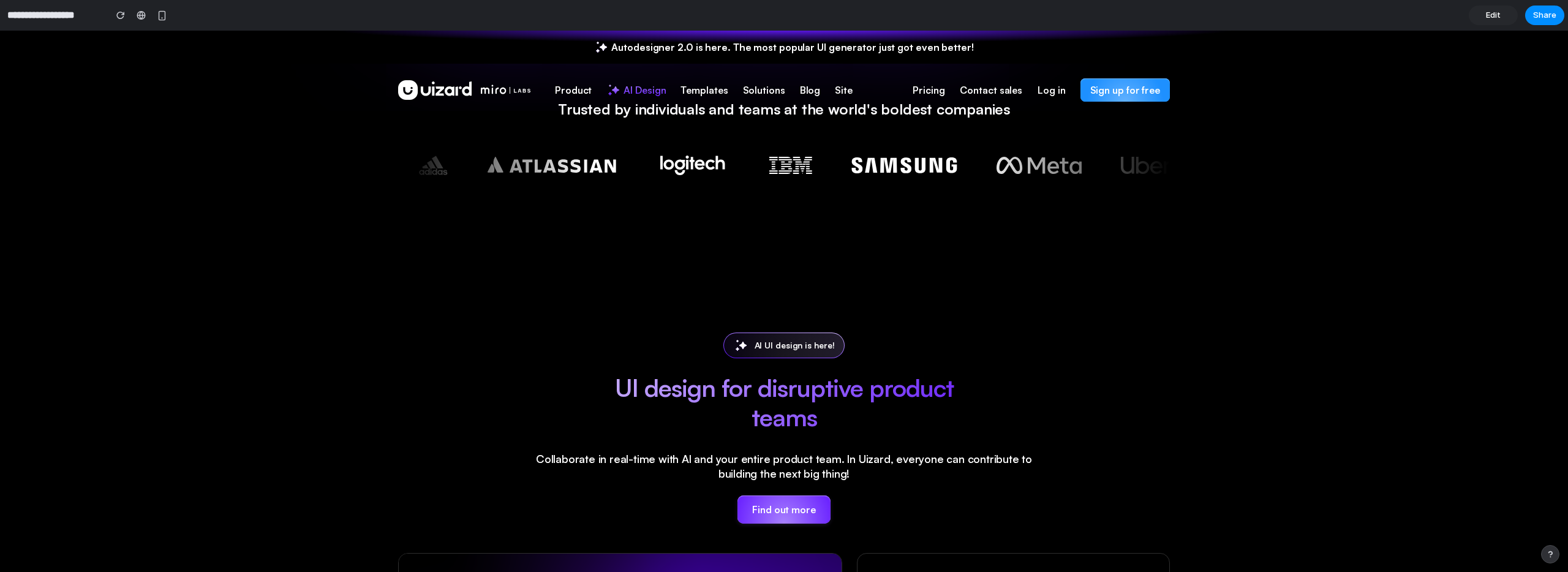
click at [747, 350] on div "AI UI design is here!" at bounding box center [784, 345] width 120 height 25
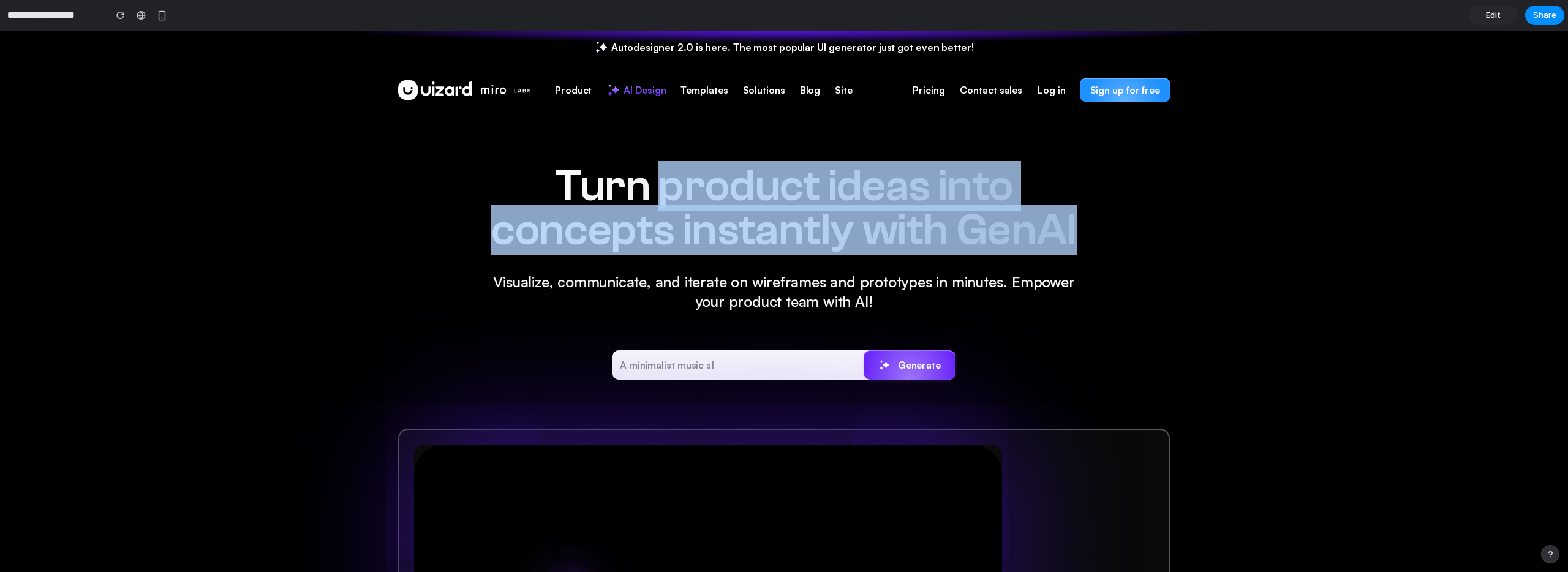
drag, startPoint x: 661, startPoint y: 200, endPoint x: 1112, endPoint y: 225, distance: 451.7
click at [1112, 225] on div "Turn product ideas into concepts instantly with GenAI Visualize, communicate, a…" at bounding box center [784, 566] width 772 height 804
click at [435, 315] on div "Turn product ideas into concepts instantly with GenAI Visualize, communicate, a…" at bounding box center [784, 566] width 772 height 804
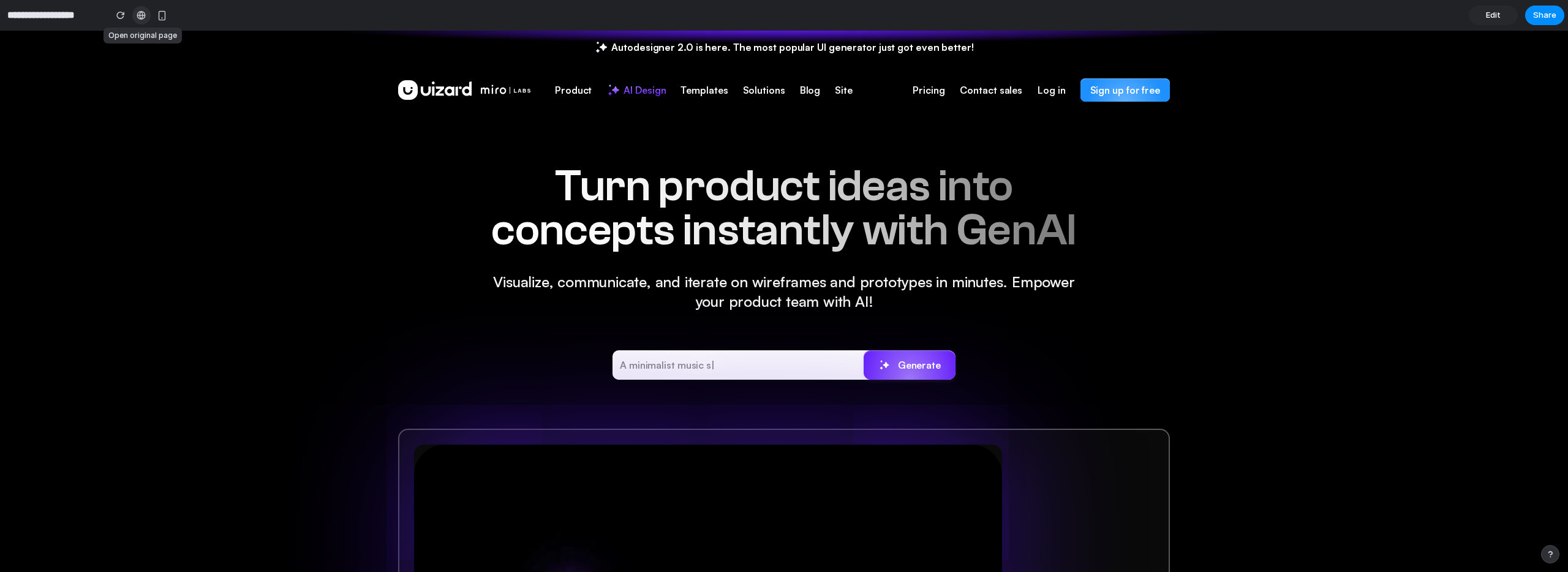
click at [144, 15] on div at bounding box center [141, 15] width 9 height 10
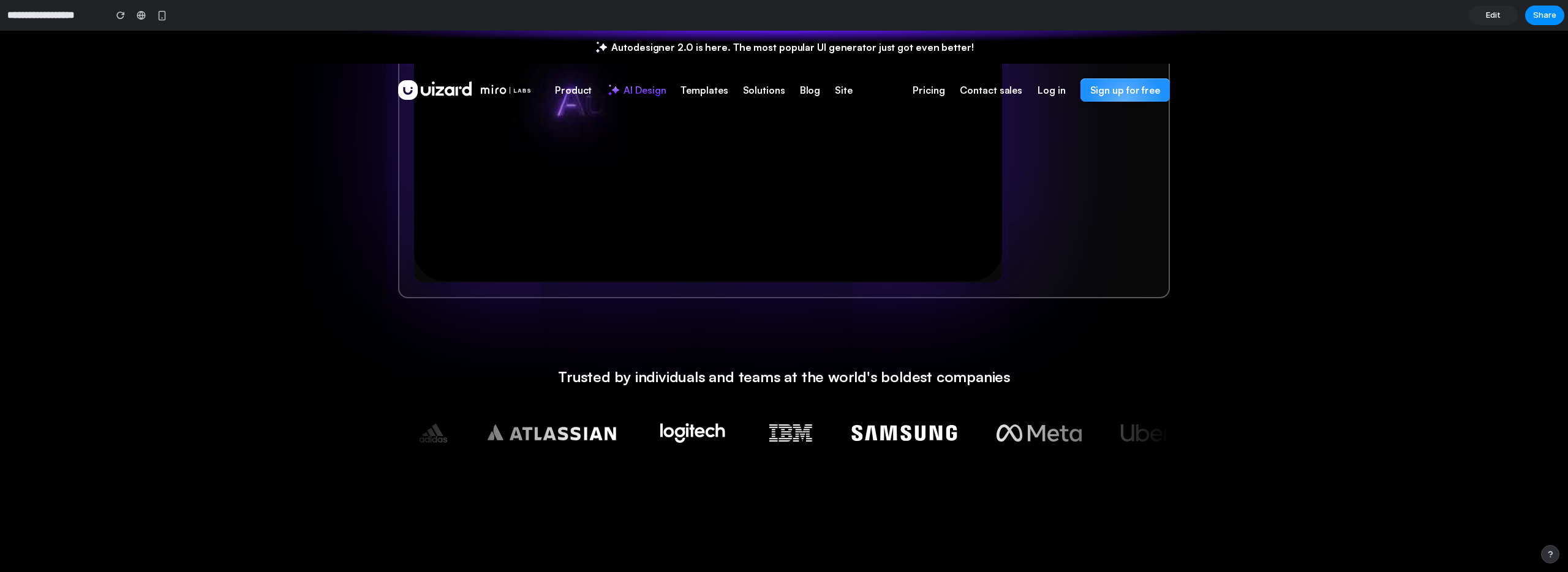
scroll to position [555, 0]
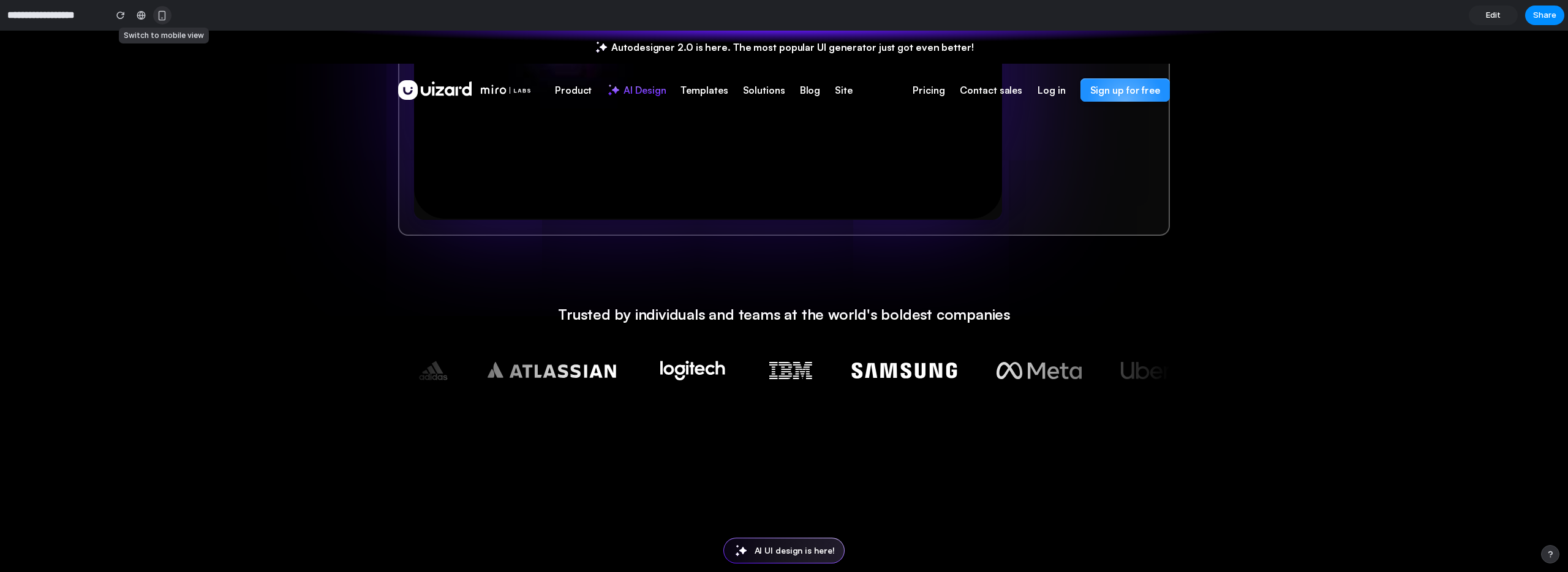
click at [159, 19] on div "button" at bounding box center [162, 16] width 11 height 11
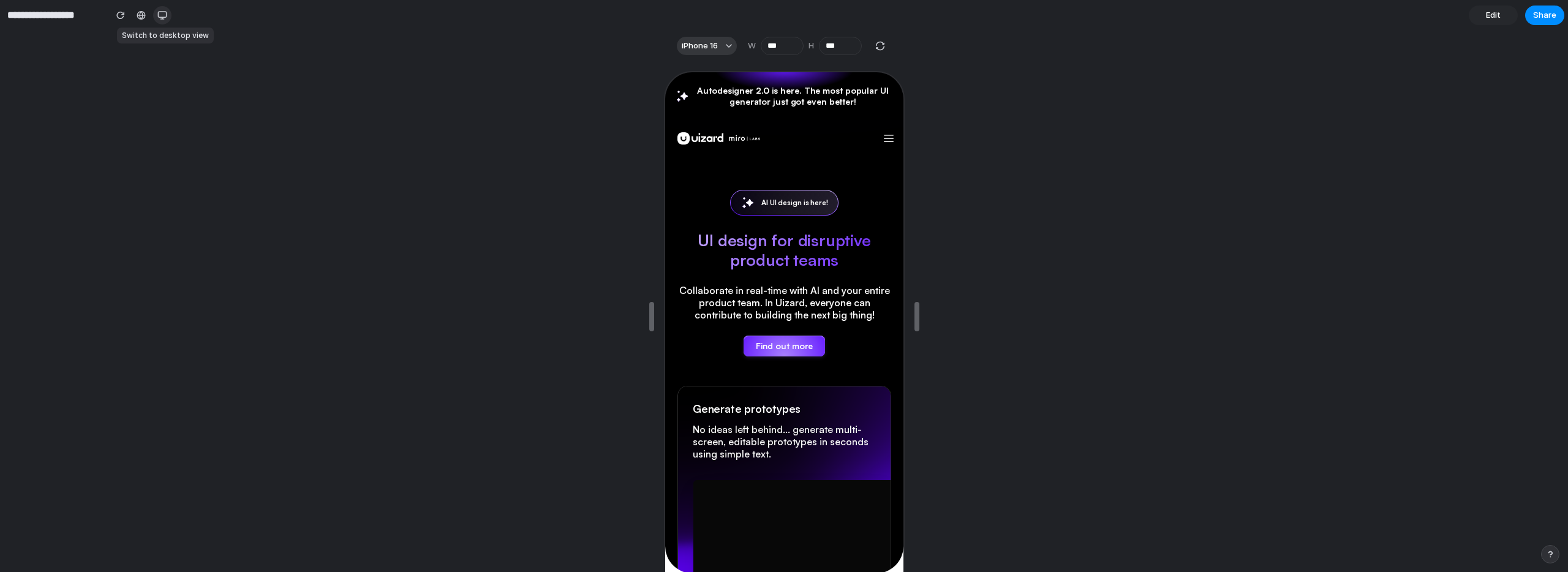
scroll to position [560, 0]
click at [159, 19] on div "button" at bounding box center [162, 15] width 10 height 10
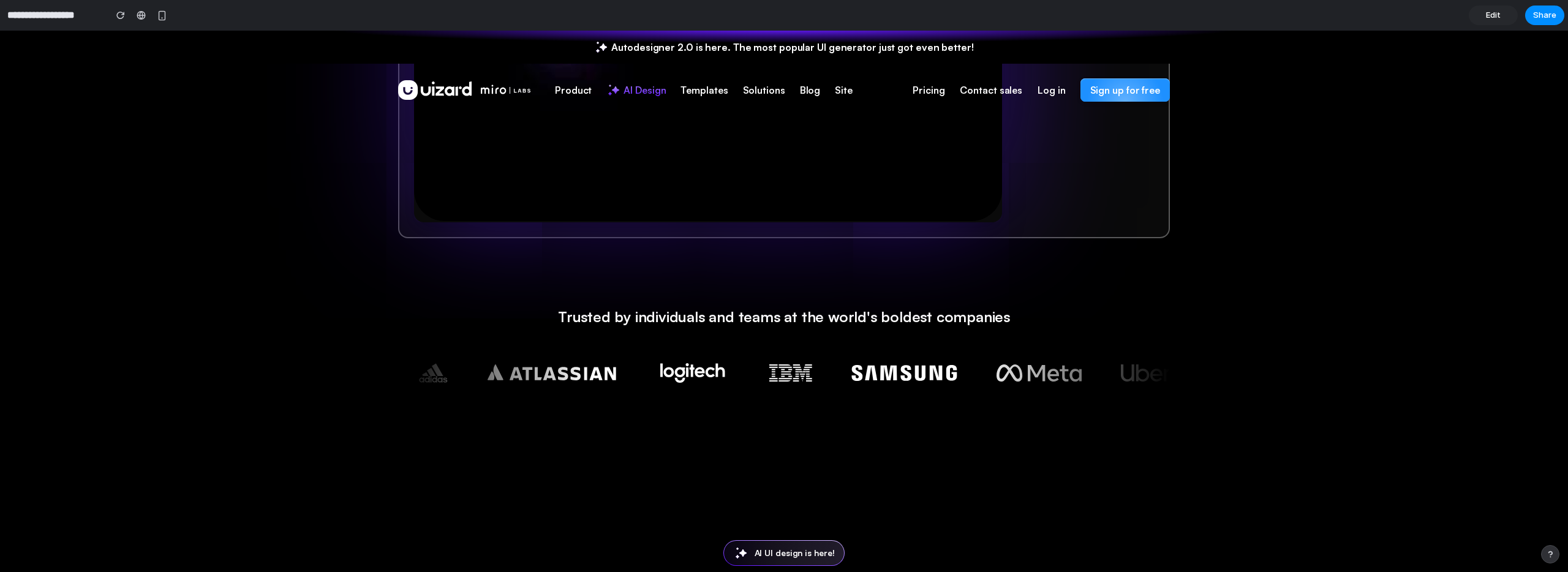
scroll to position [277, 0]
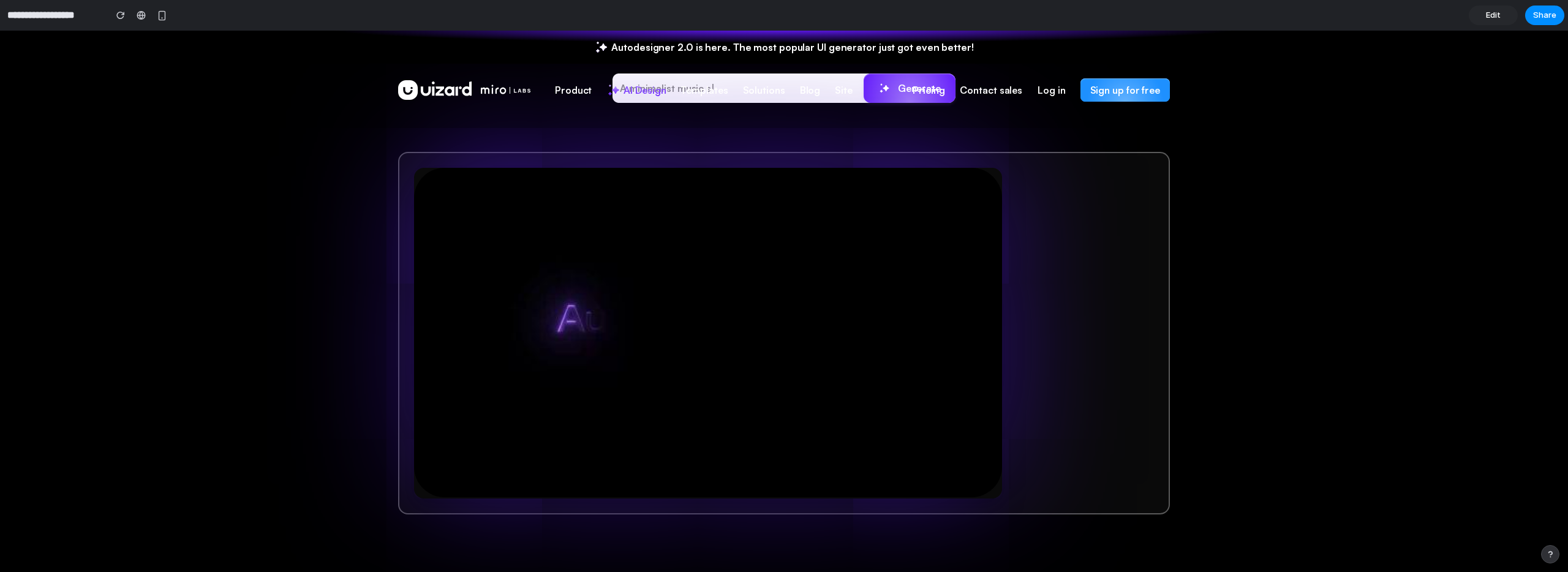
click at [784, 286] on div at bounding box center [784, 286] width 0 height 0
click at [1498, 18] on span "Edit" at bounding box center [1494, 15] width 15 height 12
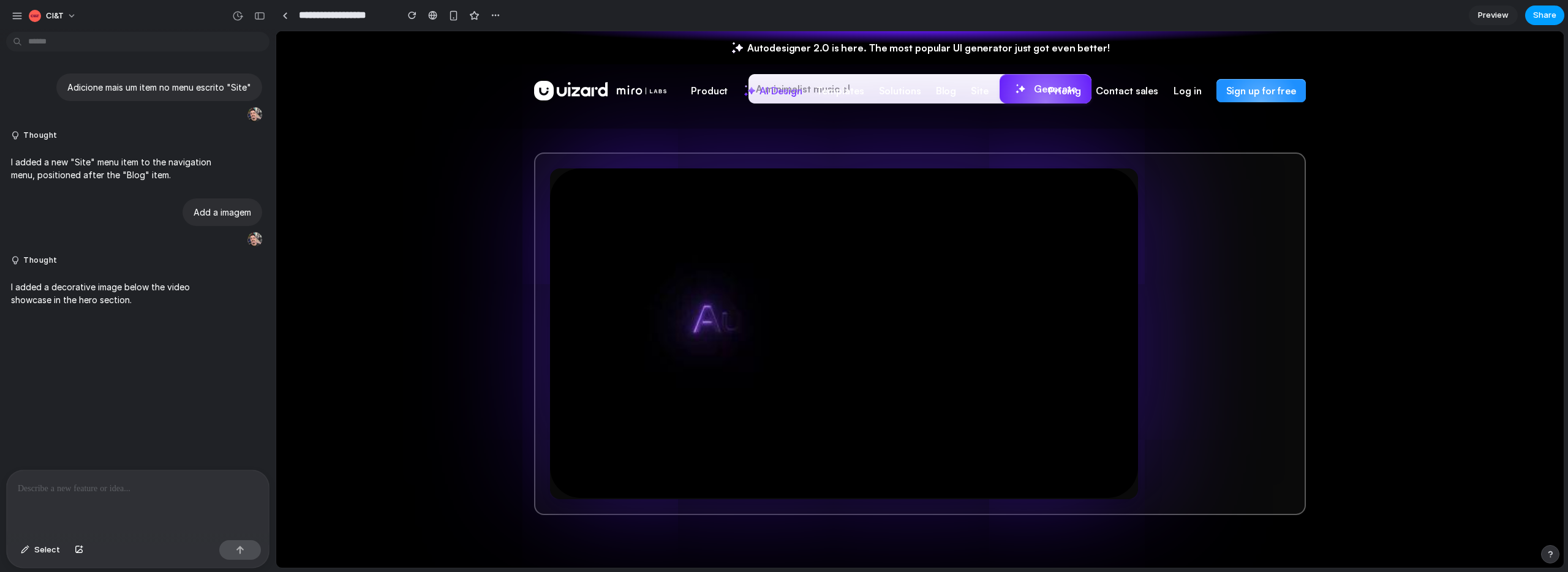
click at [1559, 14] on button "Share" at bounding box center [1545, 15] width 39 height 20
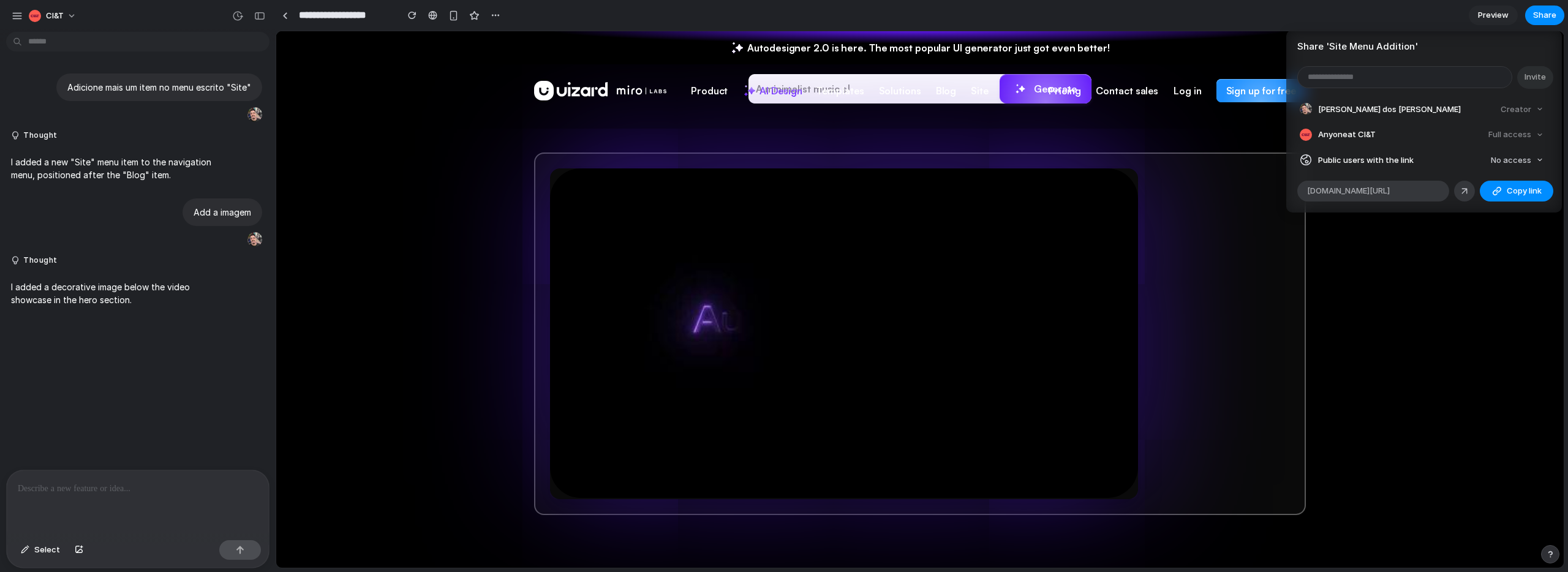
click at [1522, 135] on div "Full access" at bounding box center [1516, 135] width 65 height 17
click at [1528, 135] on div "Full access" at bounding box center [1516, 135] width 65 height 17
click at [1536, 135] on div "Full access" at bounding box center [1516, 135] width 65 height 17
click at [1536, 113] on div "Creator" at bounding box center [1522, 109] width 53 height 17
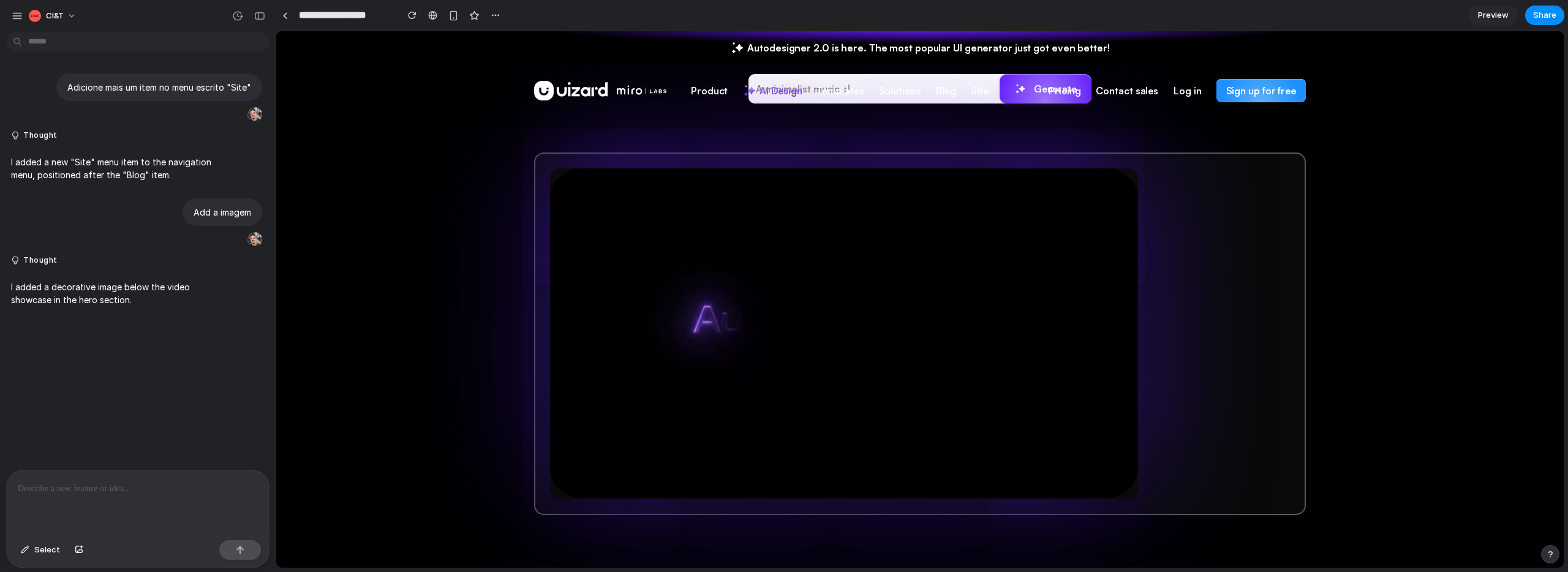
click at [1480, 235] on div "Share ' Site Menu Addition ' Invite Alisson Jeremias dos Santos da Rosa Creator…" at bounding box center [784, 286] width 1568 height 572
click at [501, 15] on button "button" at bounding box center [496, 15] width 18 height 18
click at [403, 77] on div "Duplicate Delete" at bounding box center [784, 286] width 1568 height 572
click at [57, 14] on span "CI&T" at bounding box center [55, 16] width 18 height 12
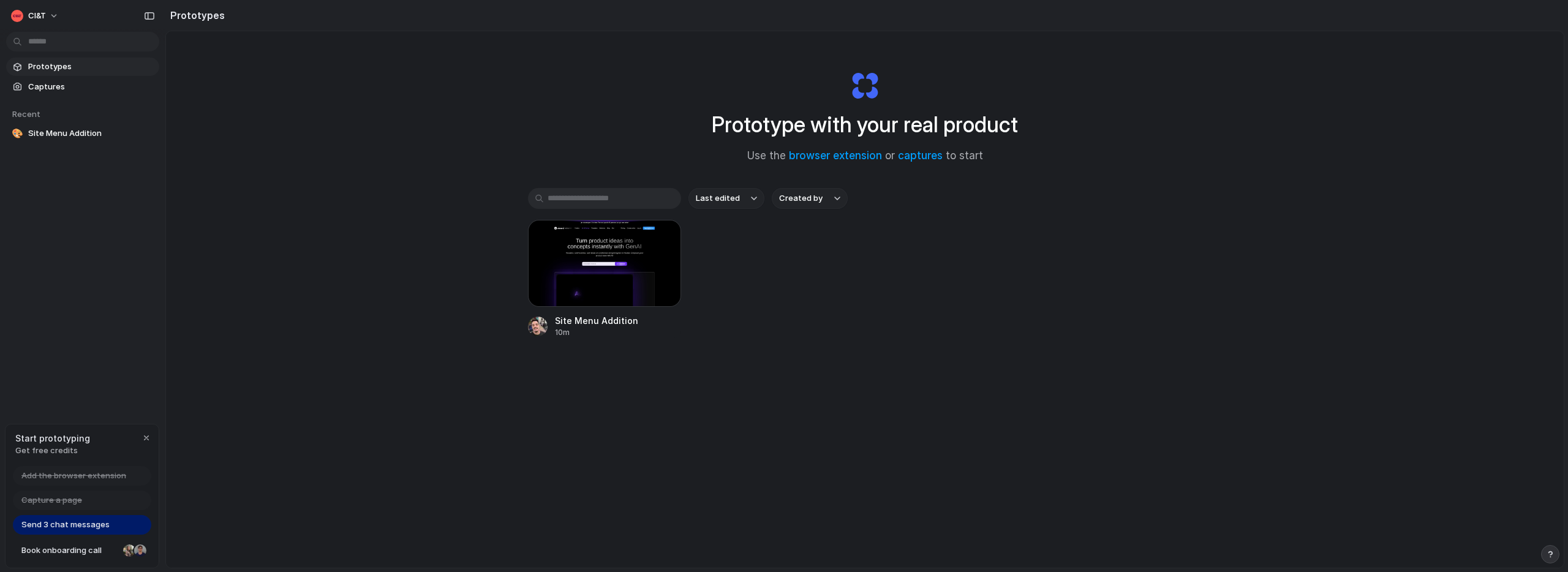
click at [1228, 21] on section "Prototypes" at bounding box center [865, 15] width 1399 height 31
click at [586, 292] on div at bounding box center [605, 263] width 153 height 87
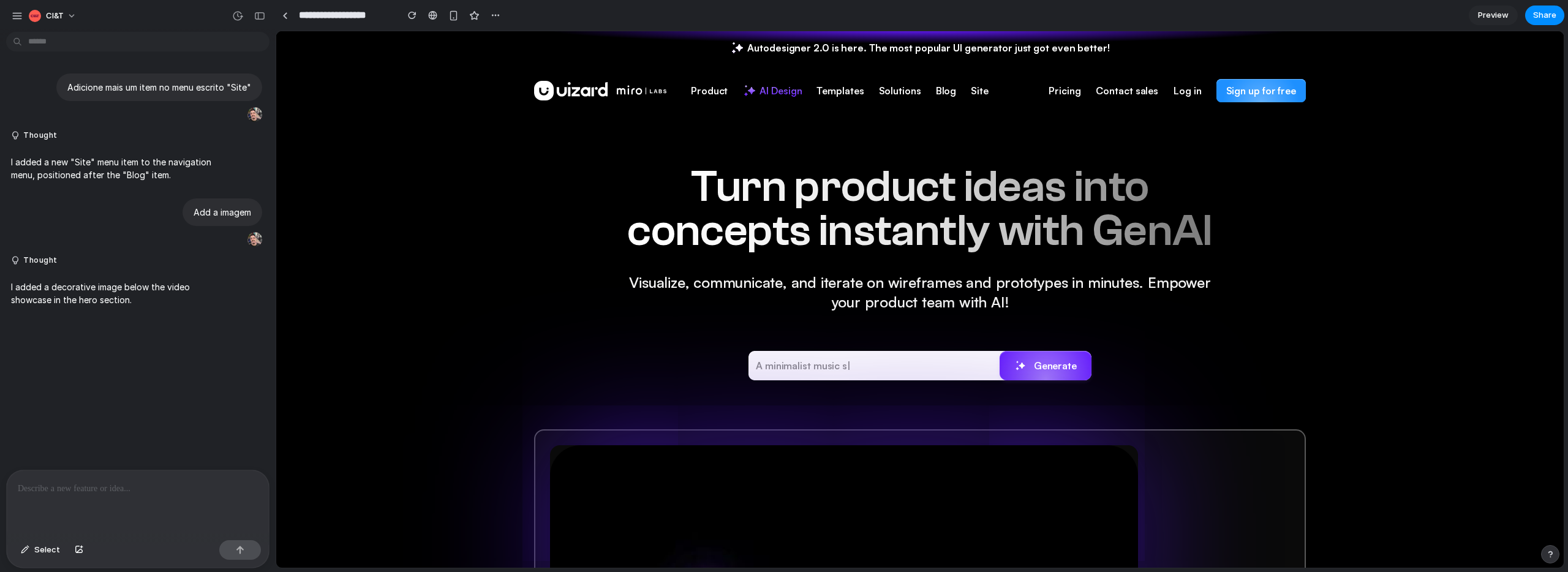
click at [784, 286] on div at bounding box center [784, 286] width 0 height 0
click at [1544, 17] on span "Share" at bounding box center [1545, 15] width 23 height 12
click at [1485, 18] on div "Share ' Site Menu Addition ' Invite [PERSON_NAME] dos [PERSON_NAME] Creator Any…" at bounding box center [784, 286] width 1568 height 572
click at [1487, 18] on span "Preview" at bounding box center [1494, 15] width 31 height 12
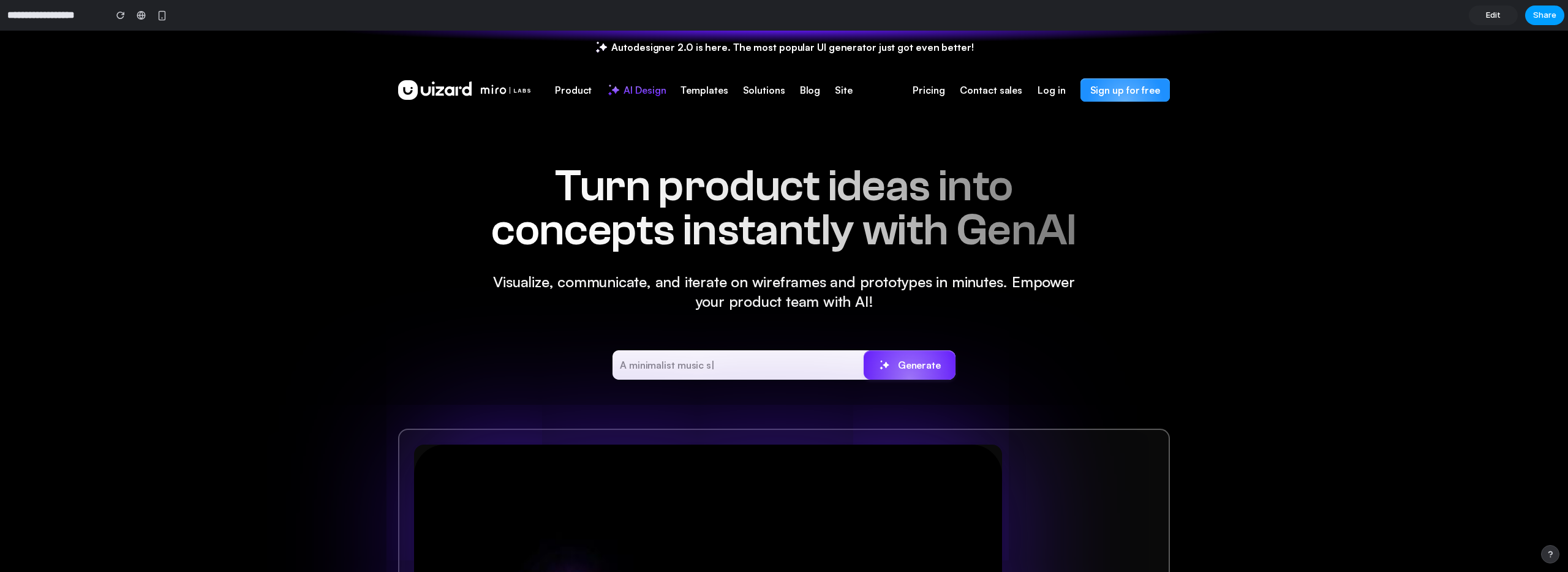
click at [1536, 12] on span "Share" at bounding box center [1545, 15] width 23 height 12
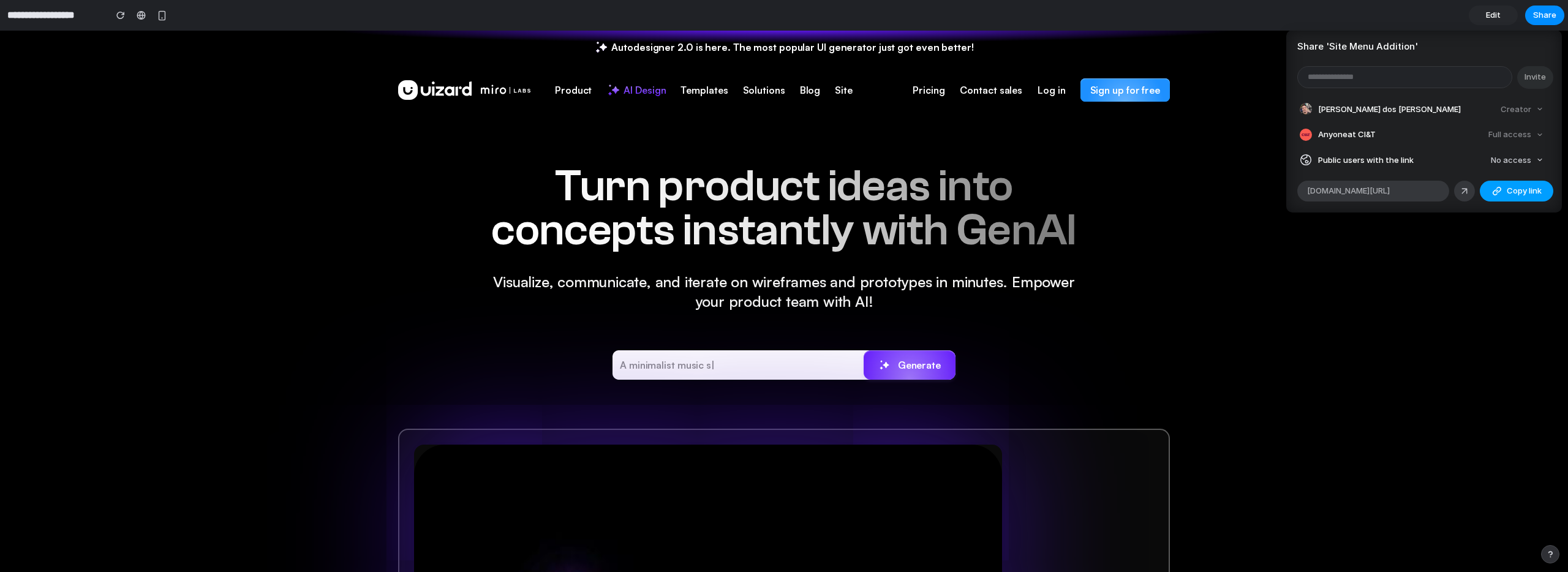
click at [1509, 186] on span "Copy link" at bounding box center [1524, 191] width 35 height 12
click at [1414, 272] on div "Share ' Site Menu Addition ' Invite [PERSON_NAME] dos [PERSON_NAME] Creator Any…" at bounding box center [784, 286] width 1568 height 572
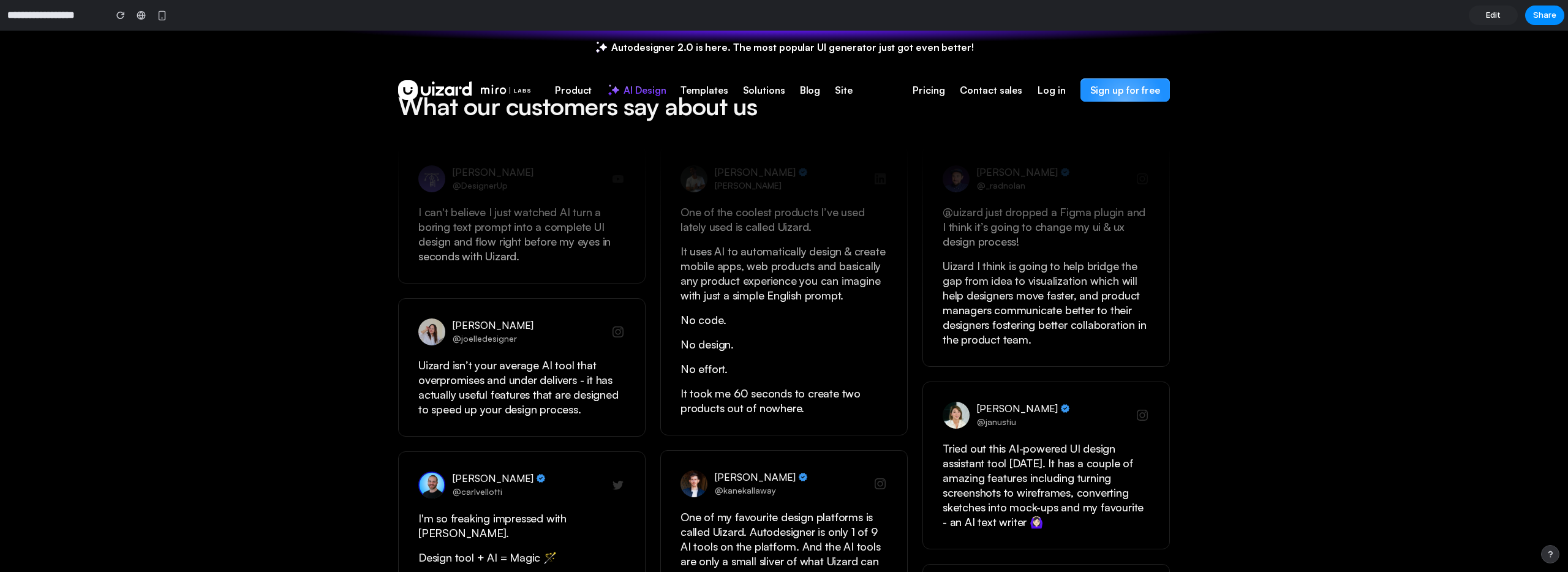
scroll to position [2296, 0]
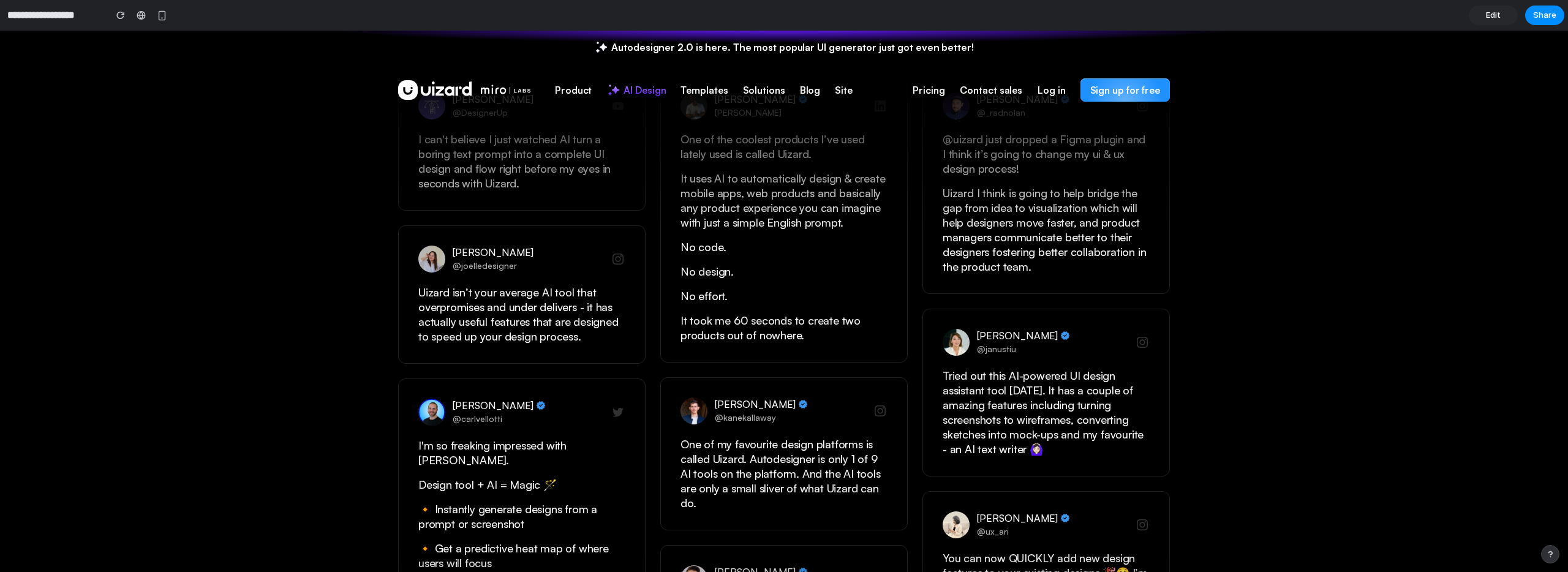
click at [1494, 19] on span "Edit" at bounding box center [1494, 15] width 15 height 12
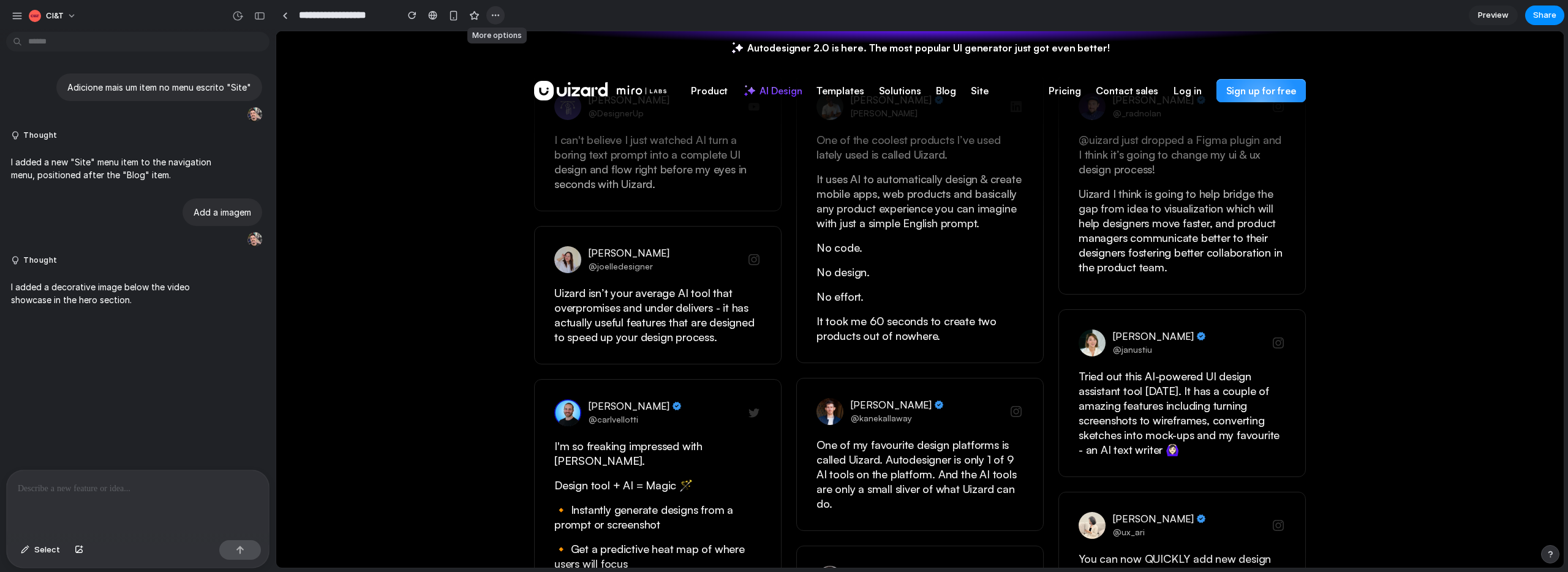
click at [490, 12] on button "button" at bounding box center [496, 15] width 18 height 18
click at [389, 44] on div "Duplicate Delete" at bounding box center [784, 286] width 1568 height 572
click at [286, 20] on link at bounding box center [285, 15] width 18 height 18
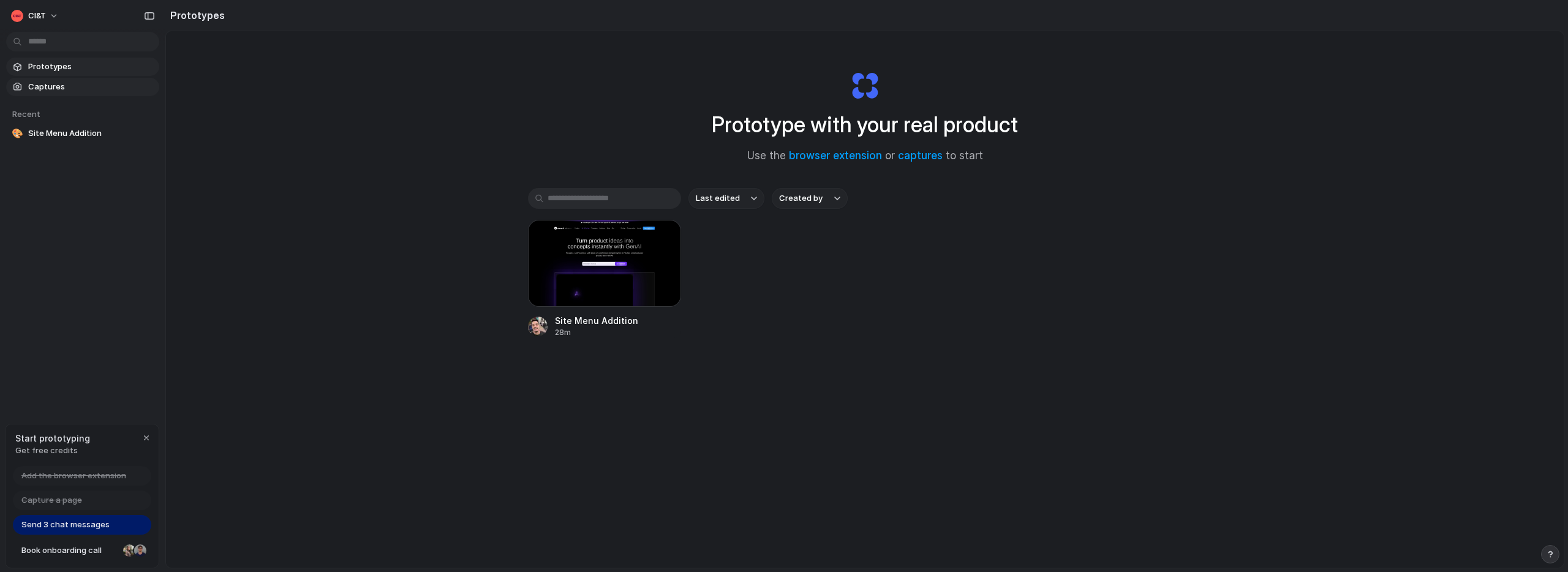
click at [49, 85] on span "Captures" at bounding box center [91, 87] width 126 height 12
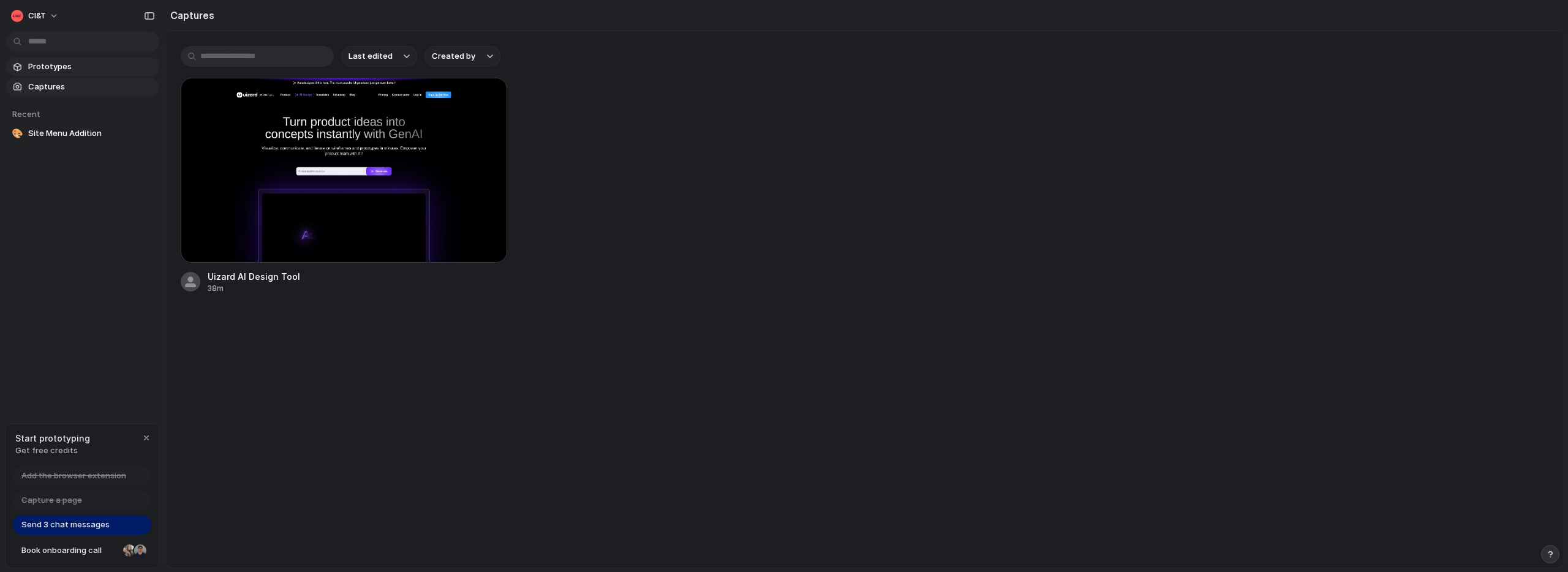
click at [44, 62] on span "Prototypes" at bounding box center [91, 67] width 126 height 12
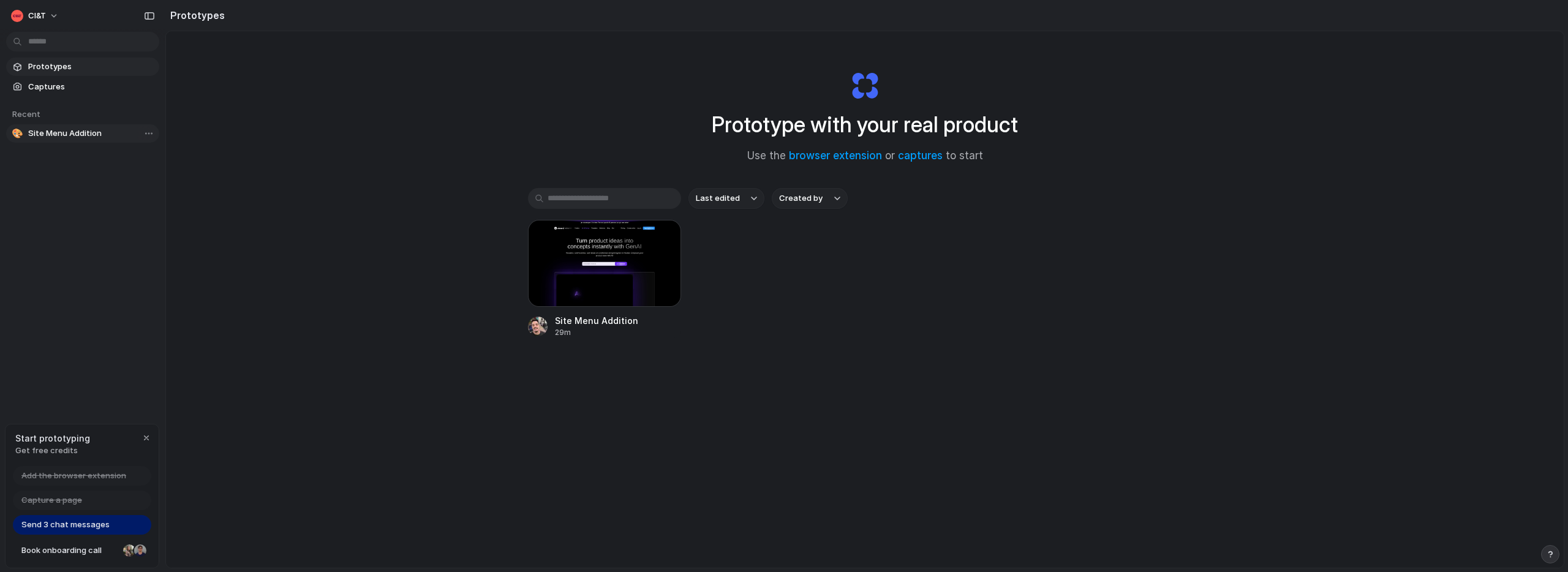
click at [56, 137] on span "Site Menu Addition" at bounding box center [91, 133] width 126 height 12
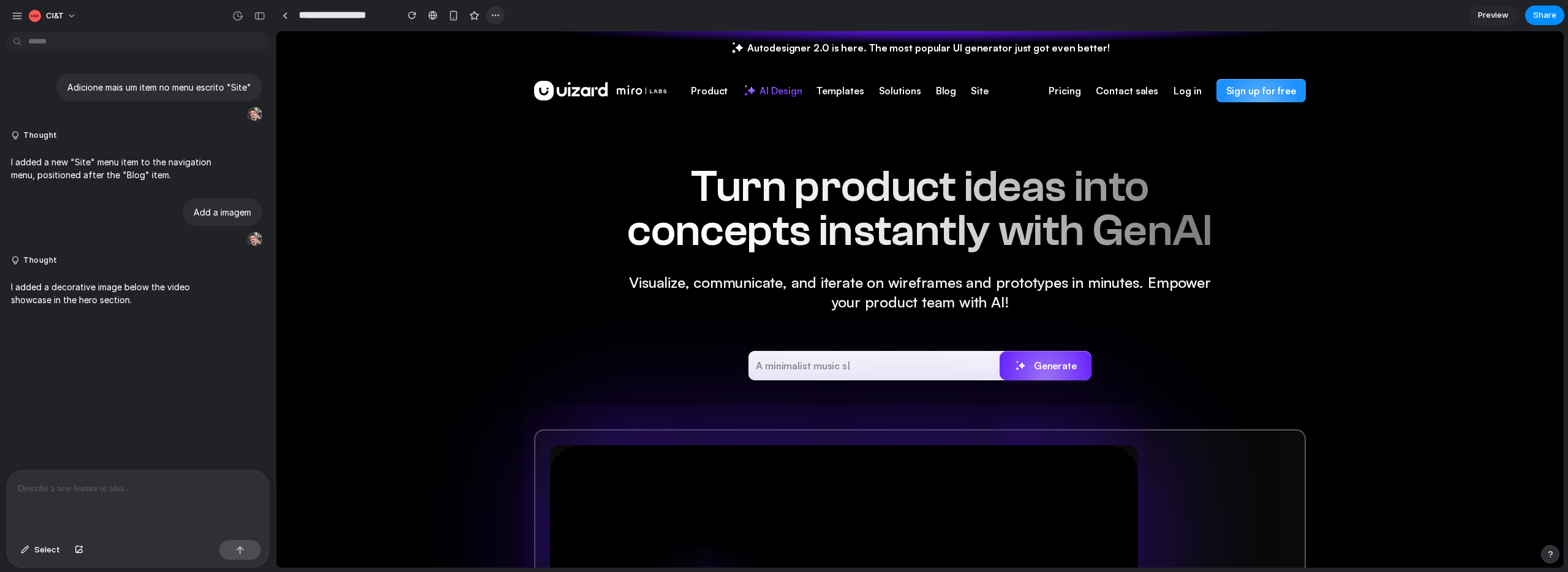
click at [497, 16] on div "button" at bounding box center [495, 15] width 10 height 10
click at [497, 16] on div "Duplicate Delete" at bounding box center [784, 286] width 1568 height 572
click at [633, 101] on div "Product UI Design AI-powered UI design UX Design UX design simplified Wireframi…" at bounding box center [920, 91] width 772 height 53
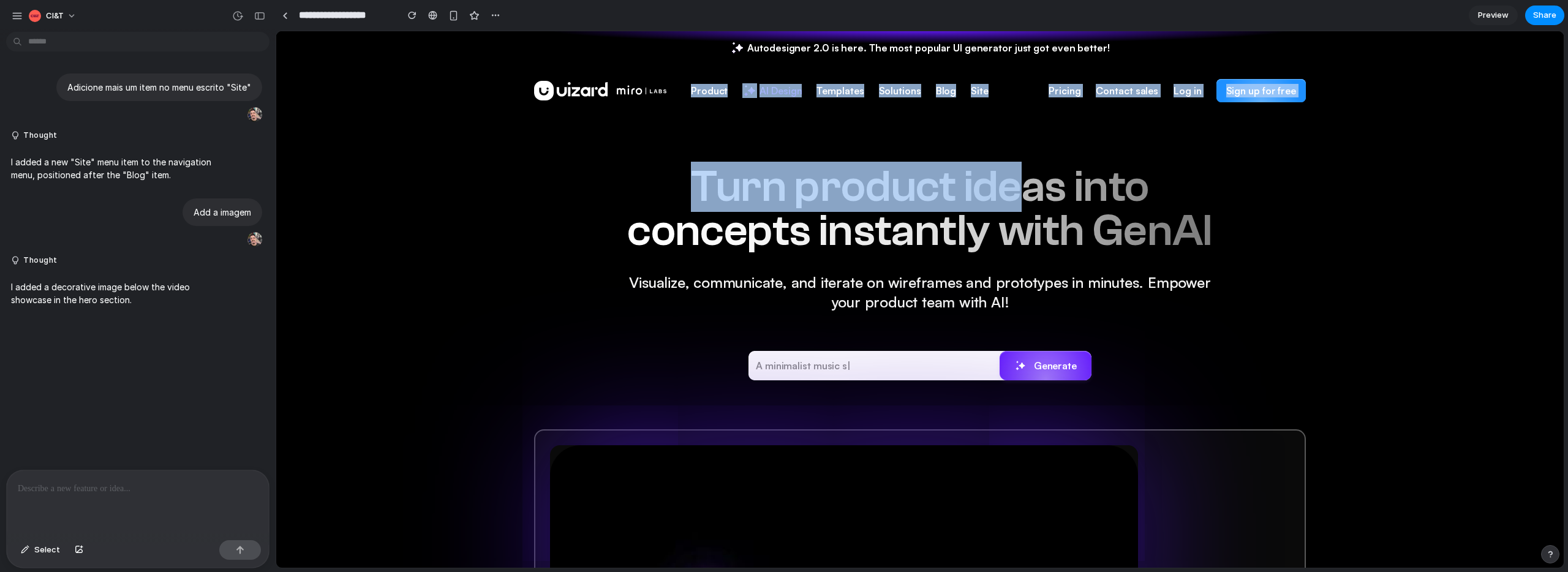
drag, startPoint x: 690, startPoint y: 79, endPoint x: 1089, endPoint y: 207, distance: 419.0
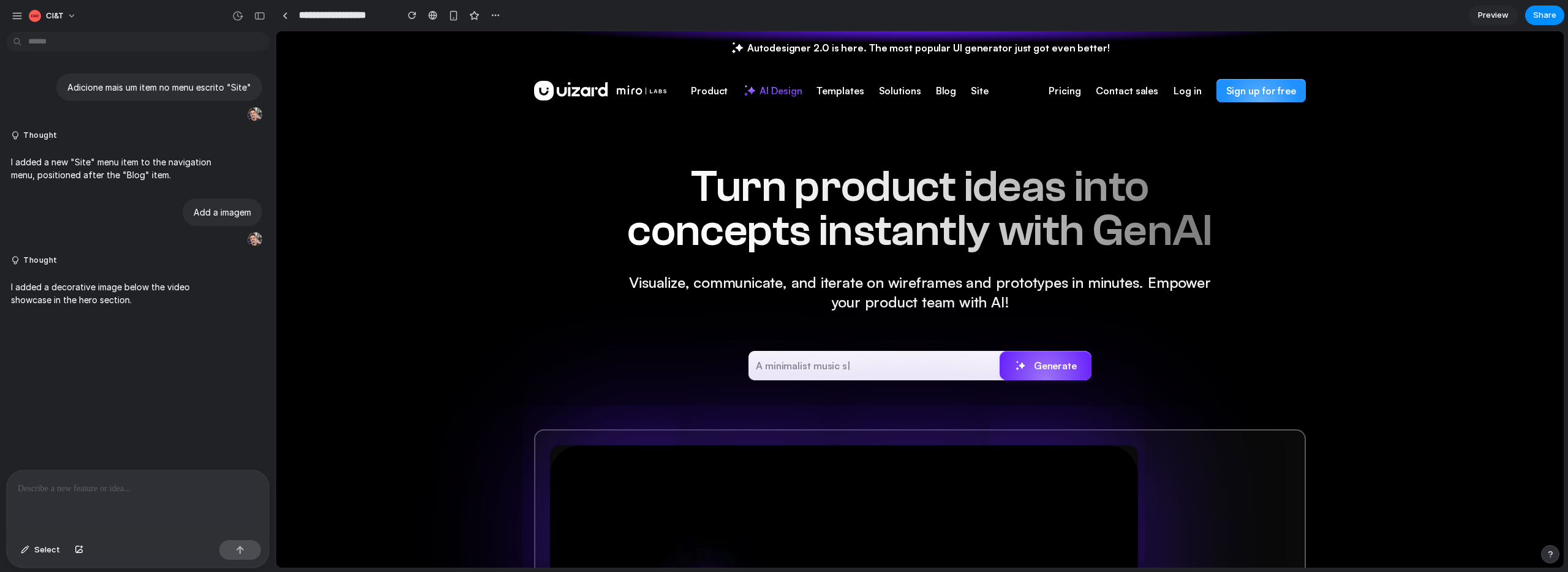
click at [1312, 129] on div "Turn product ideas into concepts instantly with GenAI Visualize, communicate, a…" at bounding box center [920, 567] width 1287 height 914
click at [1485, 19] on span "Preview" at bounding box center [1494, 15] width 31 height 12
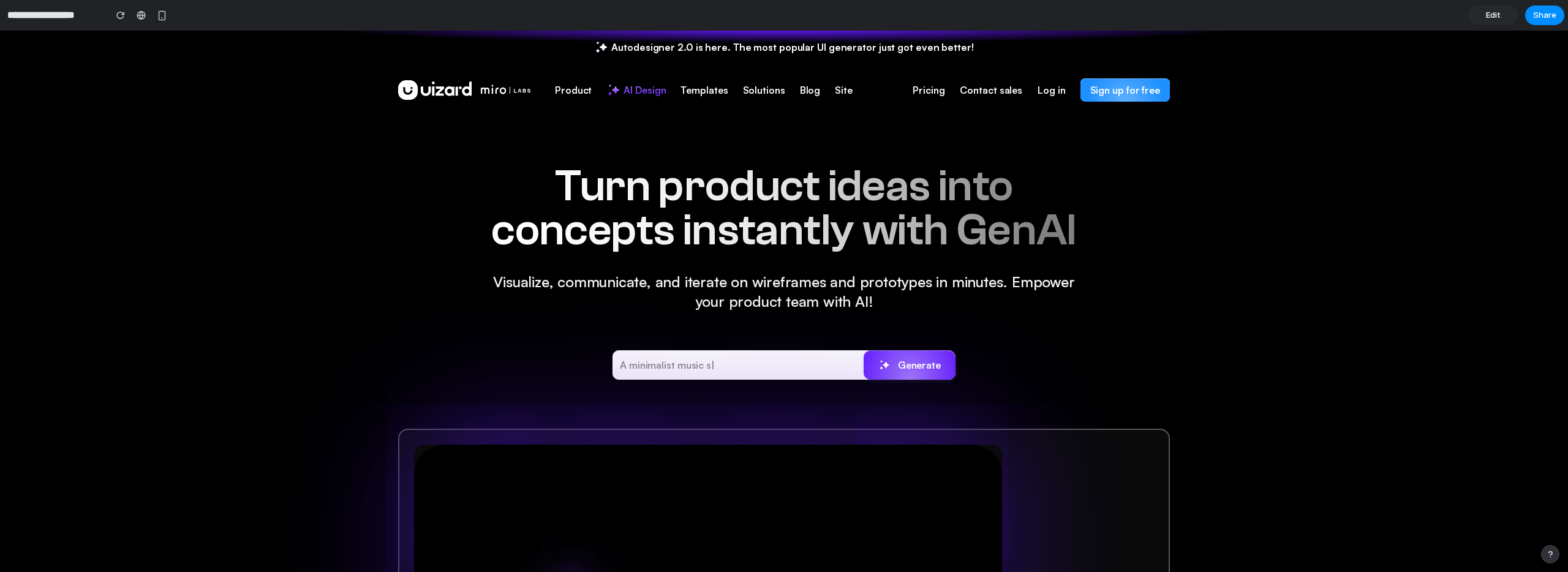
click at [1486, 19] on span "Edit" at bounding box center [1494, 15] width 15 height 12
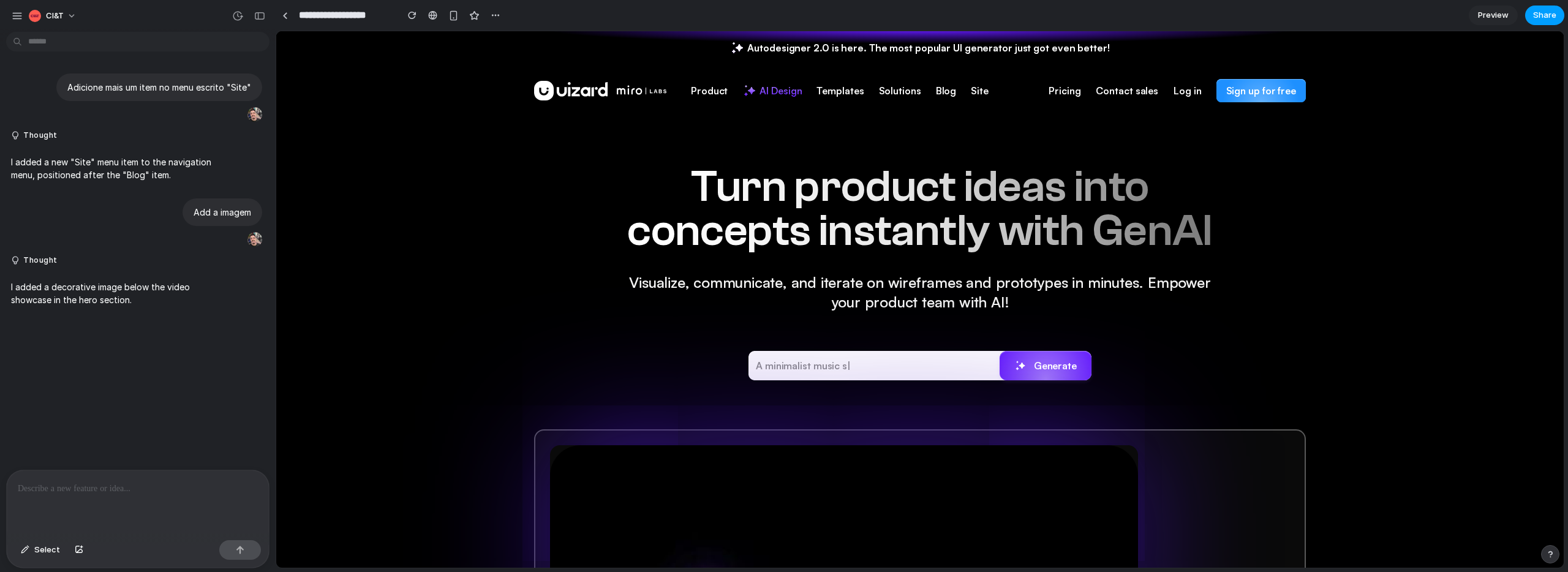
click at [1542, 12] on span "Share" at bounding box center [1545, 15] width 23 height 12
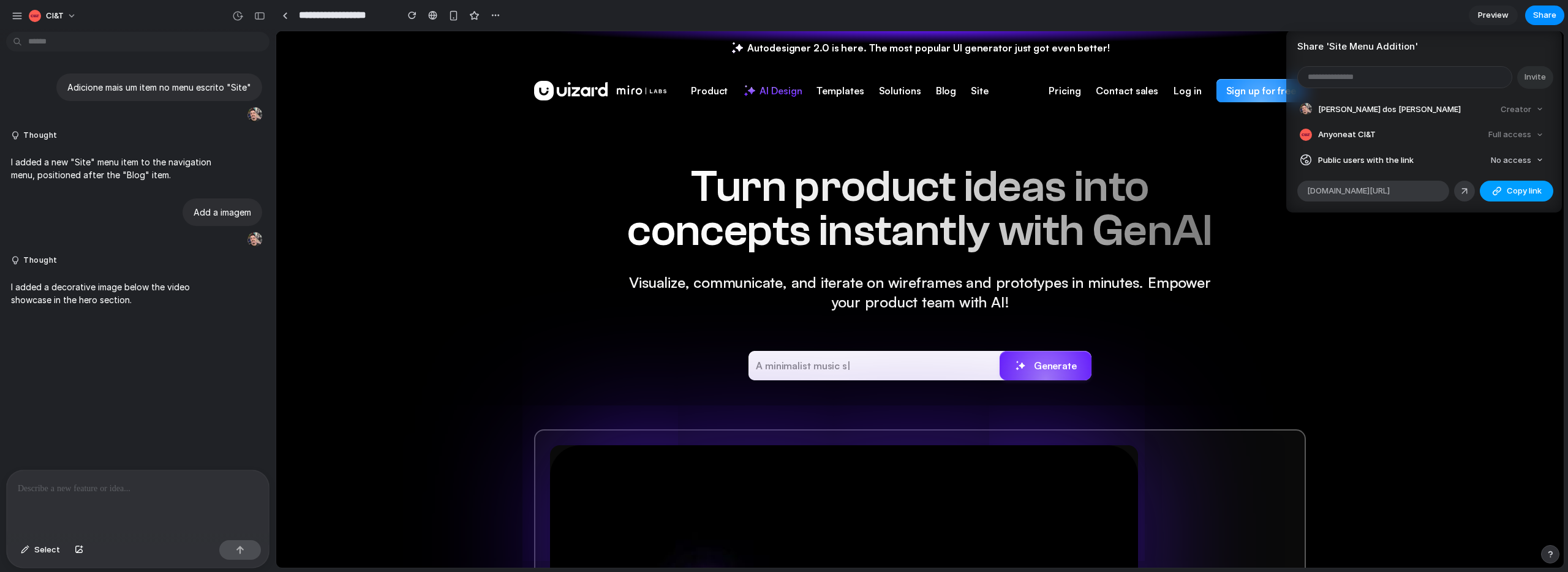
click at [1500, 187] on div "button" at bounding box center [1497, 191] width 10 height 10
click at [1277, 365] on div "Share ' Site Menu Addition ' Invite Alisson Jeremias dos Santos da Rosa Creator…" at bounding box center [784, 286] width 1568 height 572
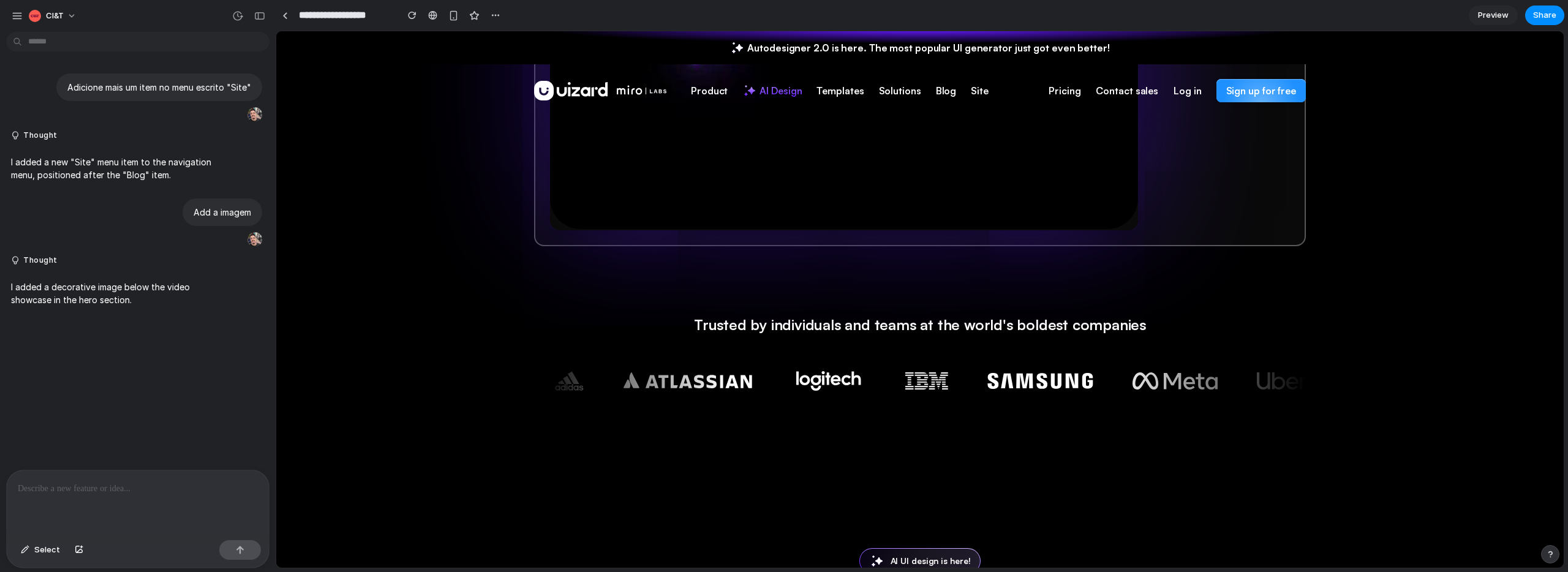
scroll to position [609, 0]
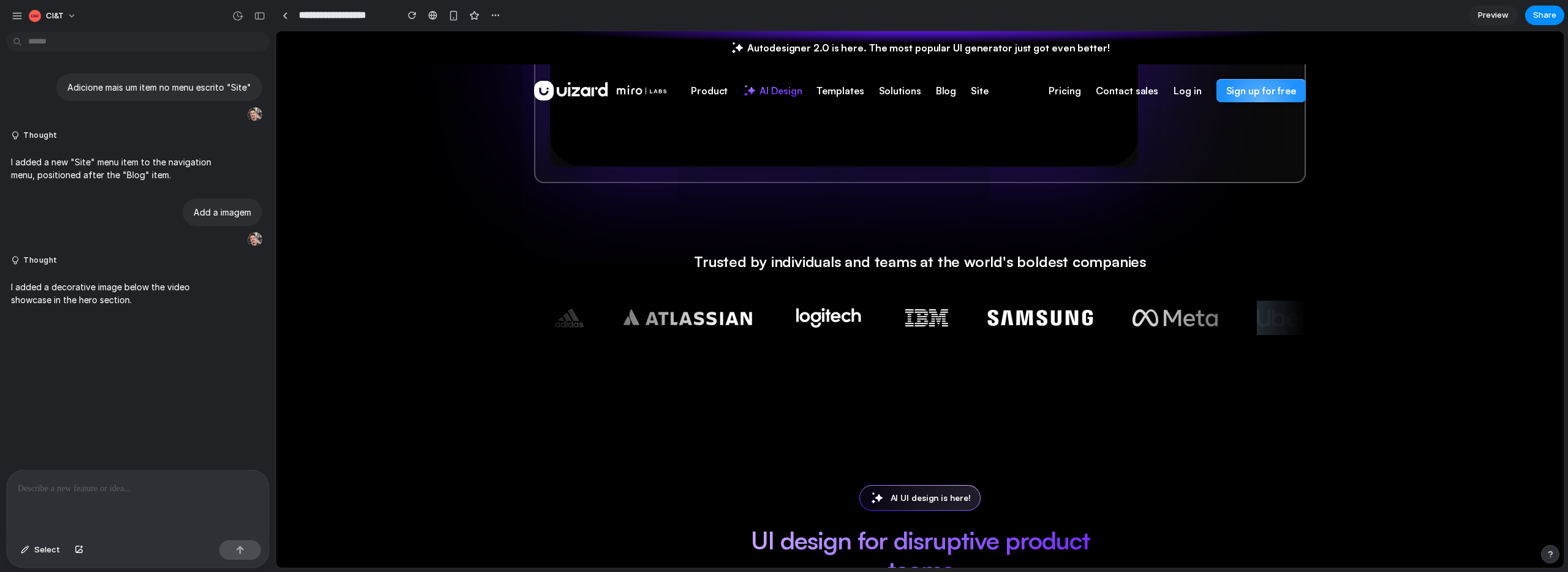
click at [1081, 322] on div at bounding box center [1034, 319] width 1006 height 36
click at [1154, 28] on section "**********" at bounding box center [920, 15] width 1289 height 31
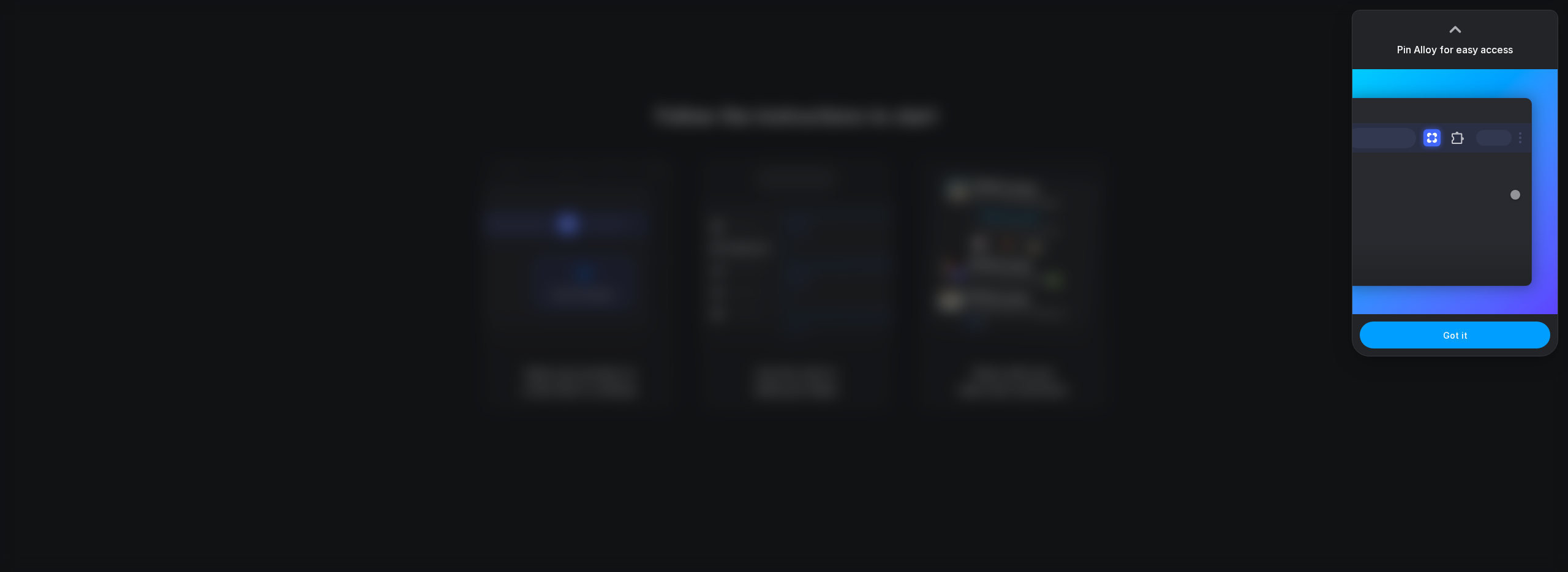
click at [1464, 344] on button "Got it" at bounding box center [1454, 335] width 190 height 27
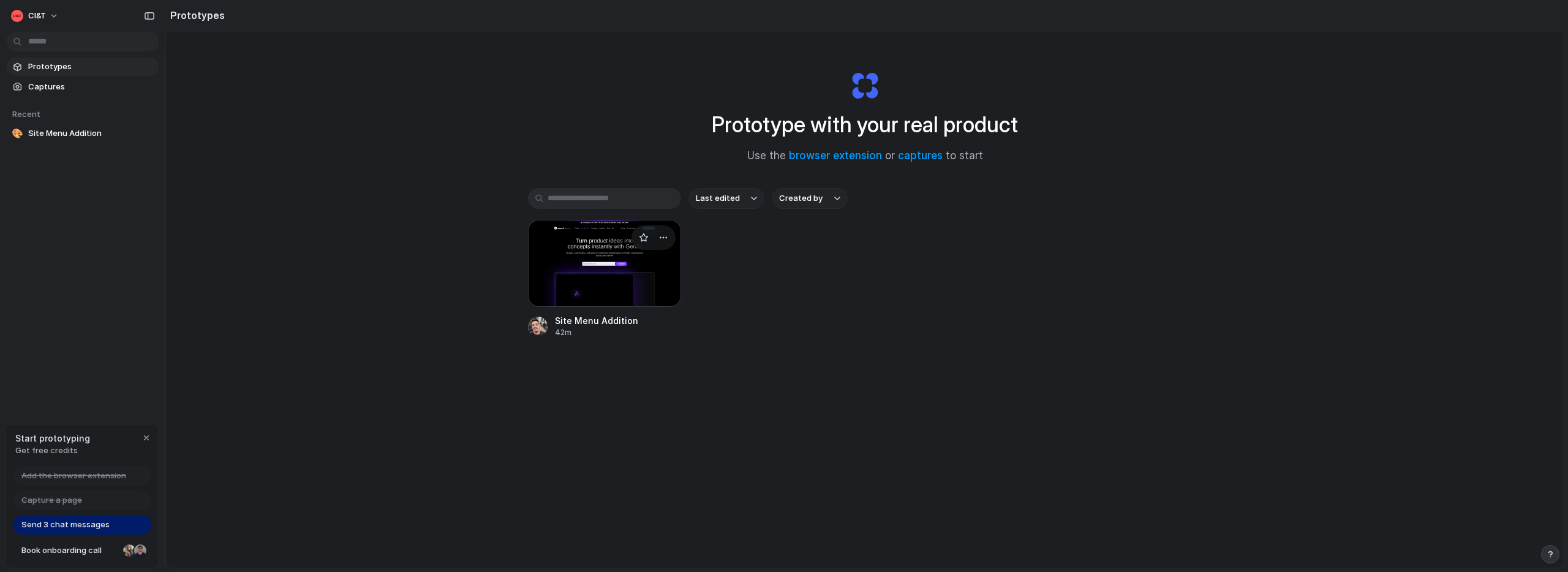
click at [599, 257] on div at bounding box center [605, 263] width 153 height 87
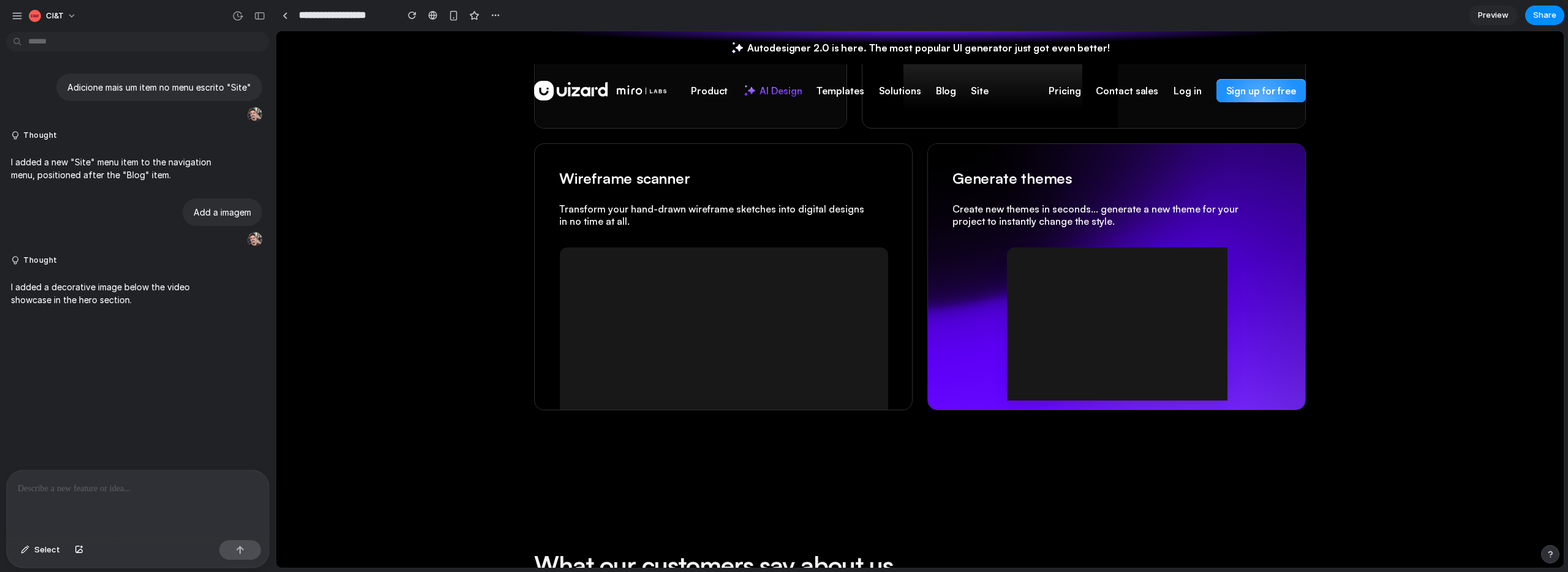
scroll to position [2332, 0]
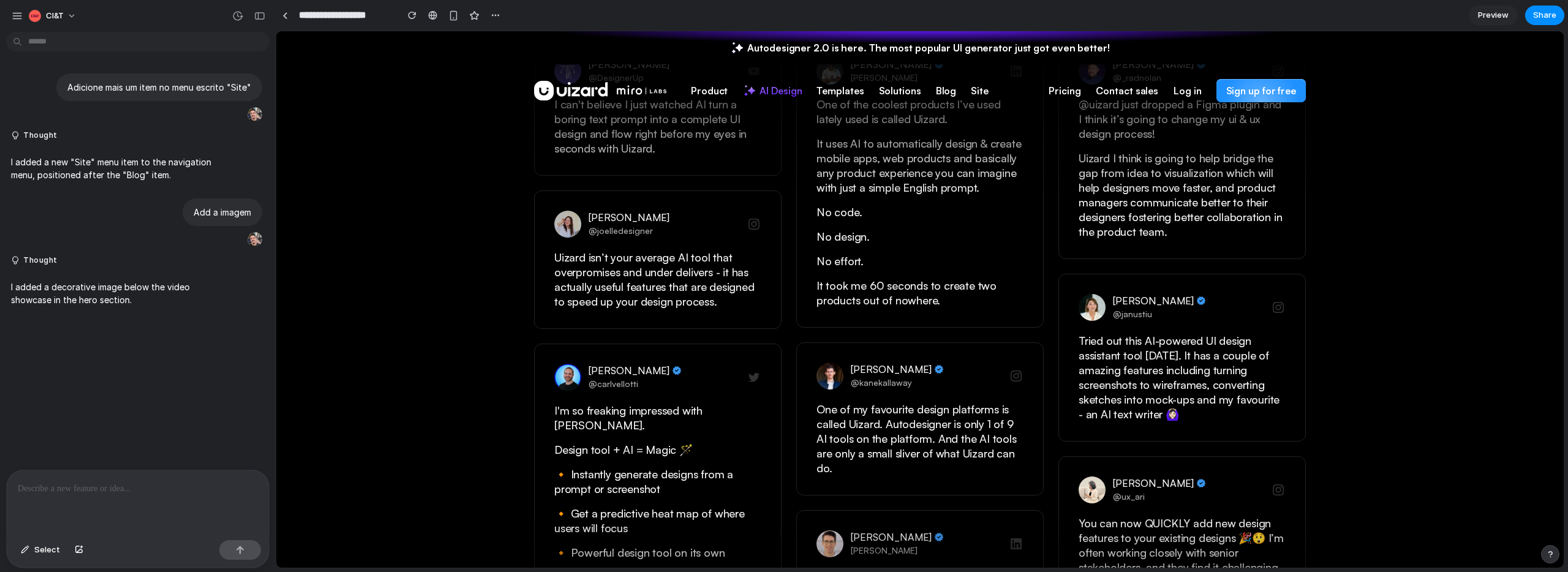
drag, startPoint x: 730, startPoint y: 200, endPoint x: 1220, endPoint y: 7, distance: 526.6
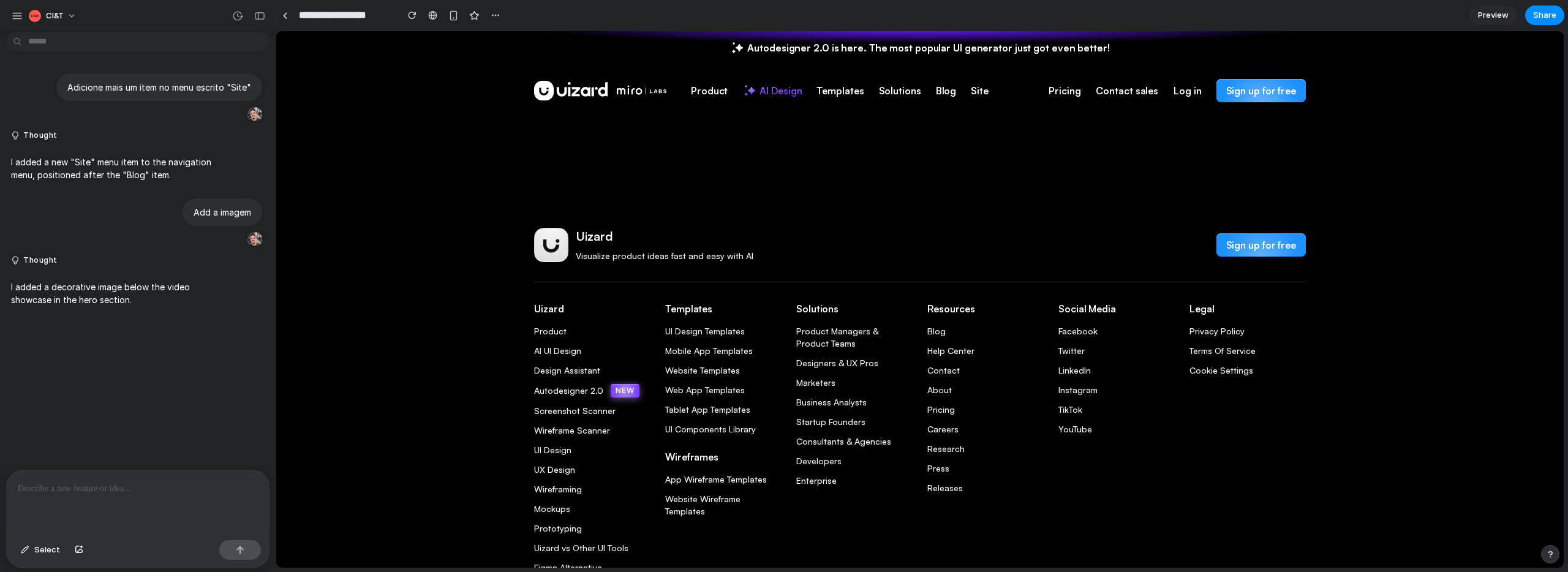
scroll to position [3068, 0]
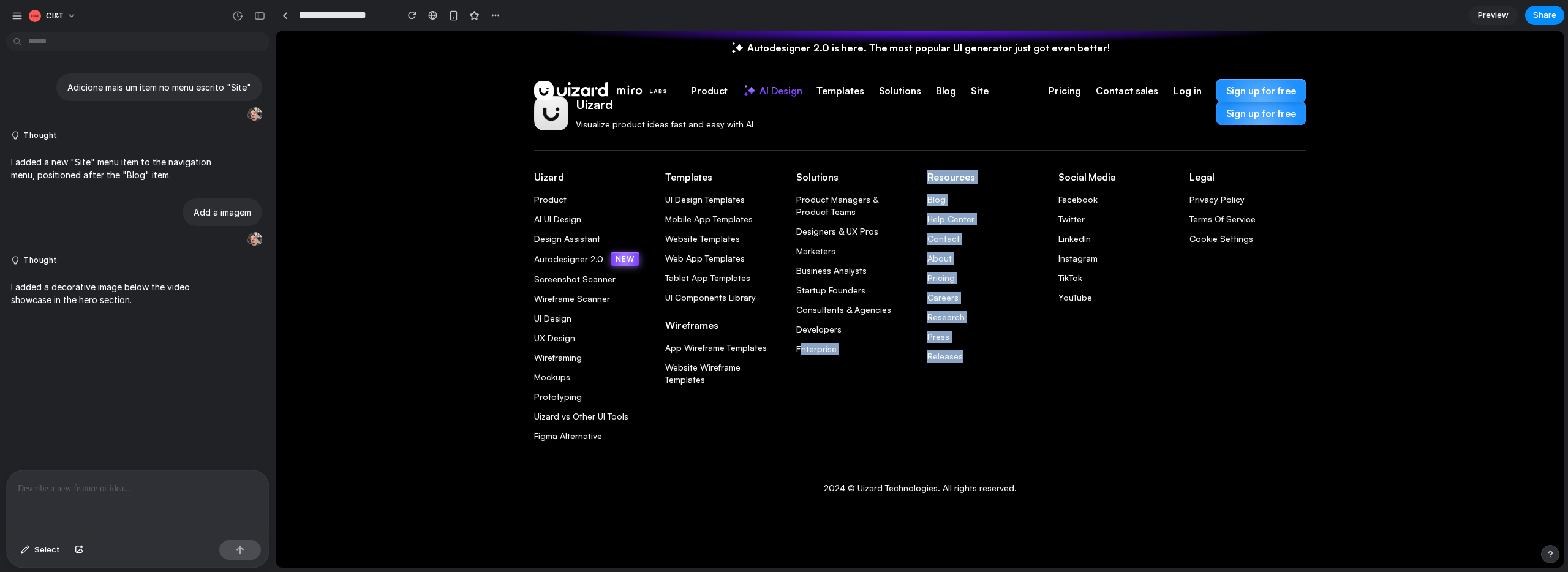
drag, startPoint x: 799, startPoint y: 344, endPoint x: 987, endPoint y: 364, distance: 189.1
click at [987, 364] on div "Uizard Product AI UI Design Design Assistant Autodesigner 2.0 NEW Screenshot Sc…" at bounding box center [920, 306] width 772 height 272
click at [980, 362] on div at bounding box center [980, 362] width 0 height 0
click at [1230, 310] on div "Legal Privacy Policy Terms Of Service Cookie Settings" at bounding box center [1248, 306] width 117 height 272
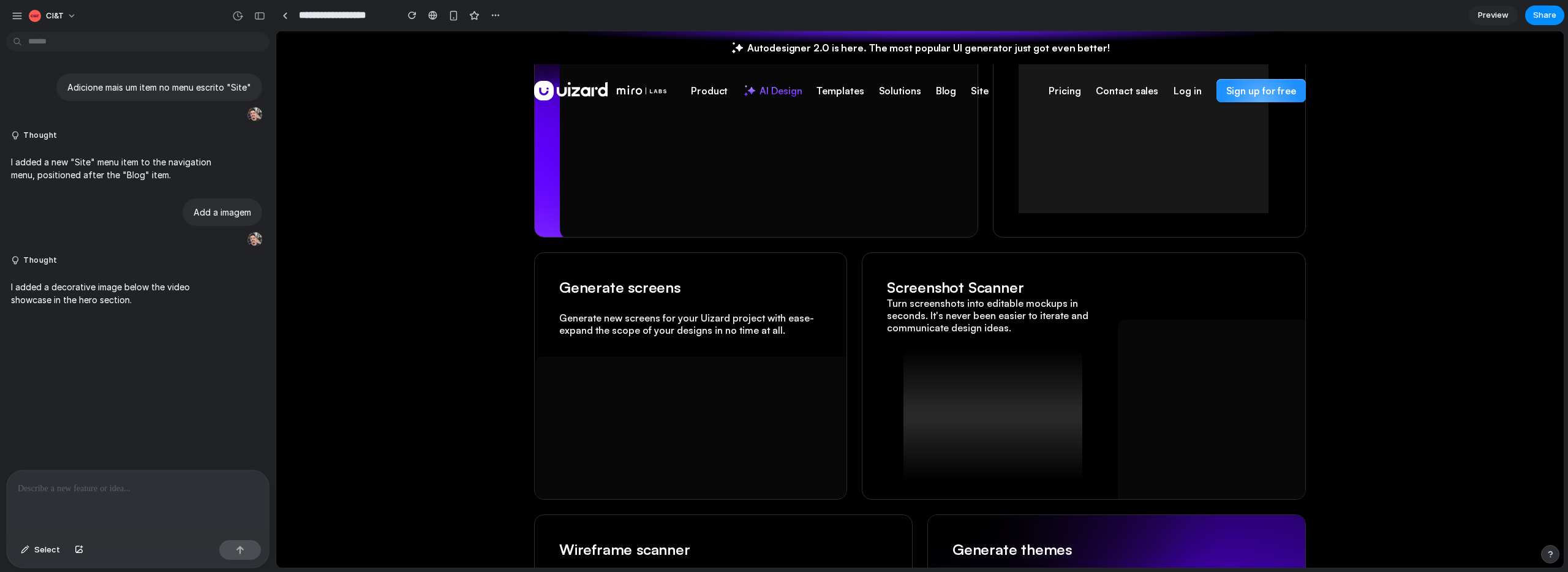
scroll to position [1457, 0]
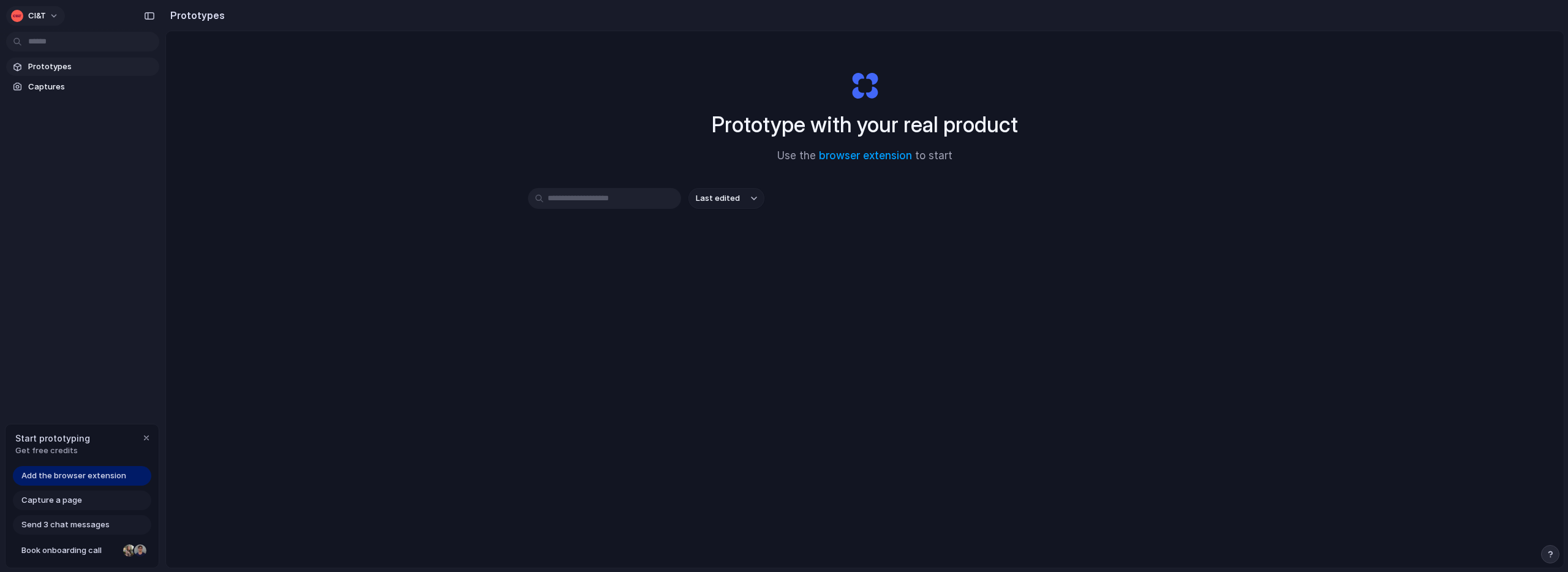
click at [44, 12] on span "CI&T" at bounding box center [37, 16] width 18 height 12
click at [378, 125] on div "Settings Invite members Change theme Sign out" at bounding box center [784, 286] width 1568 height 572
